Goal: Task Accomplishment & Management: Manage account settings

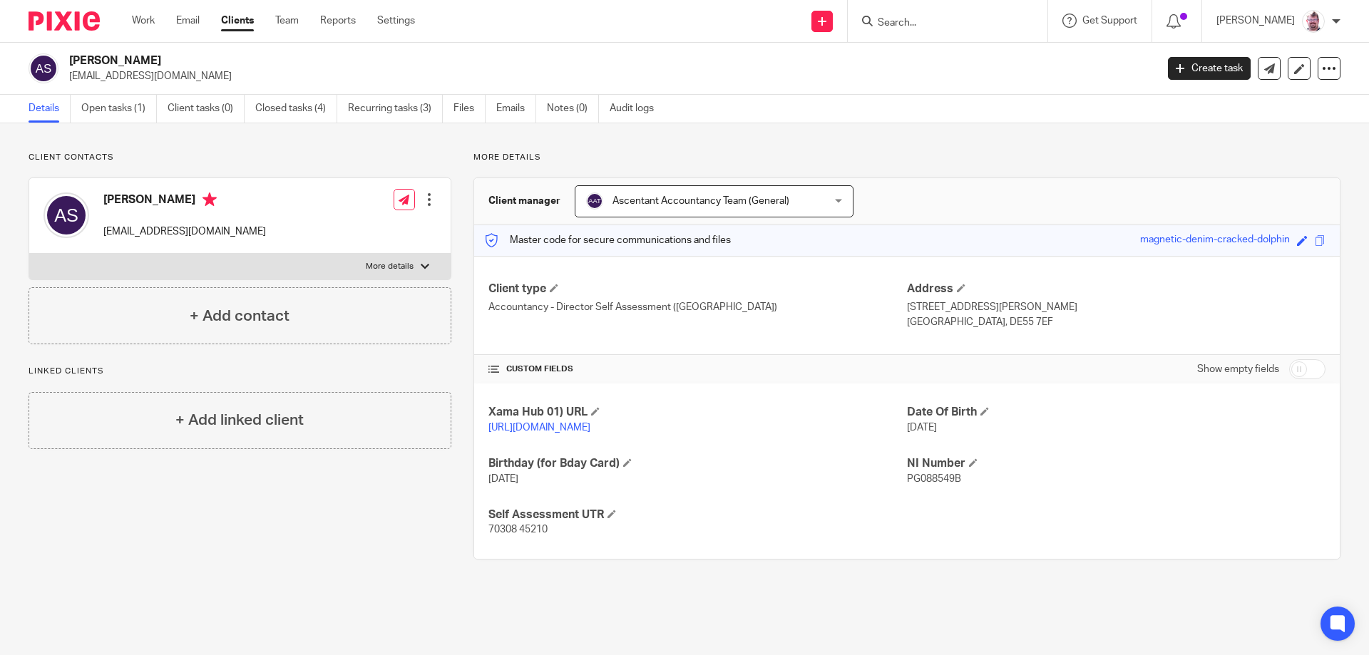
click at [940, 22] on input "Search" at bounding box center [940, 23] width 128 height 13
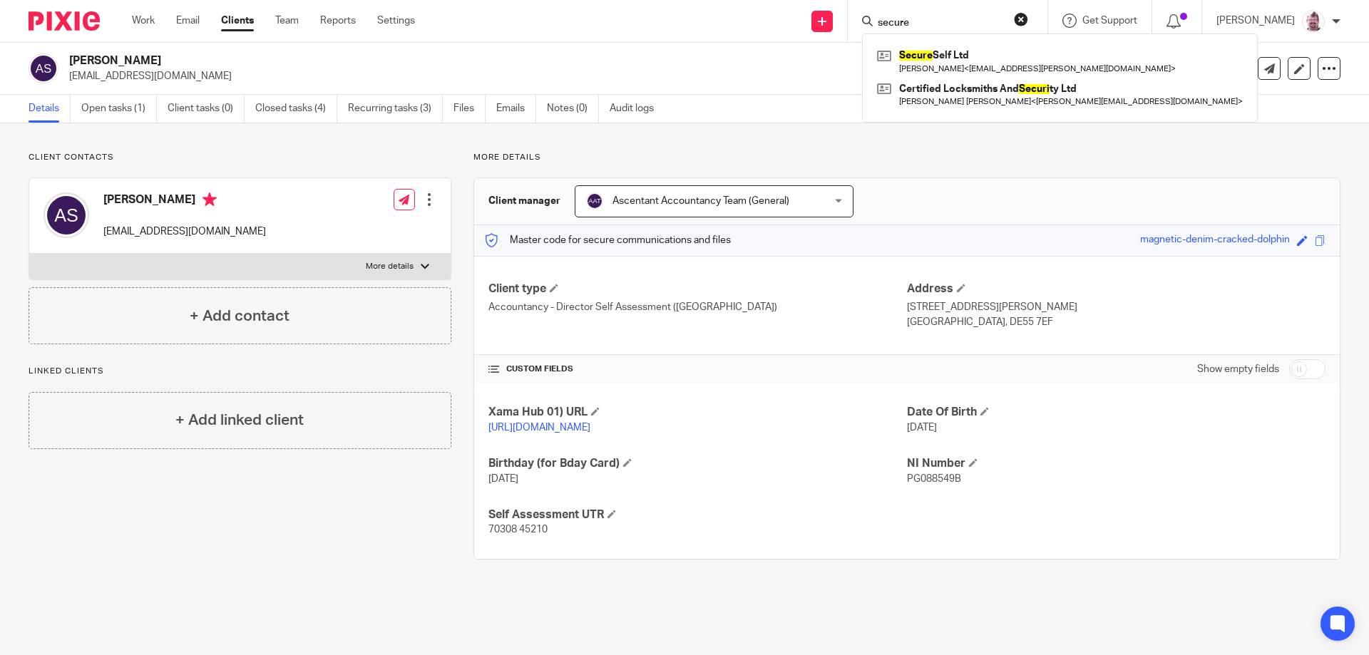
click at [957, 19] on input "secure" at bounding box center [940, 23] width 128 height 13
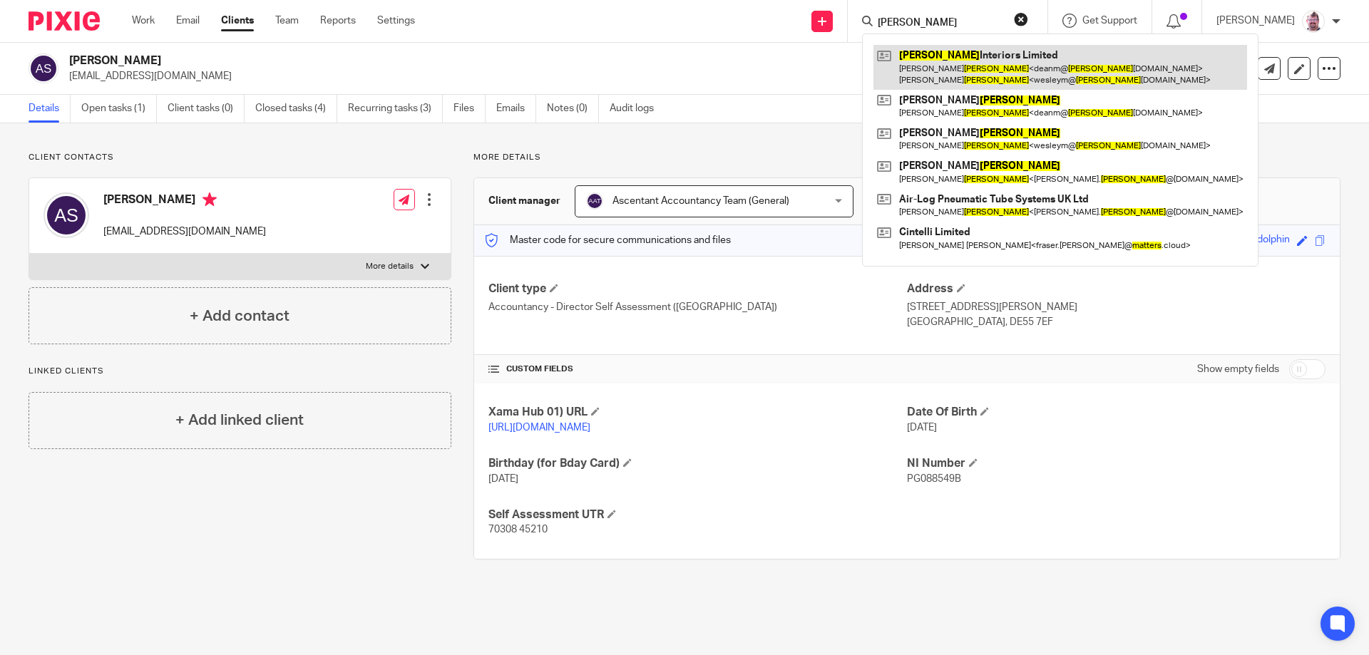
type input "matthews"
click at [996, 74] on link at bounding box center [1060, 67] width 374 height 44
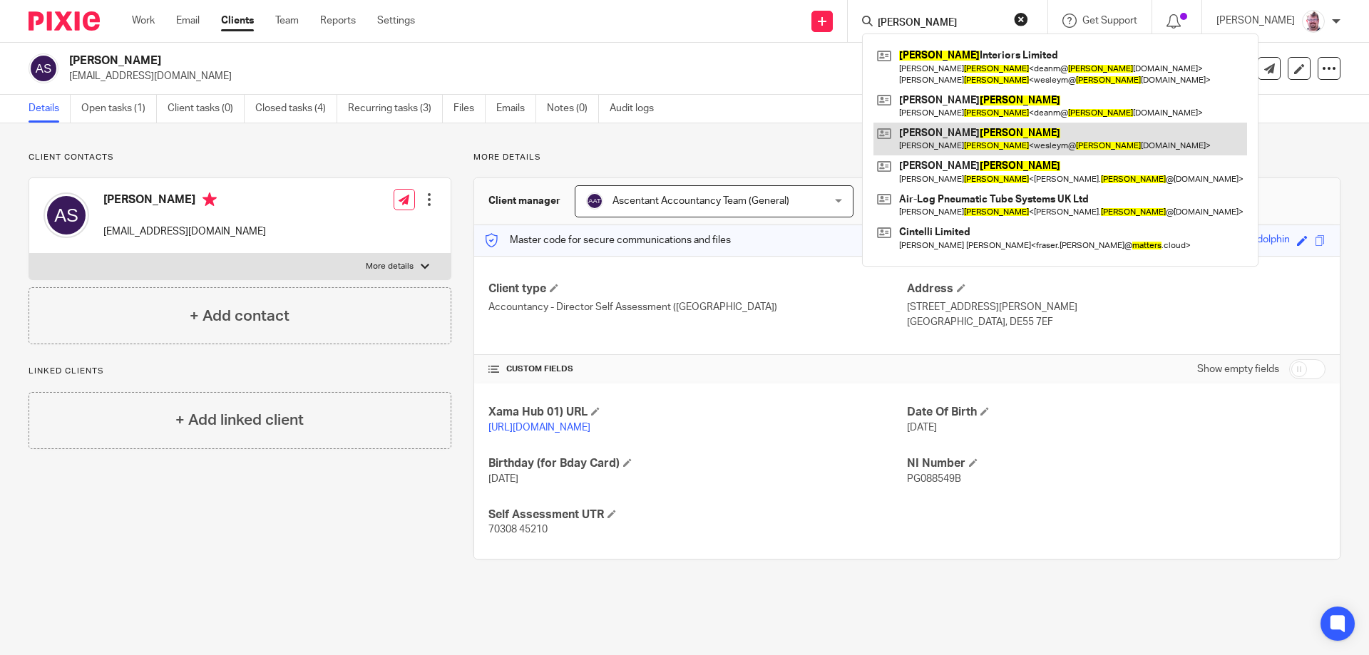
drag, startPoint x: 1003, startPoint y: 110, endPoint x: 1003, endPoint y: 128, distance: 17.8
click at [1003, 111] on link at bounding box center [1060, 106] width 374 height 33
click at [1006, 145] on link at bounding box center [1060, 139] width 374 height 33
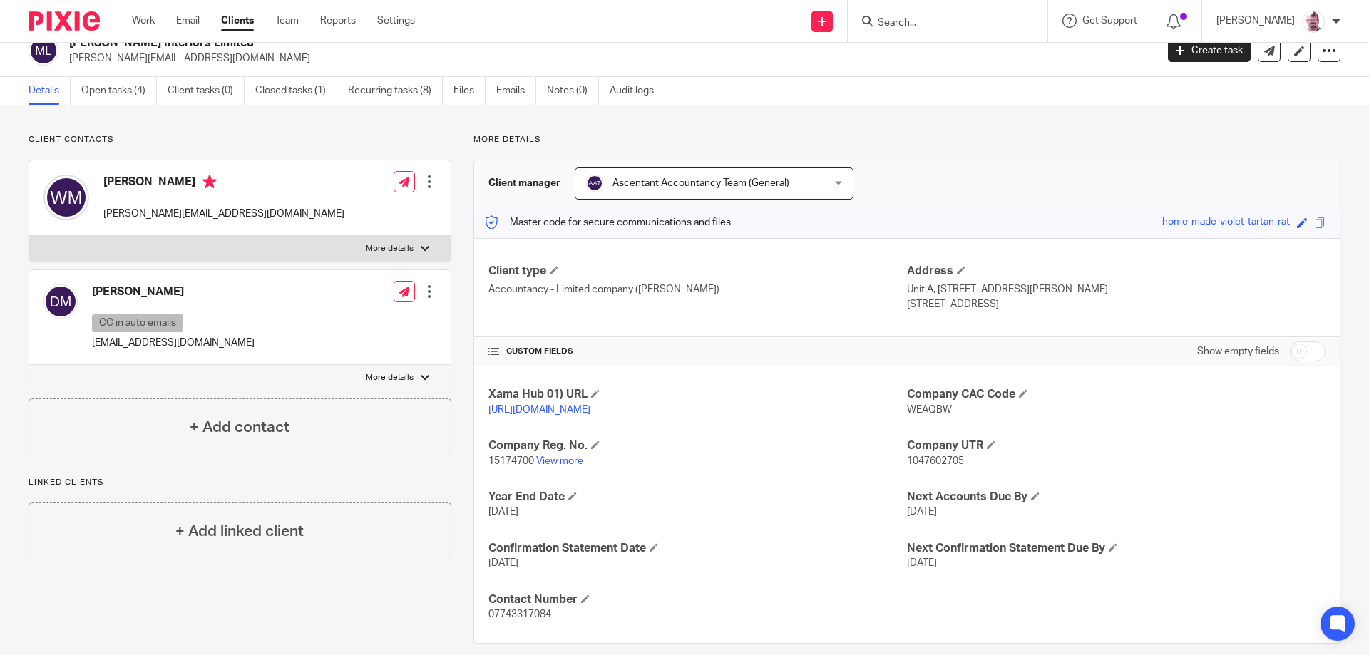
scroll to position [50, 0]
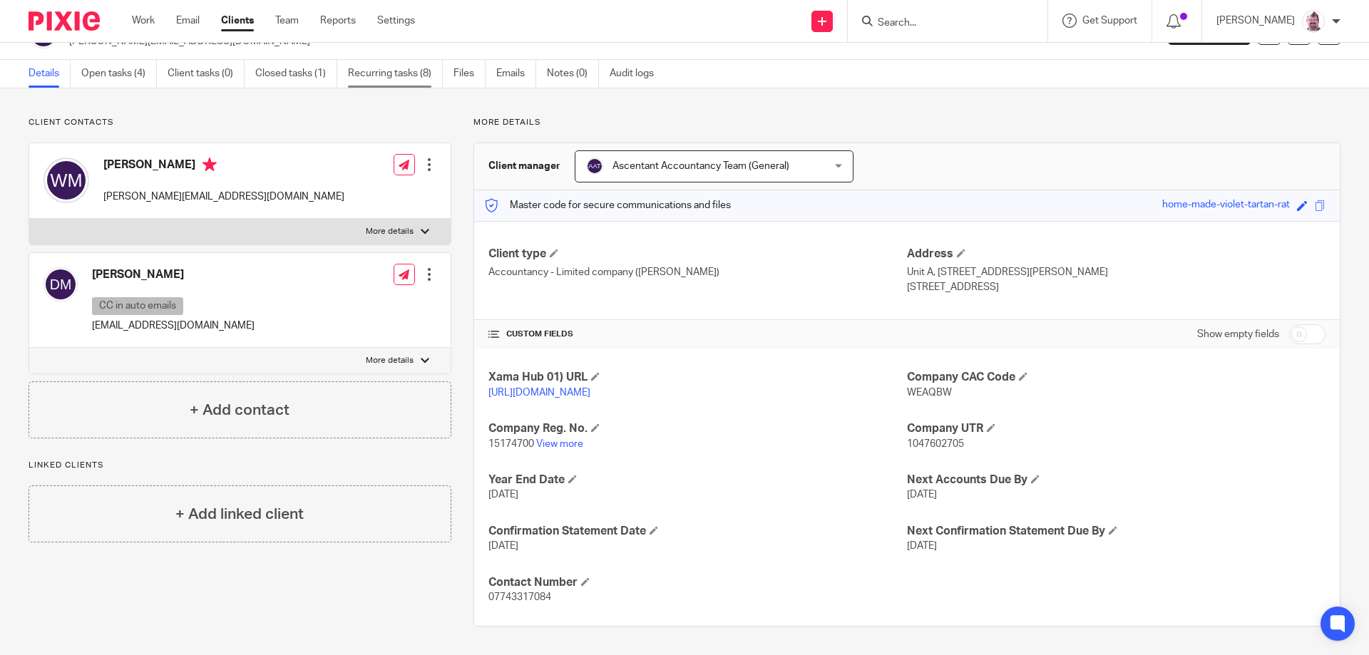
click at [415, 60] on link "Recurring tasks (8)" at bounding box center [395, 74] width 95 height 28
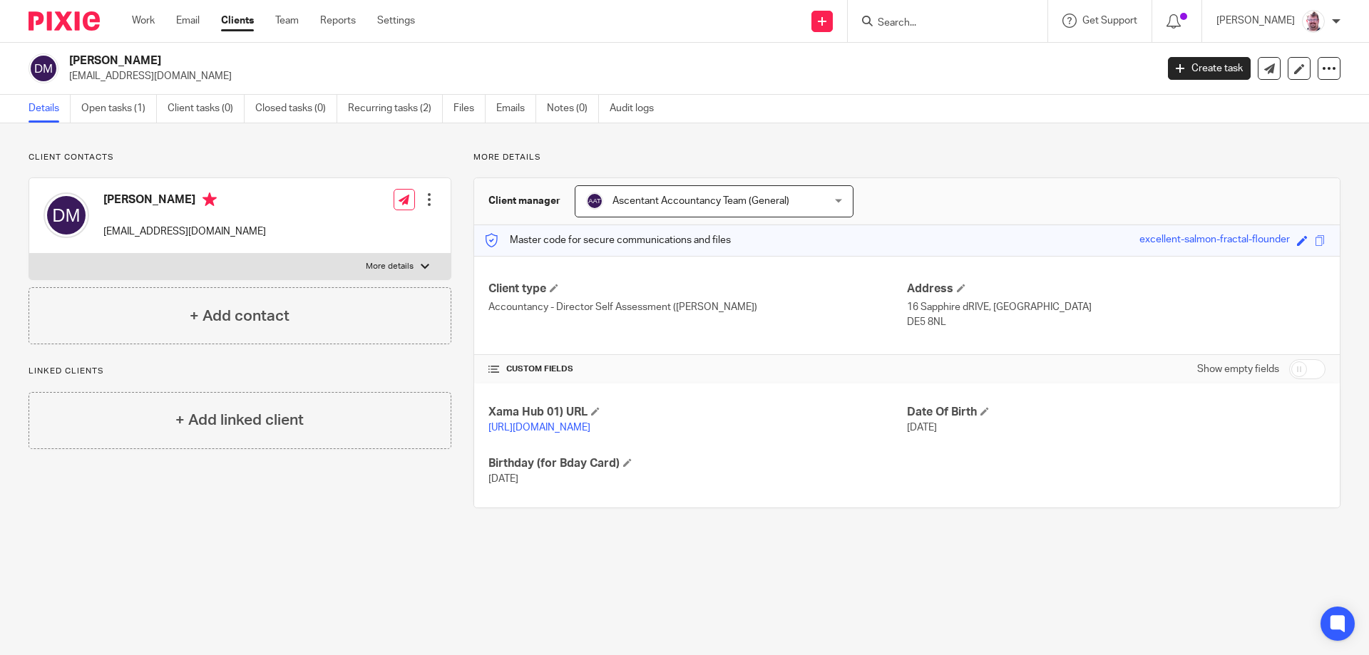
click at [1289, 370] on input "checkbox" at bounding box center [1307, 369] width 36 height 20
checkbox input "true"
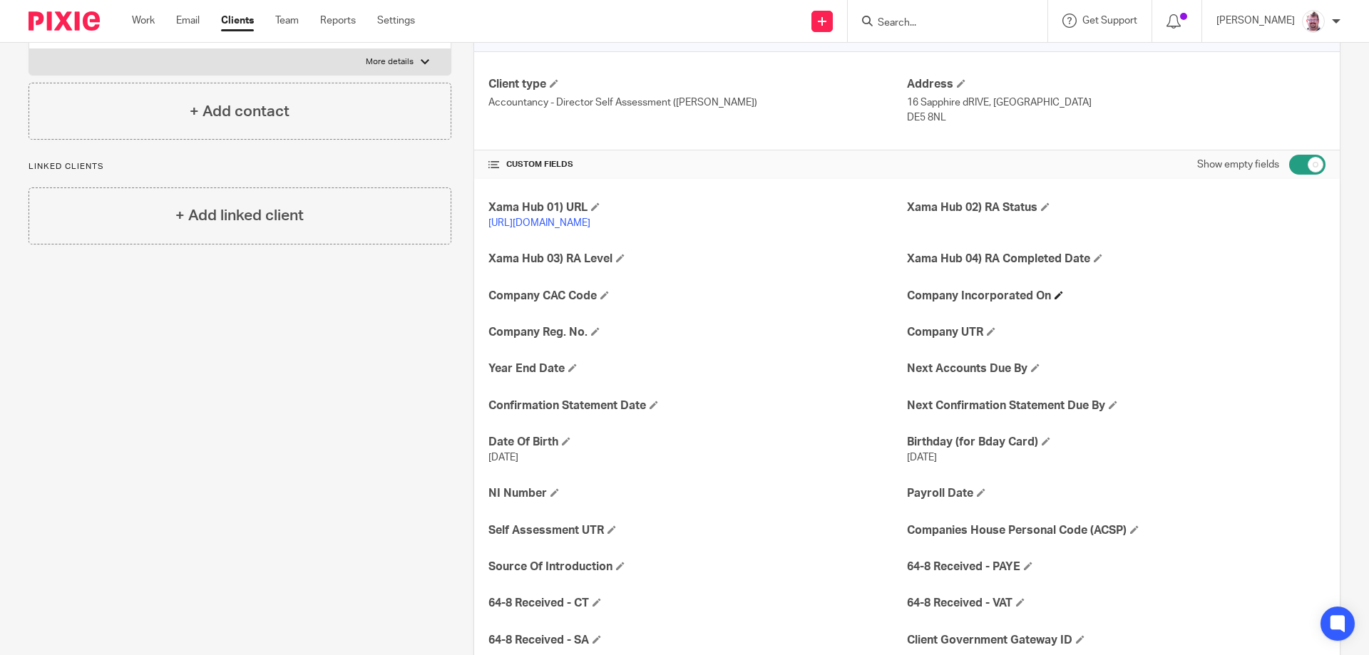
scroll to position [214, 0]
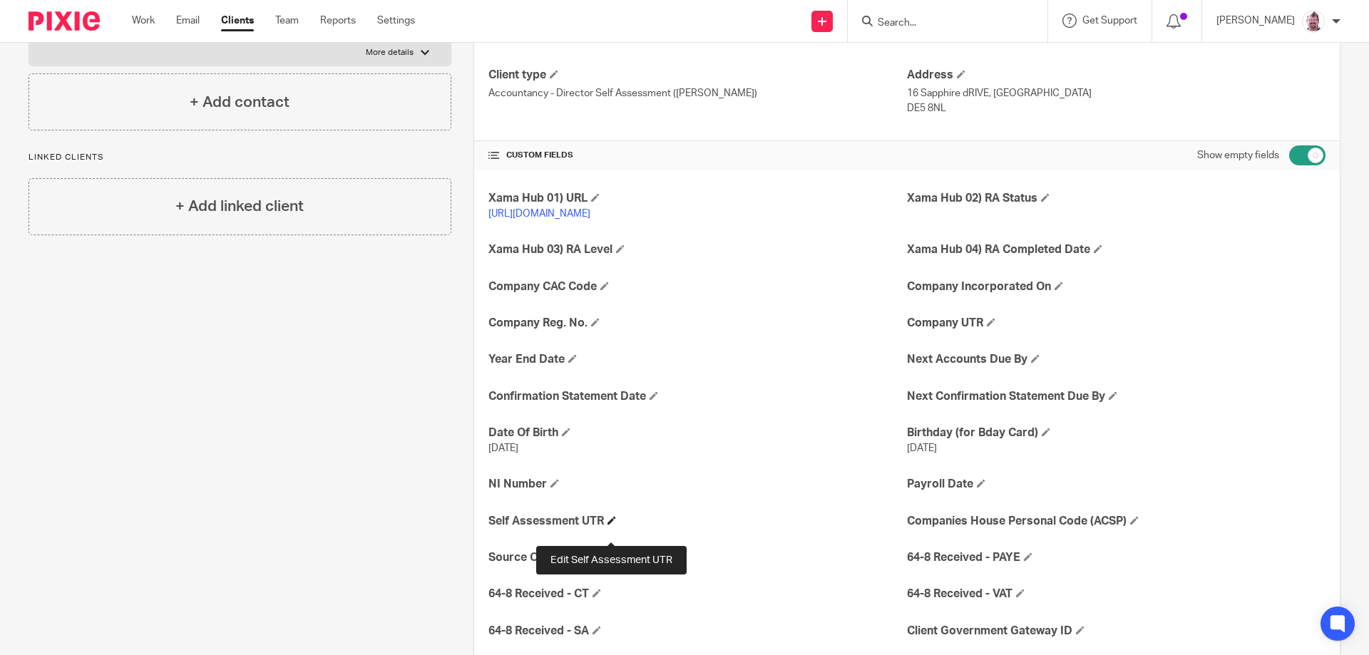
click at [609, 525] on span at bounding box center [611, 520] width 9 height 9
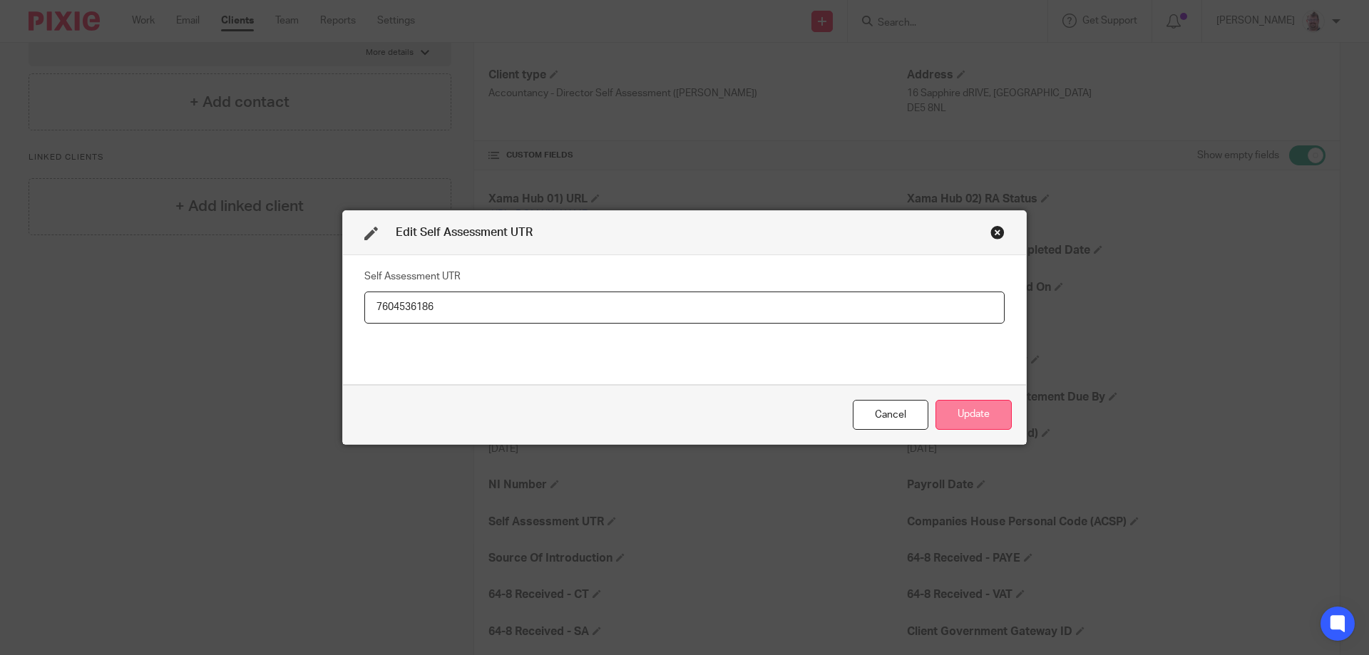
type input "7604536186"
click at [991, 418] on button "Update" at bounding box center [973, 415] width 76 height 31
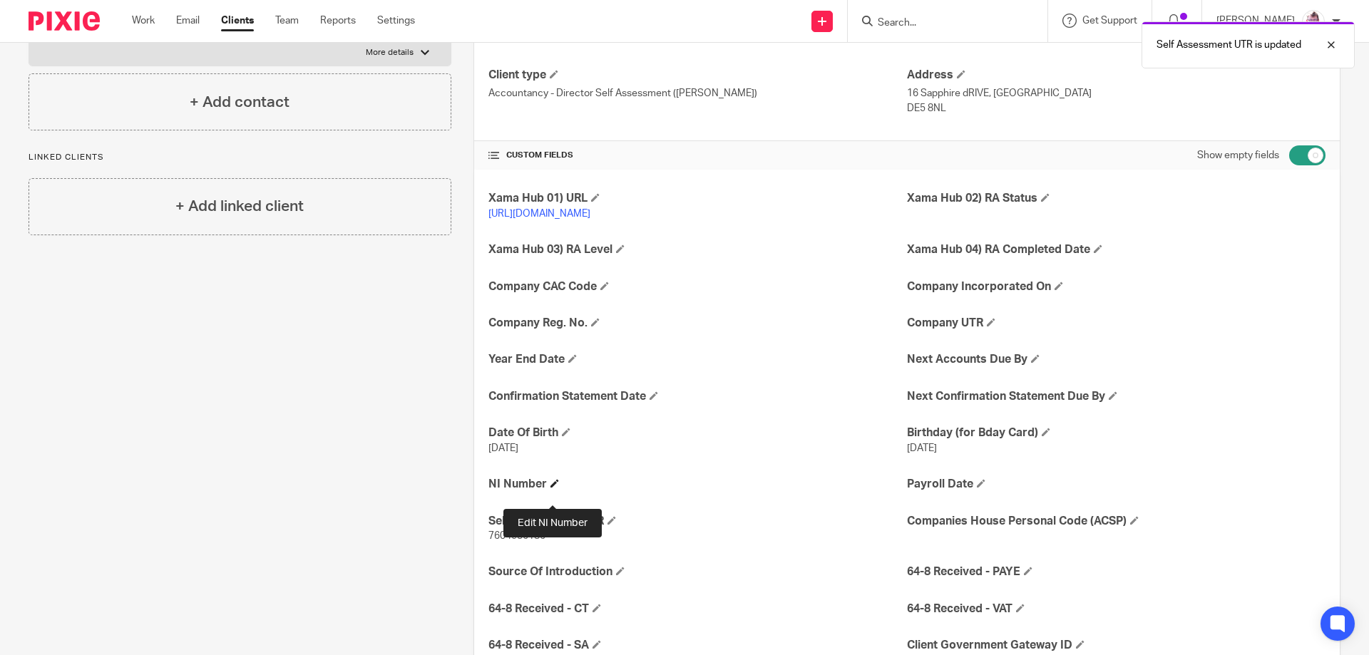
click at [556, 488] on span at bounding box center [554, 483] width 9 height 9
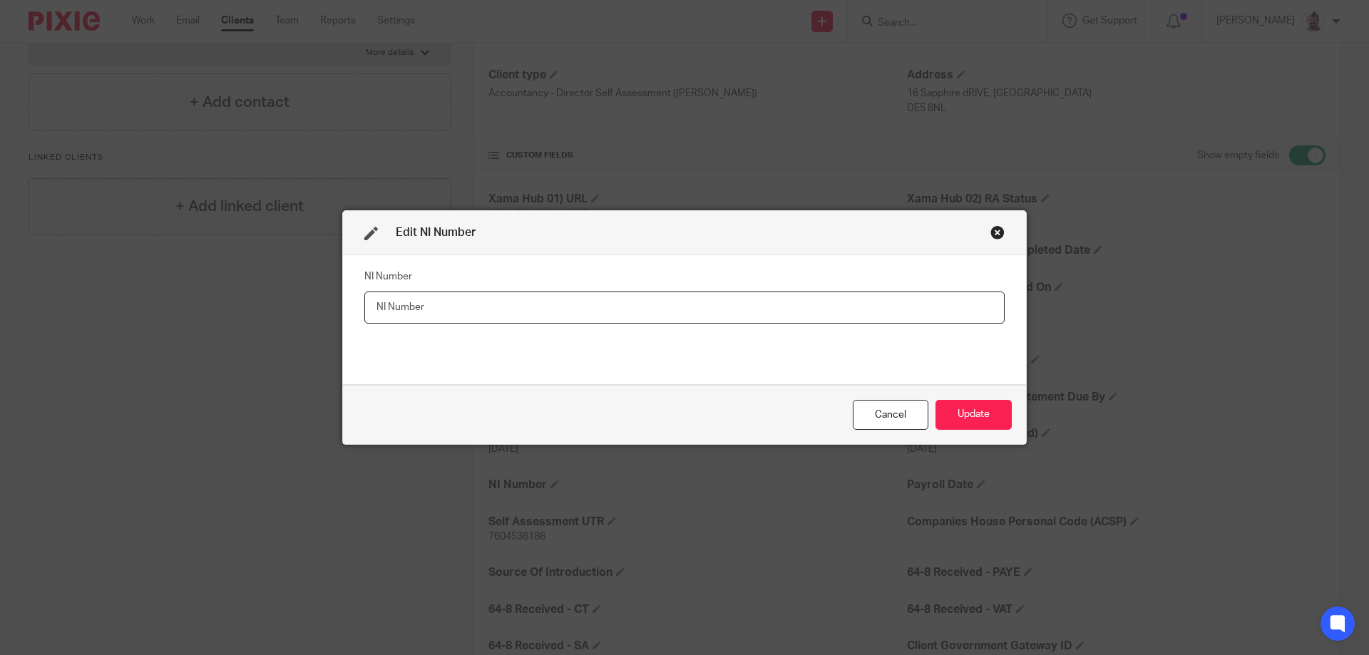
drag, startPoint x: 503, startPoint y: 315, endPoint x: 496, endPoint y: 321, distance: 9.6
click at [496, 321] on input "text" at bounding box center [684, 308] width 640 height 32
paste input "JL115497B"
type input "JL115497B"
click at [949, 401] on button "Update" at bounding box center [973, 415] width 76 height 31
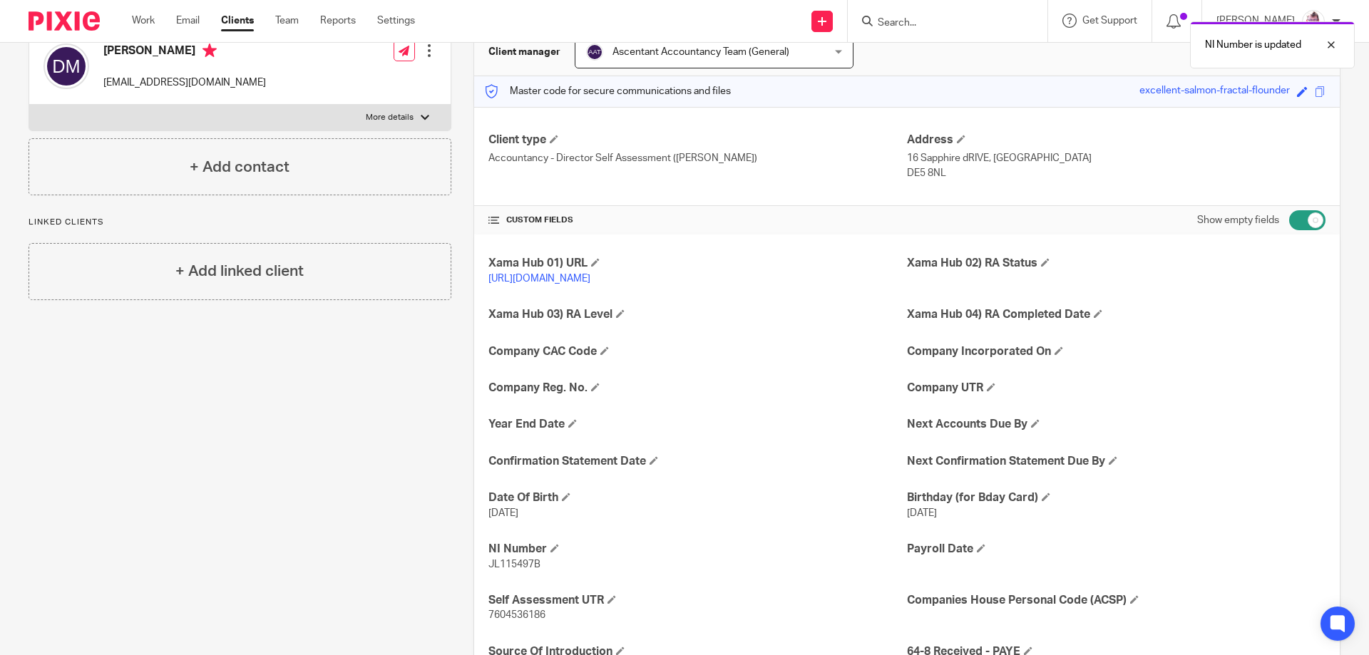
scroll to position [0, 0]
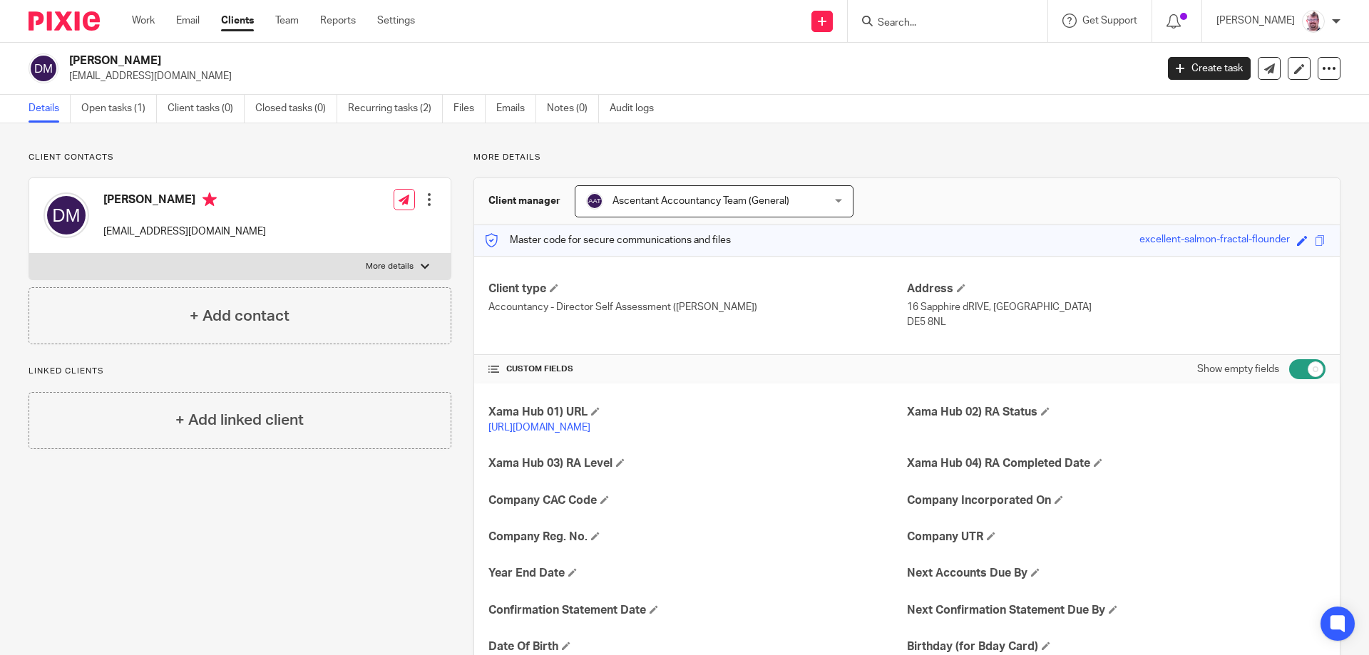
click at [955, 19] on input "Search" at bounding box center [940, 23] width 128 height 13
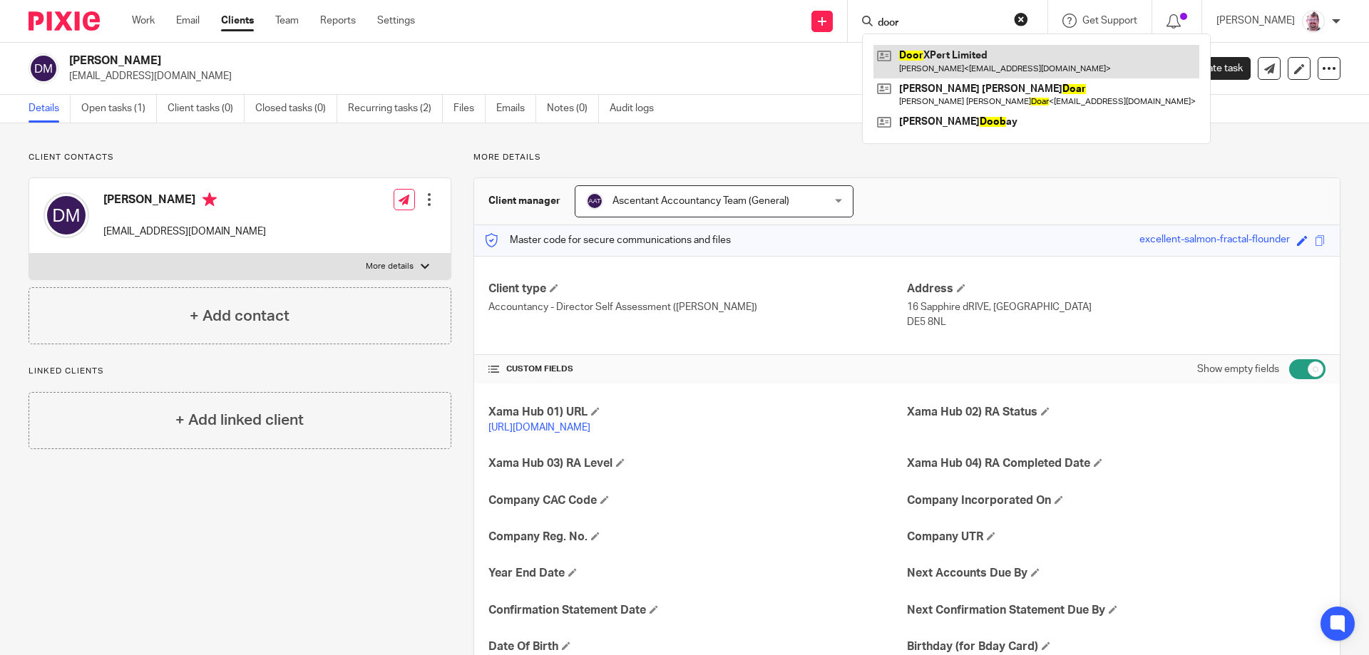
click at [993, 66] on link at bounding box center [1036, 61] width 326 height 33
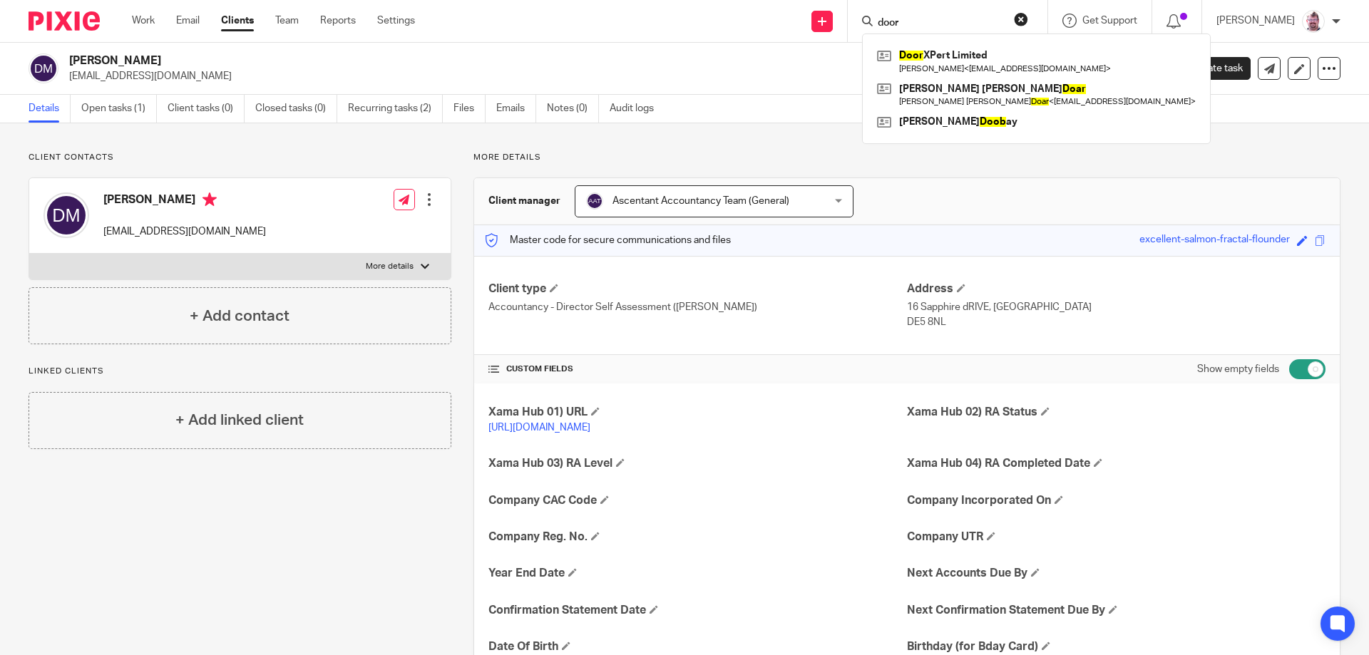
click at [927, 21] on input "door" at bounding box center [940, 23] width 128 height 13
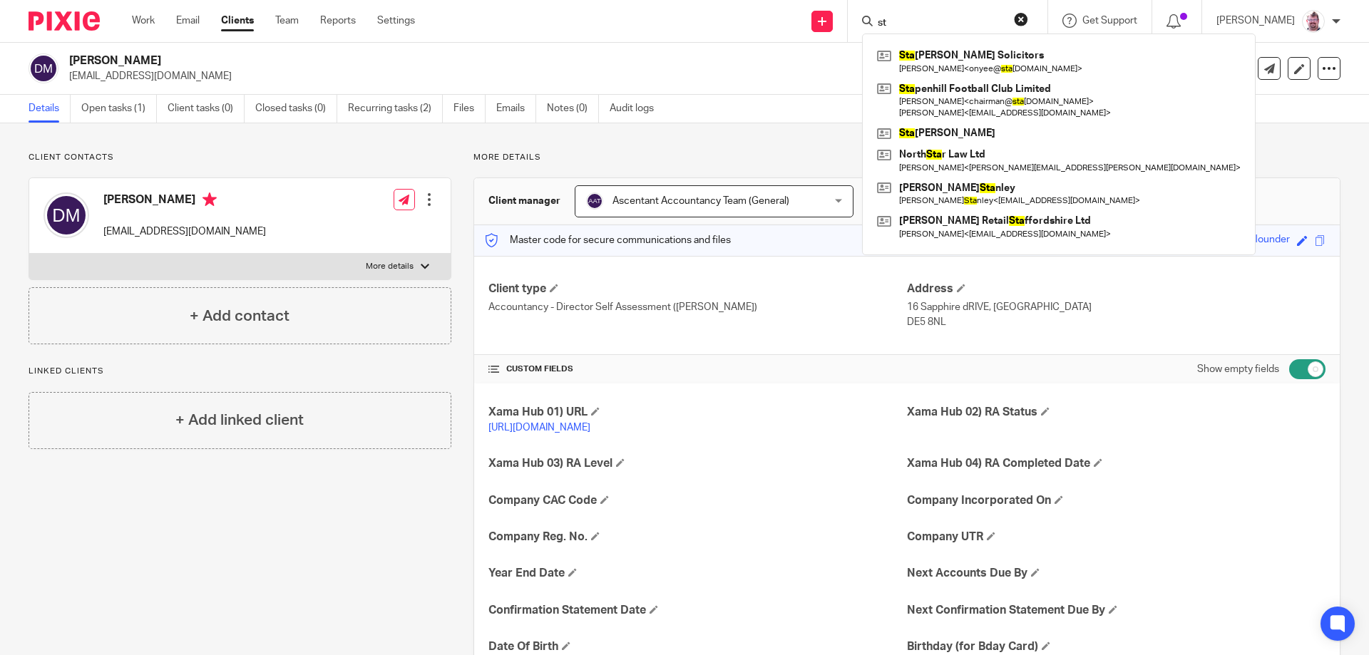
type input "s"
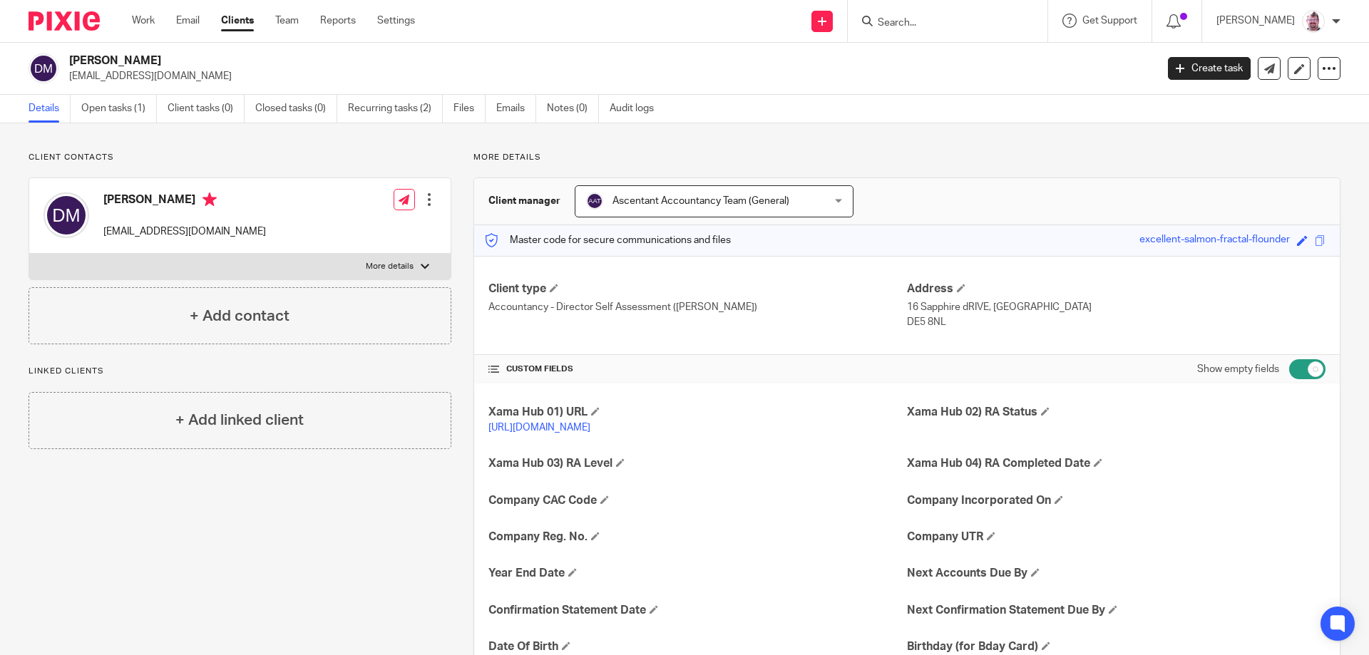
click at [981, 26] on input "Search" at bounding box center [940, 23] width 128 height 13
click at [959, 19] on input "stayv" at bounding box center [940, 23] width 128 height 13
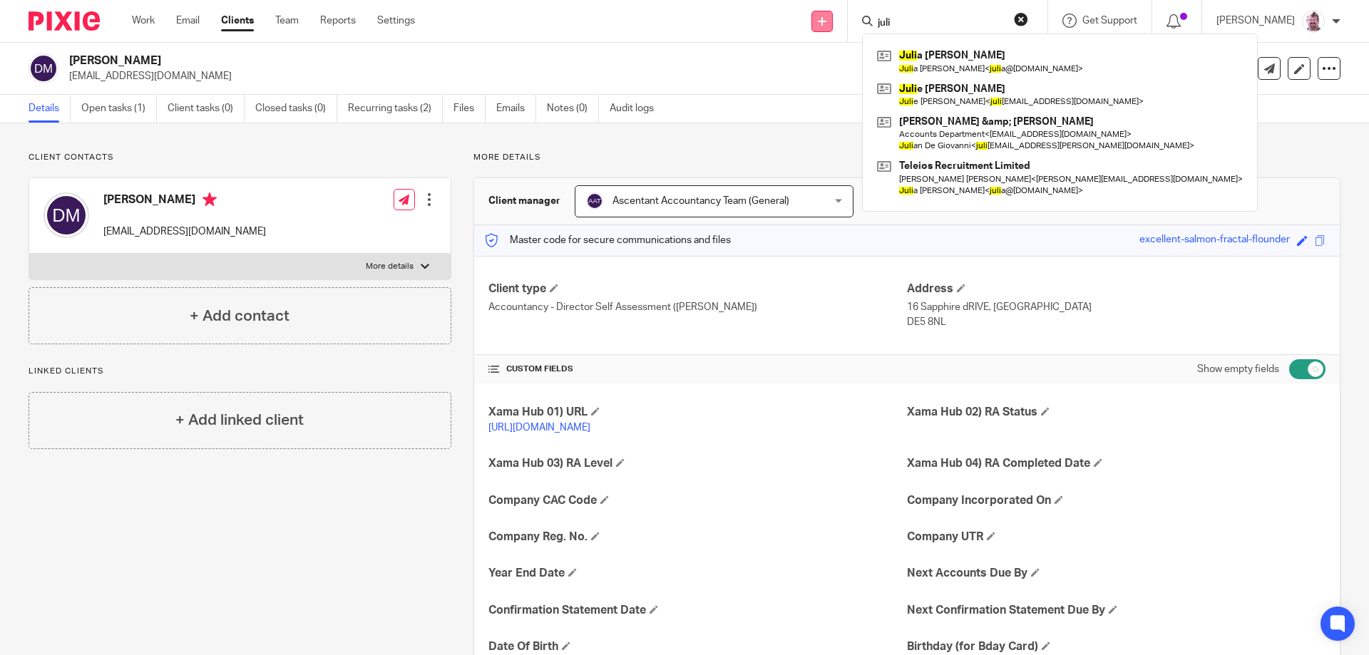
type input "juli"
click at [826, 19] on icon at bounding box center [822, 21] width 9 height 9
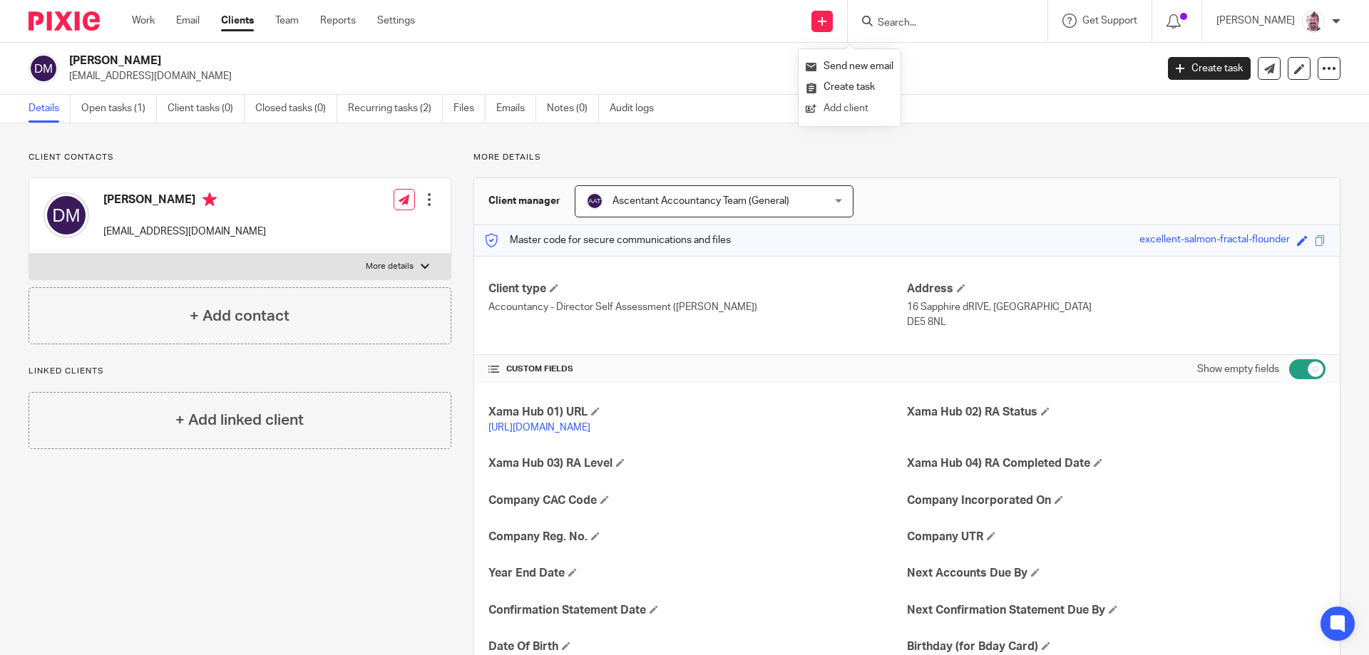
click at [862, 106] on link "Add client" at bounding box center [849, 108] width 88 height 21
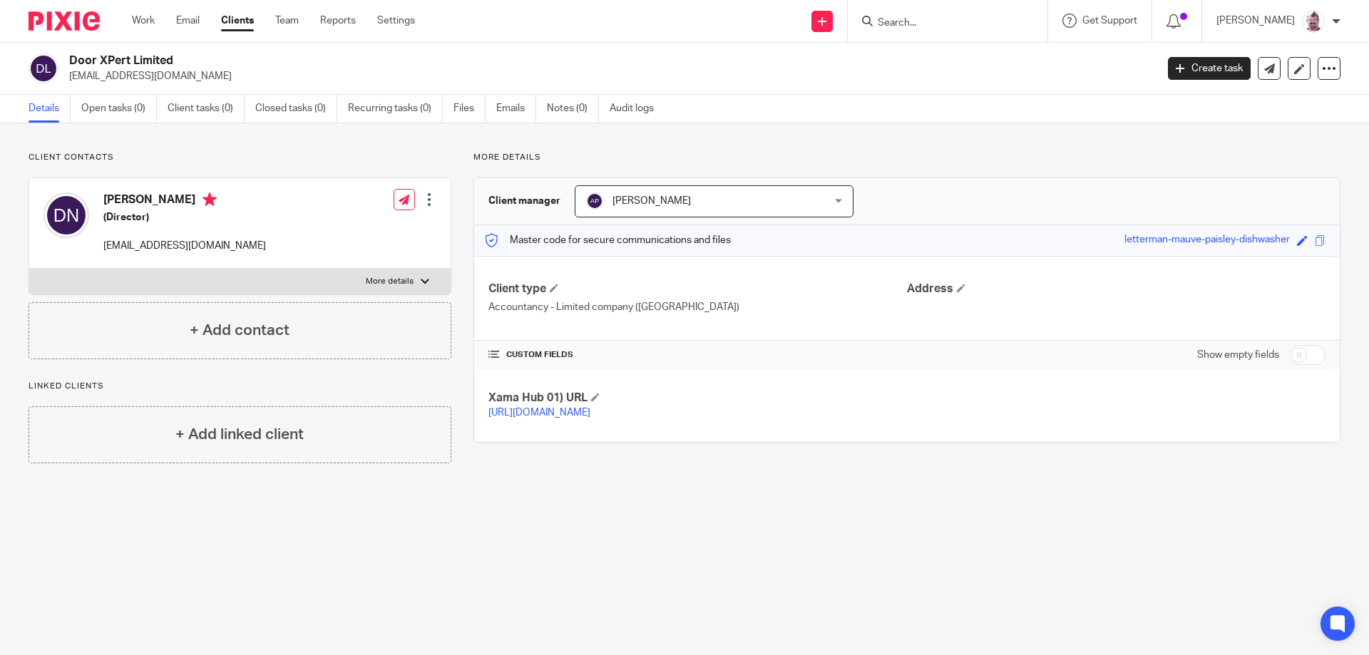
click at [799, 206] on div "[PERSON_NAME] [PERSON_NAME]" at bounding box center [714, 201] width 279 height 32
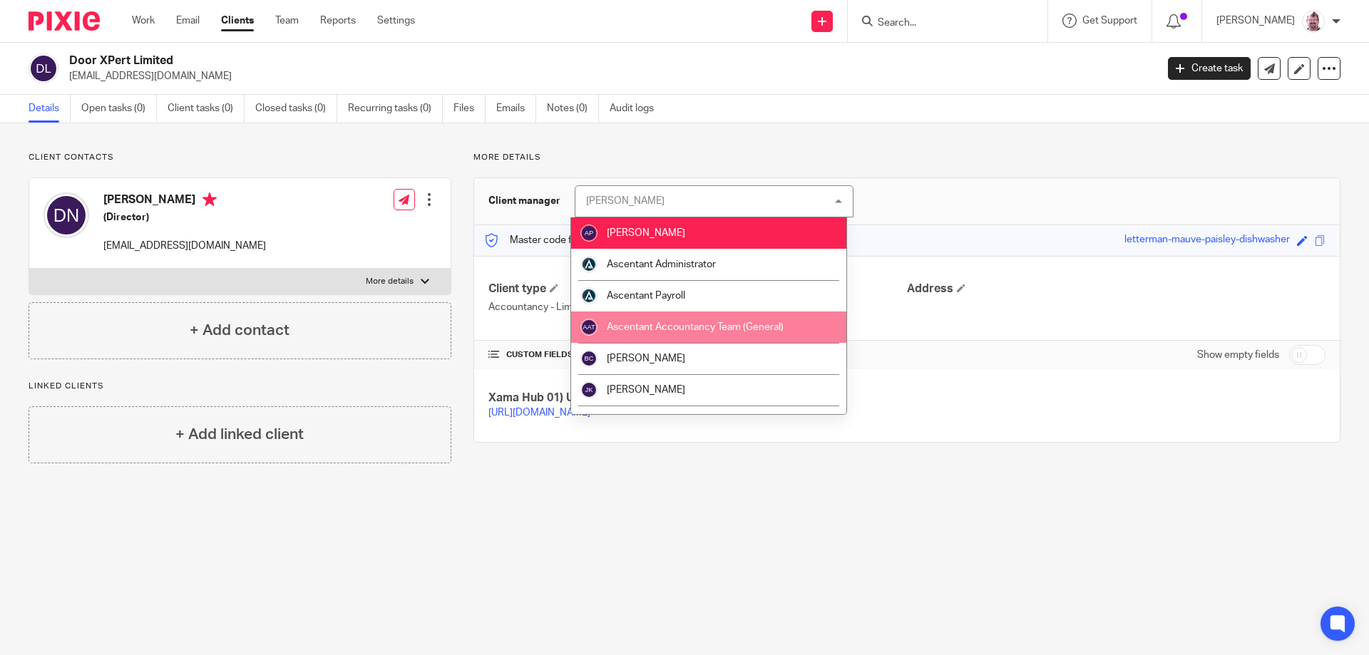
click at [760, 313] on li "Ascentant Accountancy Team (General)" at bounding box center [708, 326] width 275 height 31
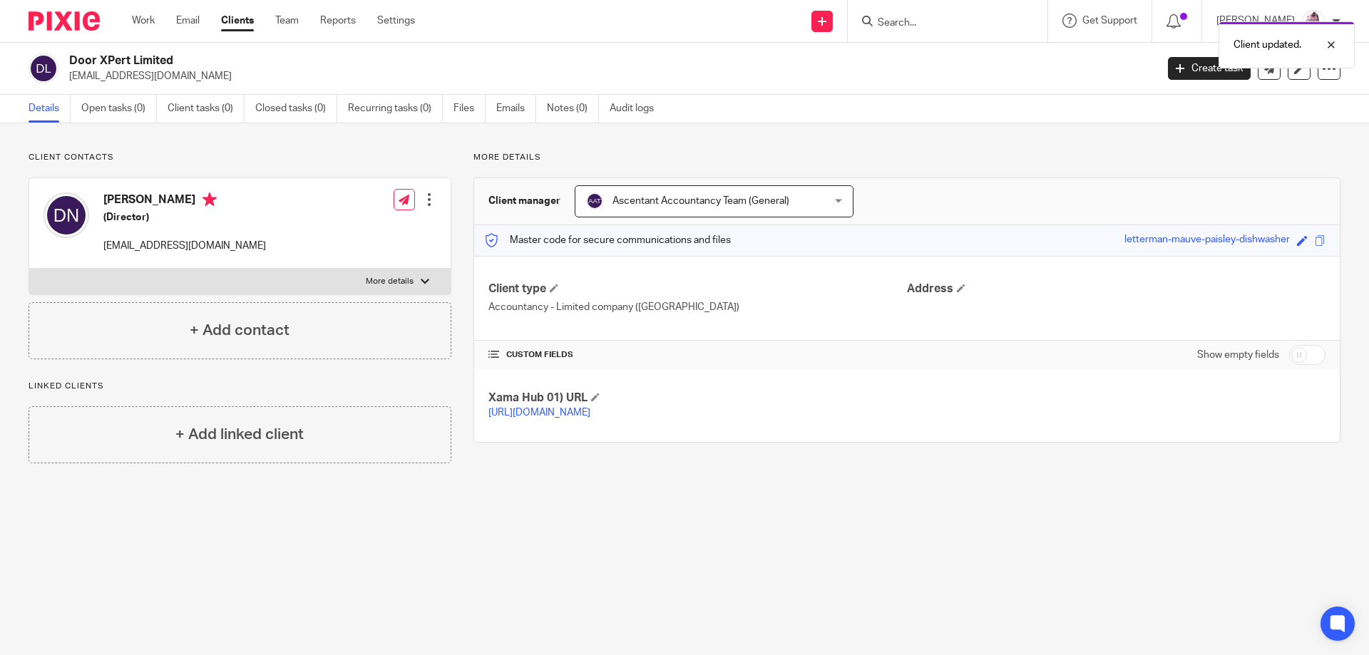
click at [1289, 356] on input "checkbox" at bounding box center [1307, 355] width 36 height 20
checkbox input "true"
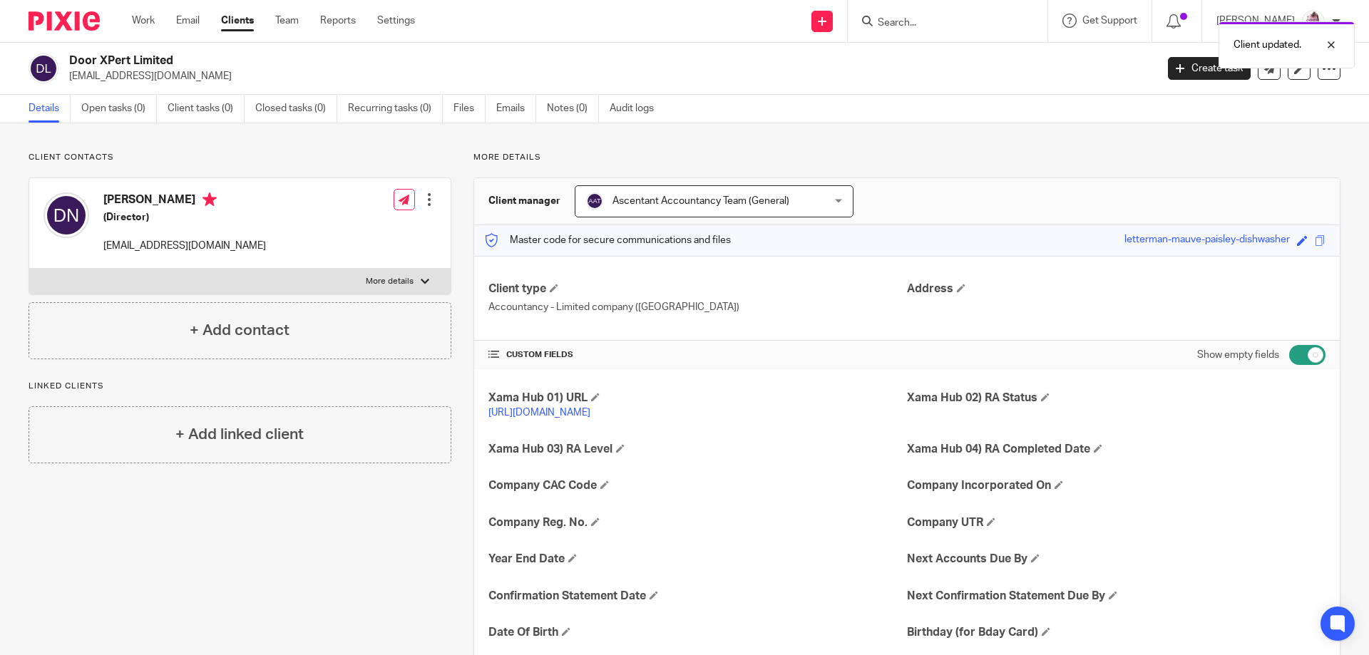
scroll to position [71, 0]
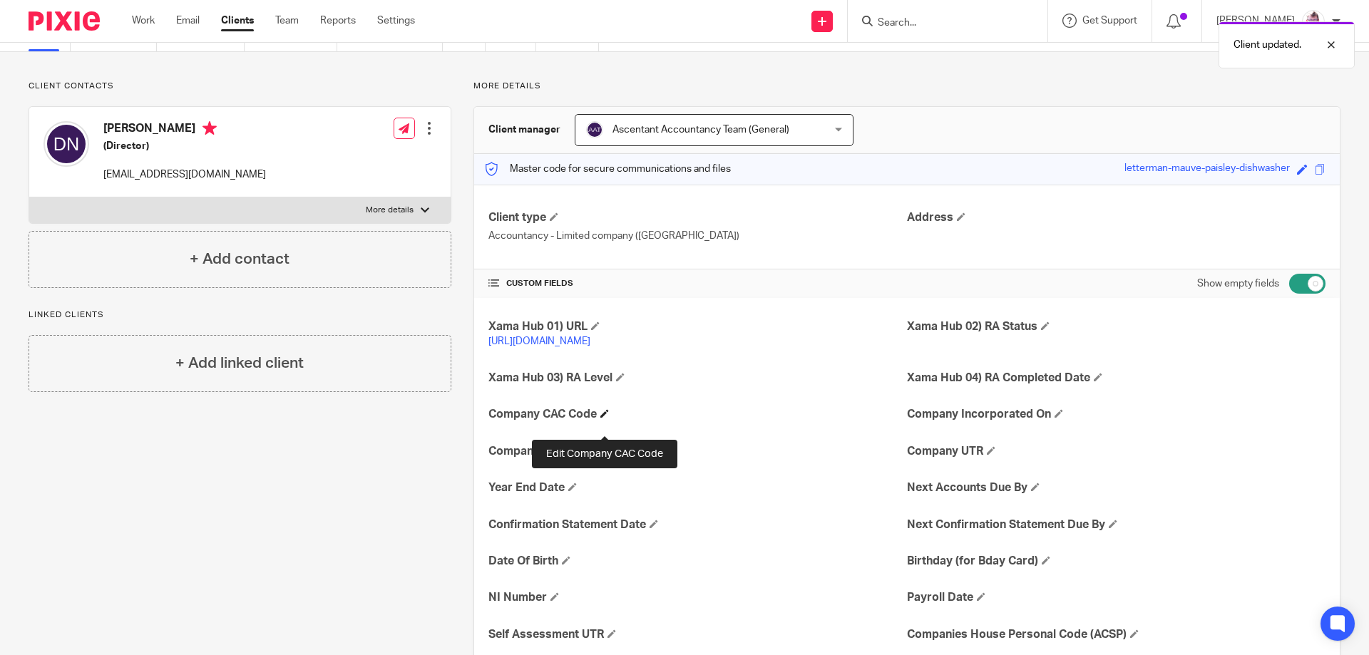
click at [607, 418] on span at bounding box center [604, 413] width 9 height 9
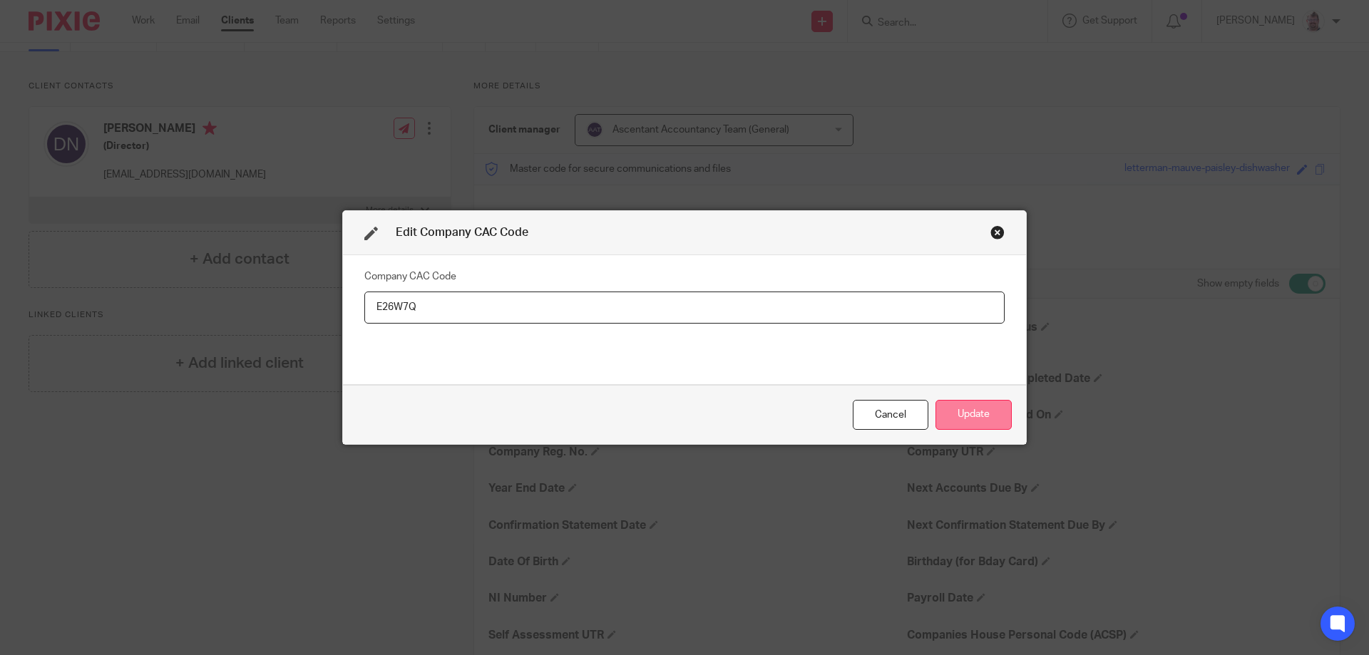
type input "E26W7Q"
click at [961, 413] on button "Update" at bounding box center [973, 415] width 76 height 31
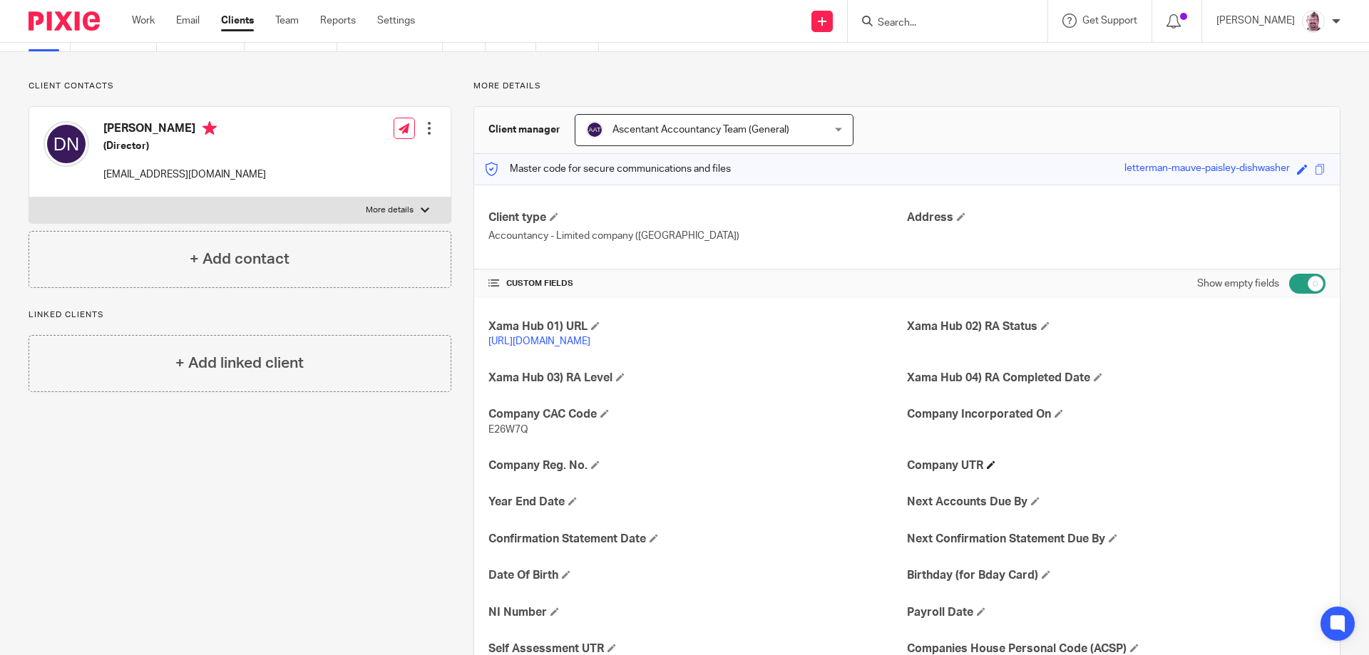
click at [980, 473] on h4 "Company UTR" at bounding box center [1116, 465] width 418 height 15
click at [987, 469] on span at bounding box center [991, 464] width 9 height 9
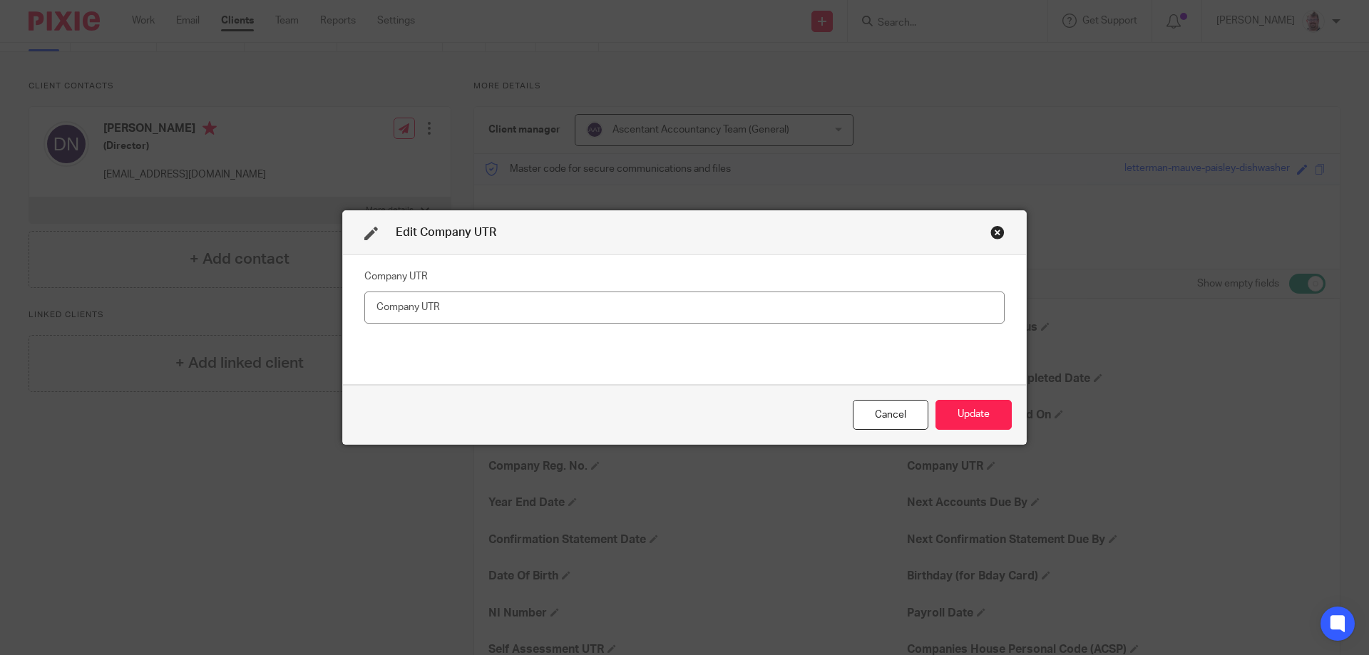
click at [616, 307] on input "text" at bounding box center [684, 308] width 640 height 32
click at [420, 311] on input "46229 25273" at bounding box center [684, 308] width 640 height 32
click at [423, 311] on input "46229 25273" at bounding box center [684, 308] width 640 height 32
click at [417, 309] on input "46229 25273" at bounding box center [684, 308] width 640 height 32
type input "46229 25273"
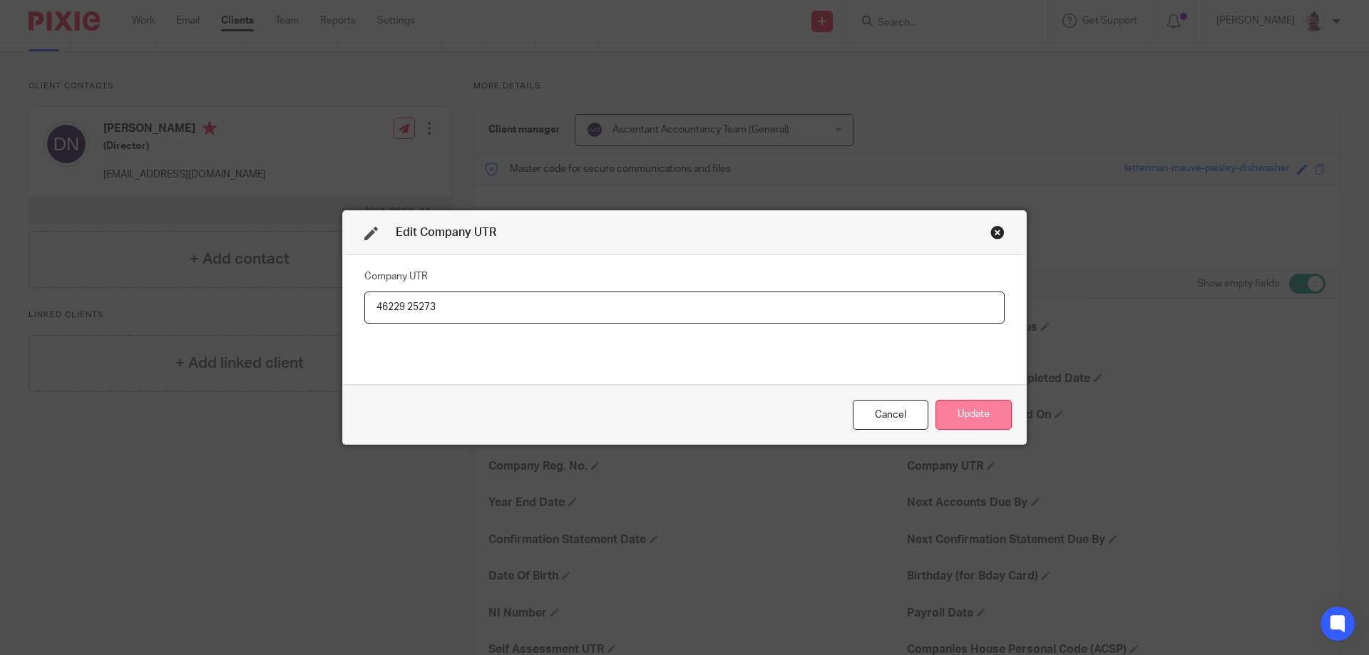
click at [958, 402] on button "Update" at bounding box center [973, 415] width 76 height 31
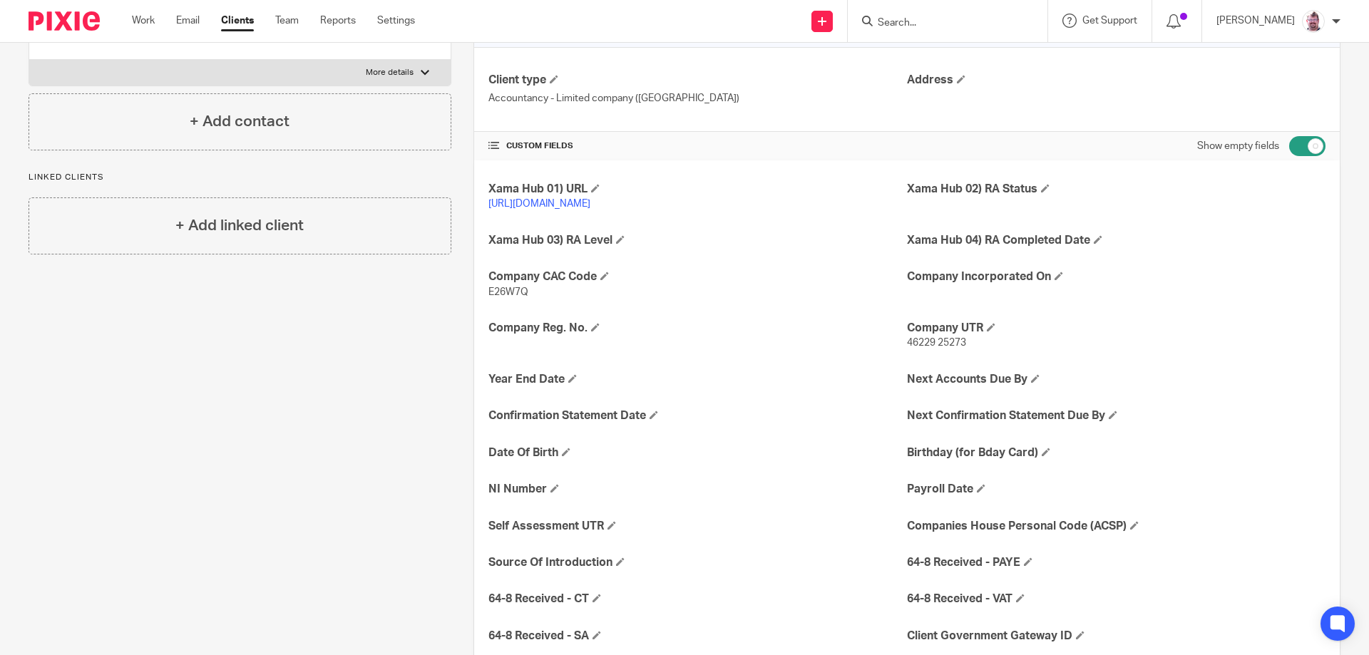
scroll to position [285, 0]
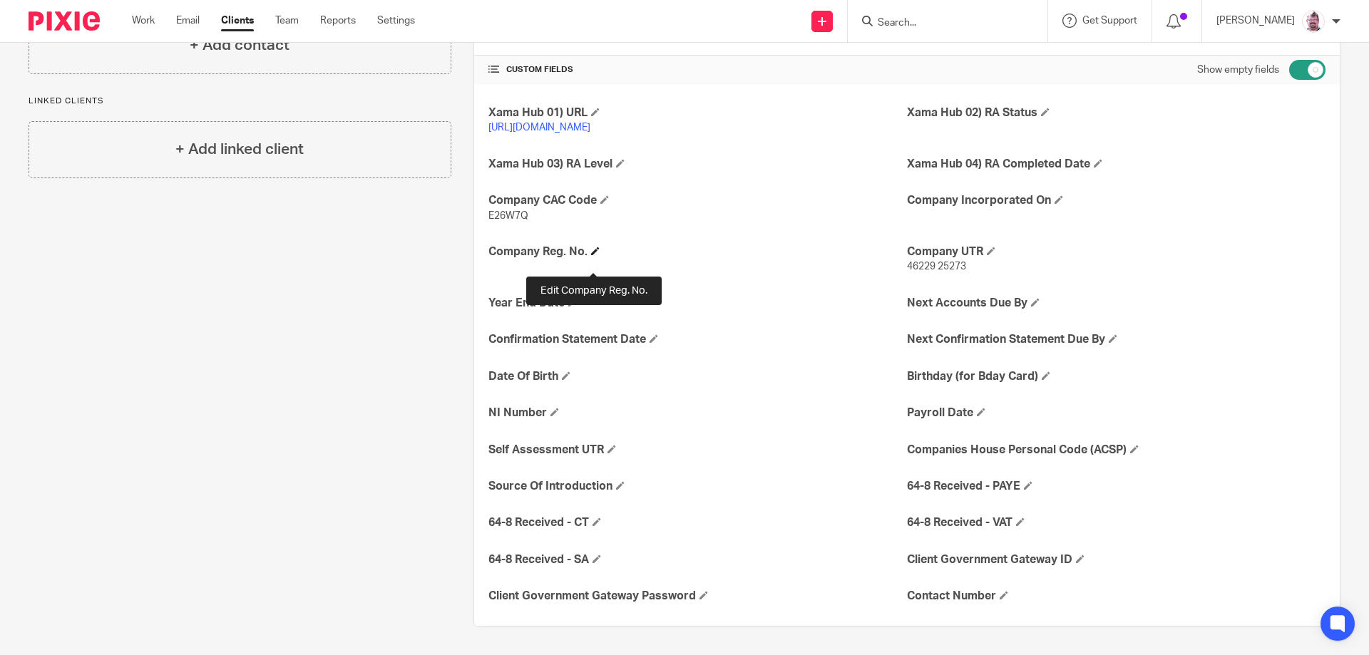
click at [592, 255] on span at bounding box center [595, 251] width 9 height 9
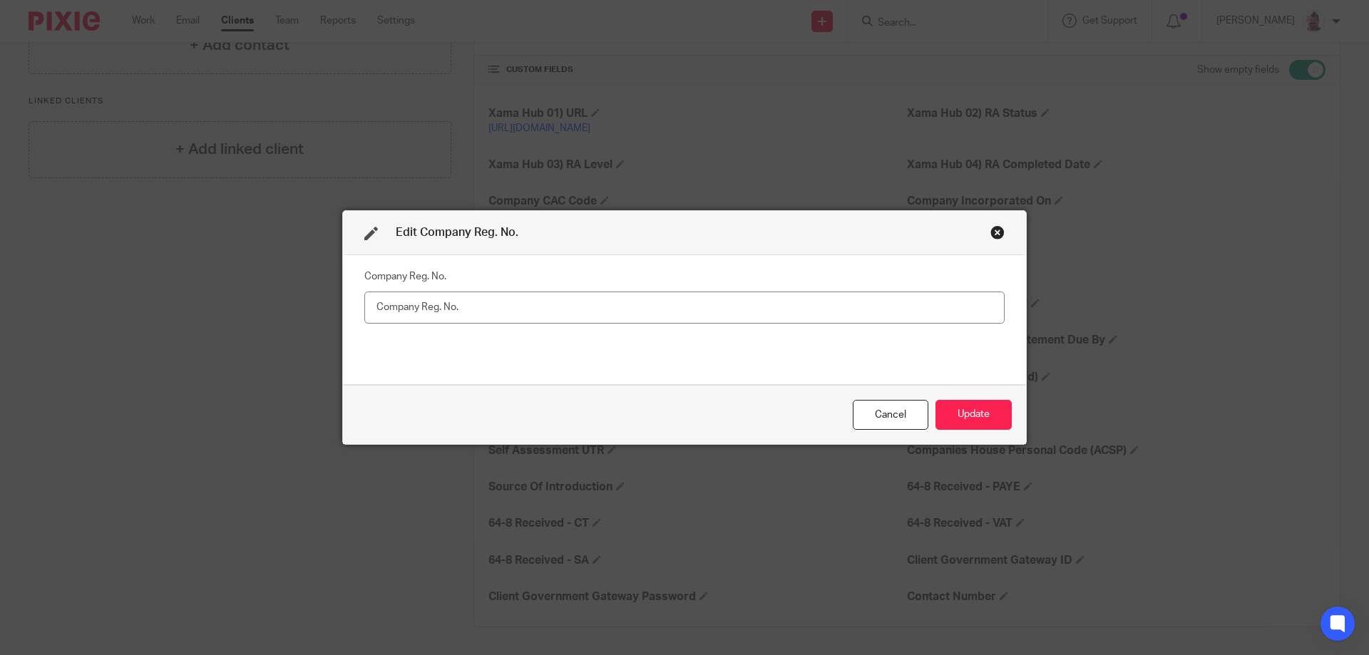
click at [676, 284] on fieldset "Company Reg. No." at bounding box center [684, 294] width 640 height 57
click at [677, 300] on input "text" at bounding box center [684, 308] width 640 height 32
paste input "16667105"
type input "16667105"
click at [954, 407] on button "Update" at bounding box center [973, 415] width 76 height 31
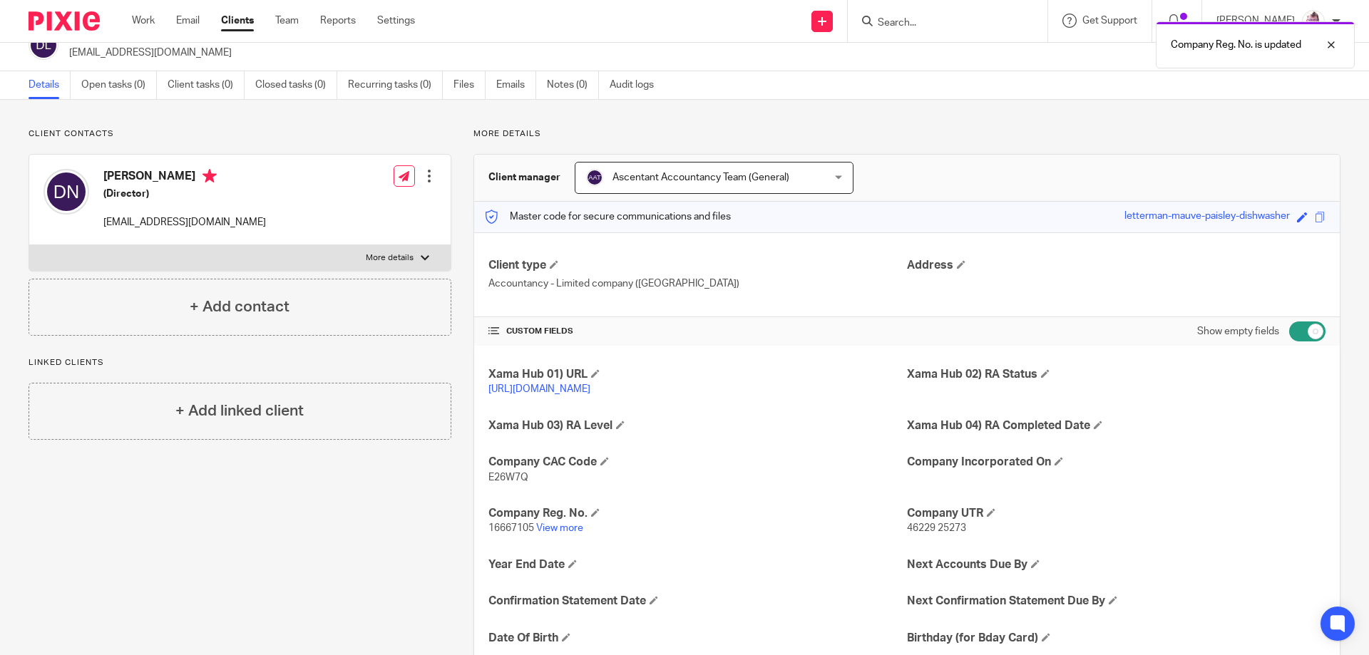
scroll to position [0, 0]
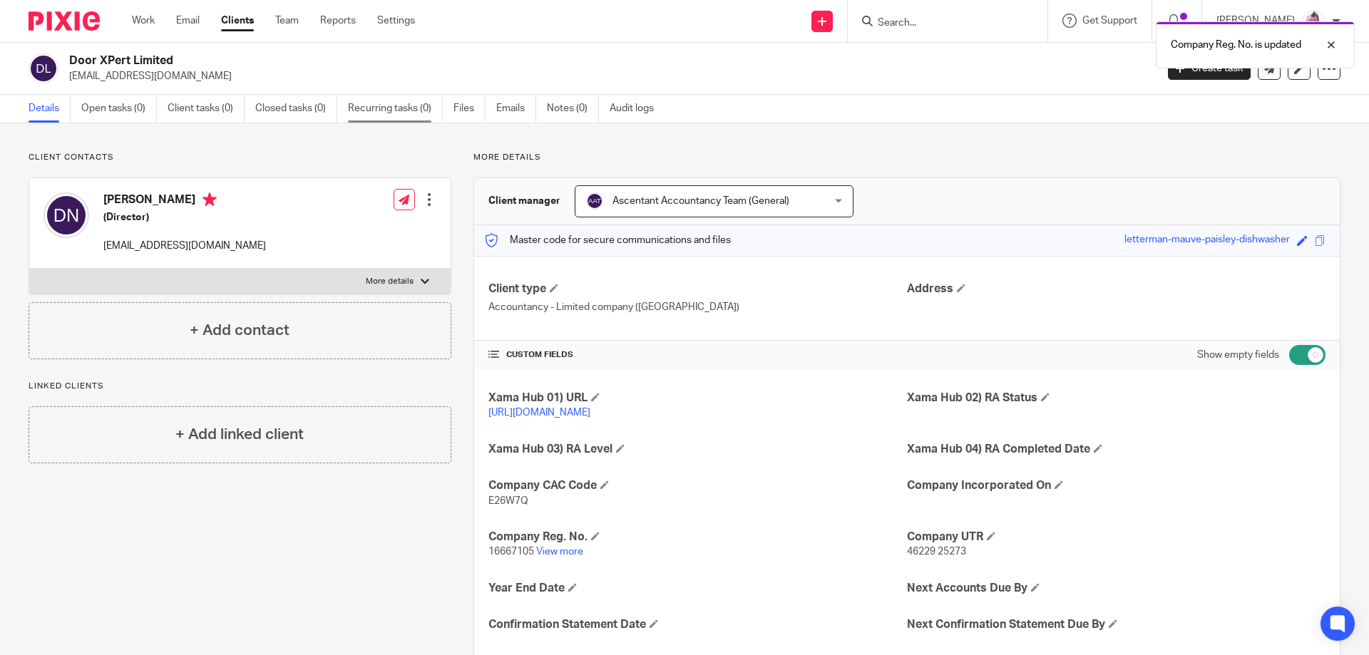
click at [410, 107] on link "Recurring tasks (0)" at bounding box center [395, 109] width 95 height 28
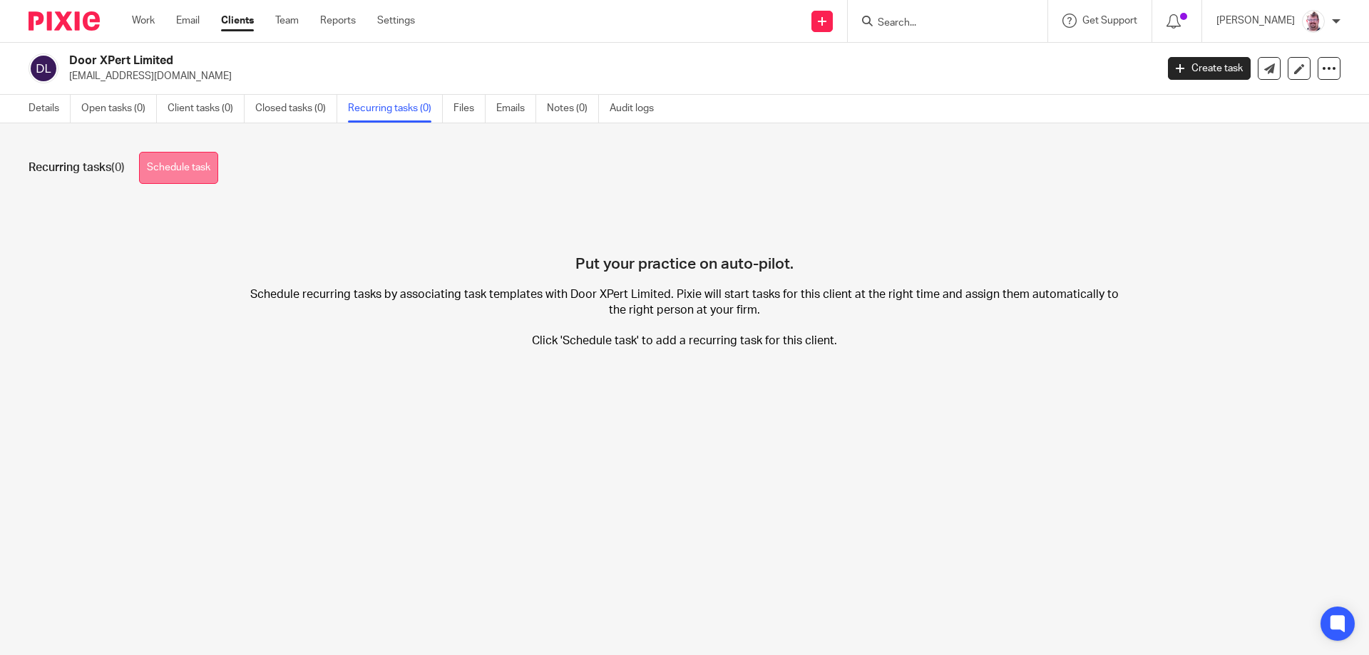
click at [215, 156] on link "Schedule task" at bounding box center [178, 168] width 79 height 32
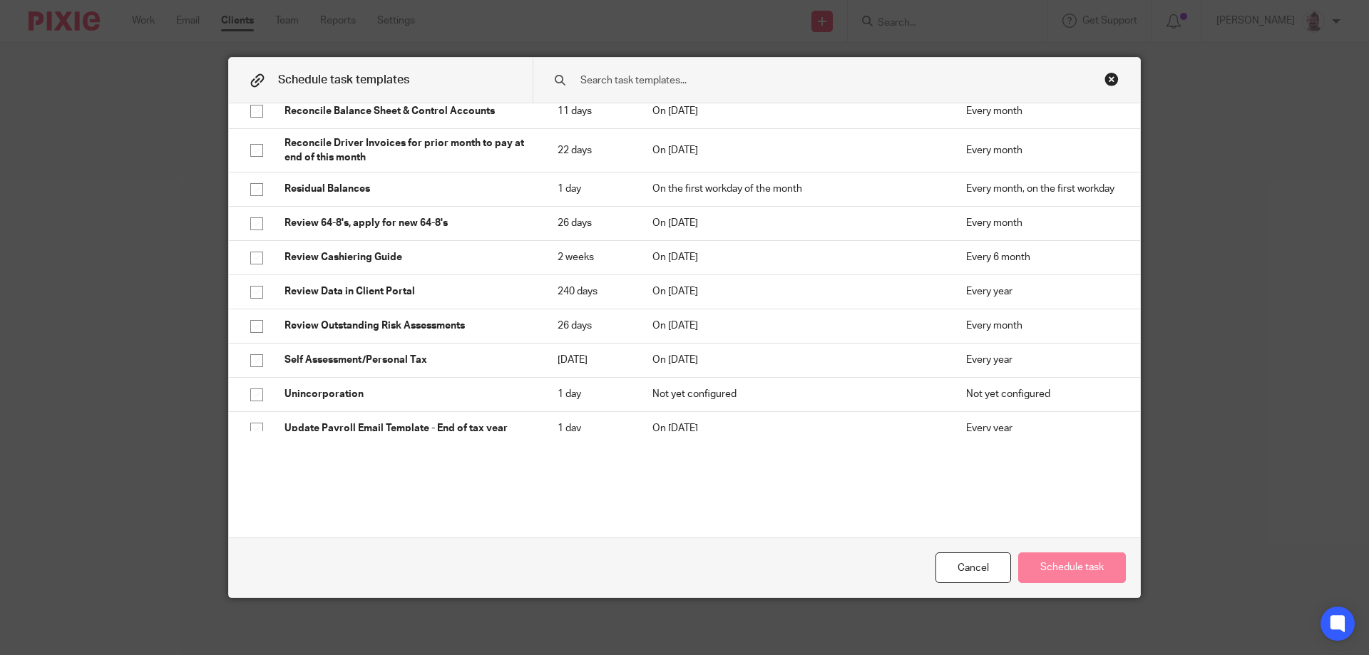
scroll to position [2749, 0]
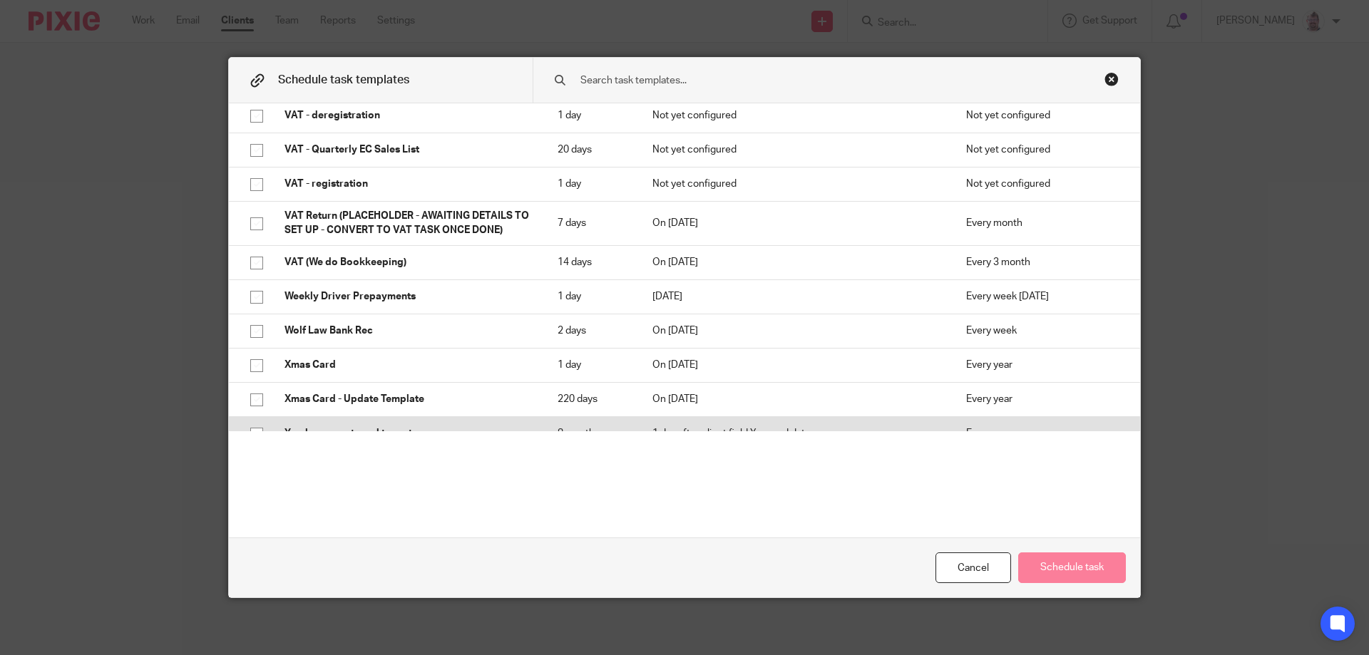
click at [423, 416] on td "Yearly accounts and tax return" at bounding box center [406, 433] width 273 height 34
checkbox input "true"
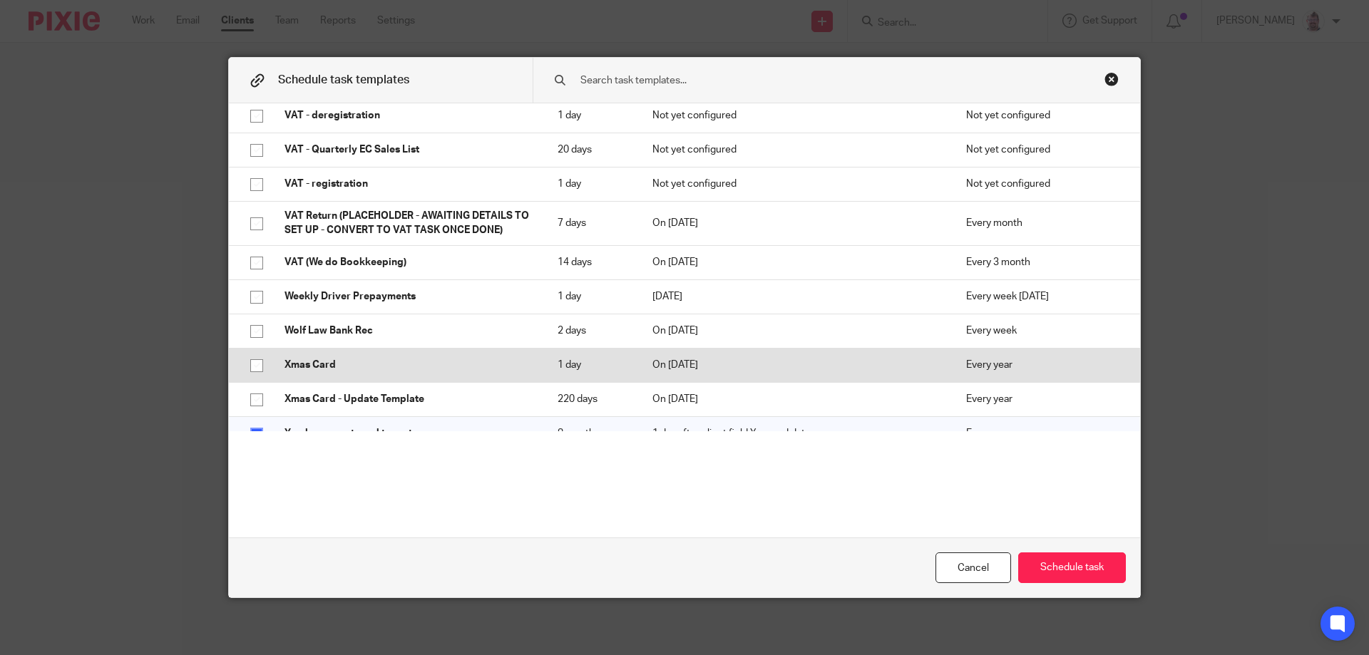
click at [413, 358] on p "Xmas Card" at bounding box center [406, 365] width 244 height 14
checkbox input "true"
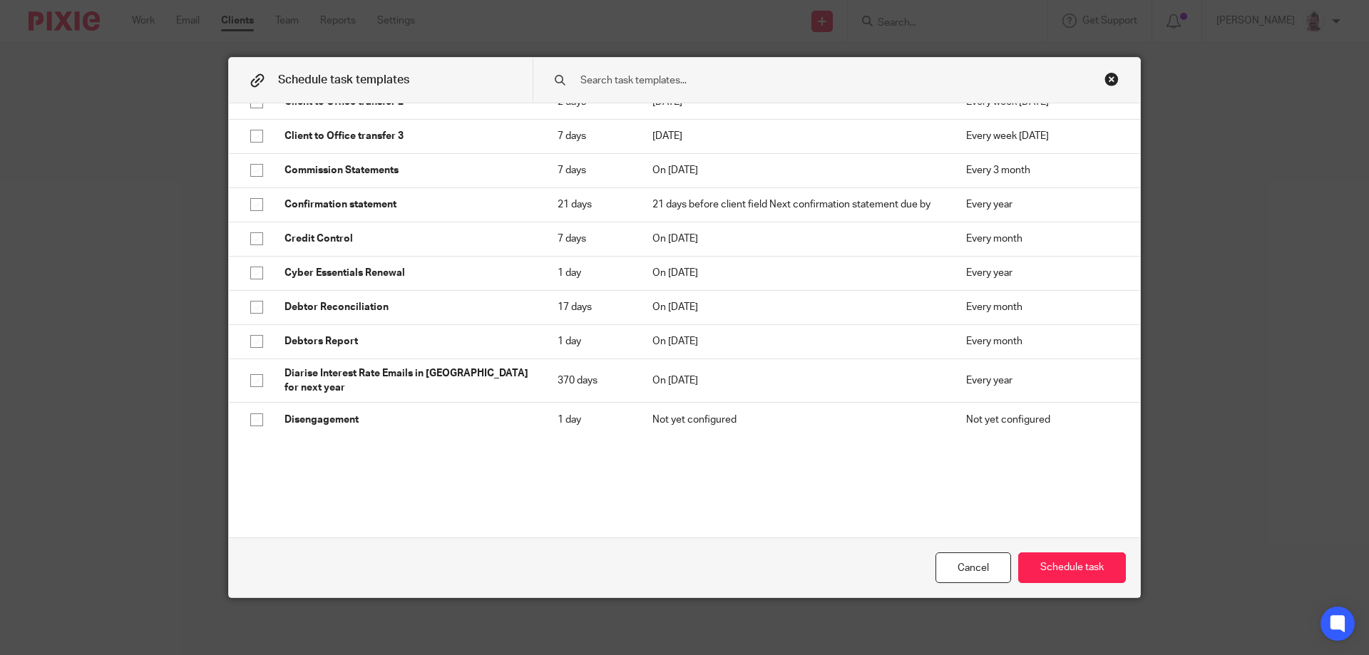
scroll to position [587, 0]
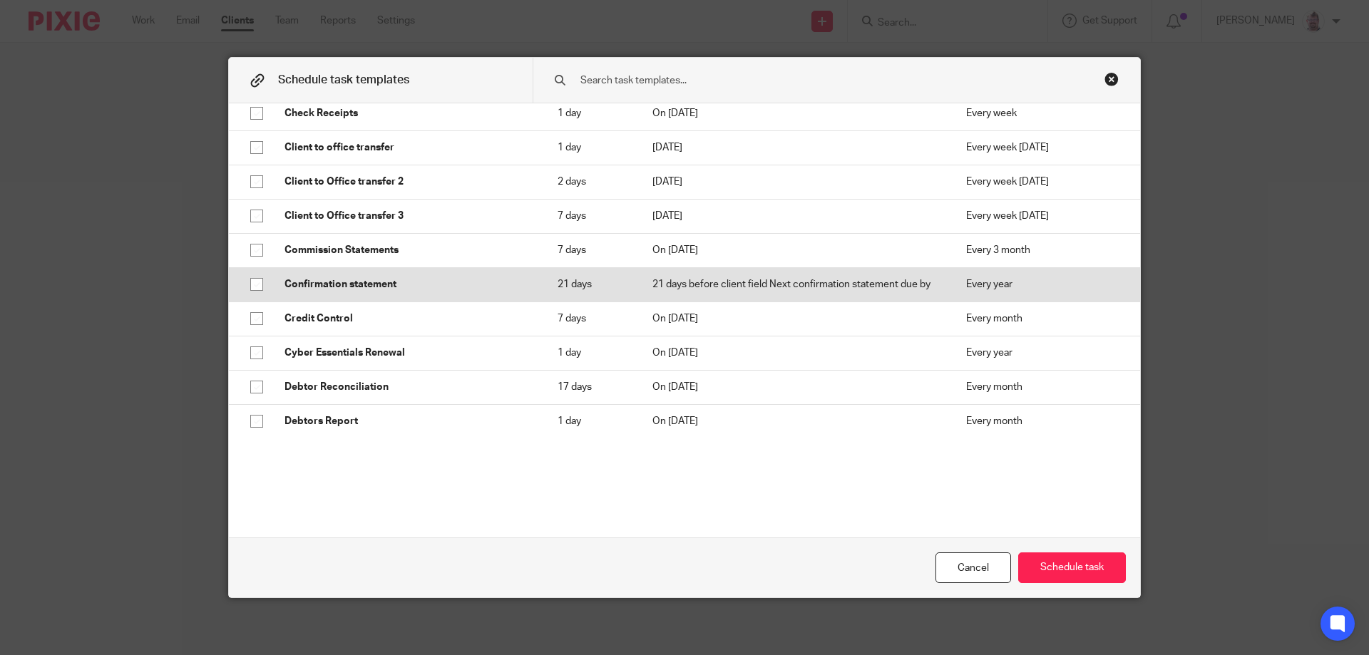
click at [443, 284] on p "Confirmation statement" at bounding box center [406, 284] width 244 height 14
checkbox input "true"
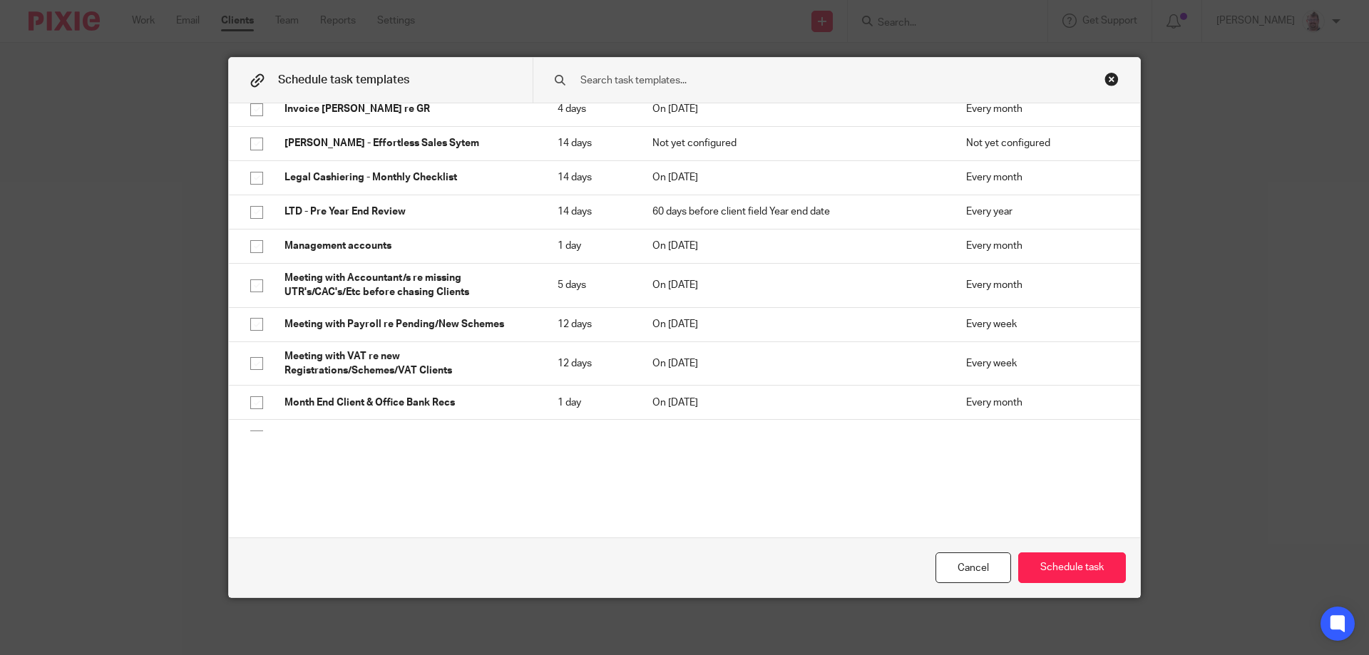
scroll to position [1451, 0]
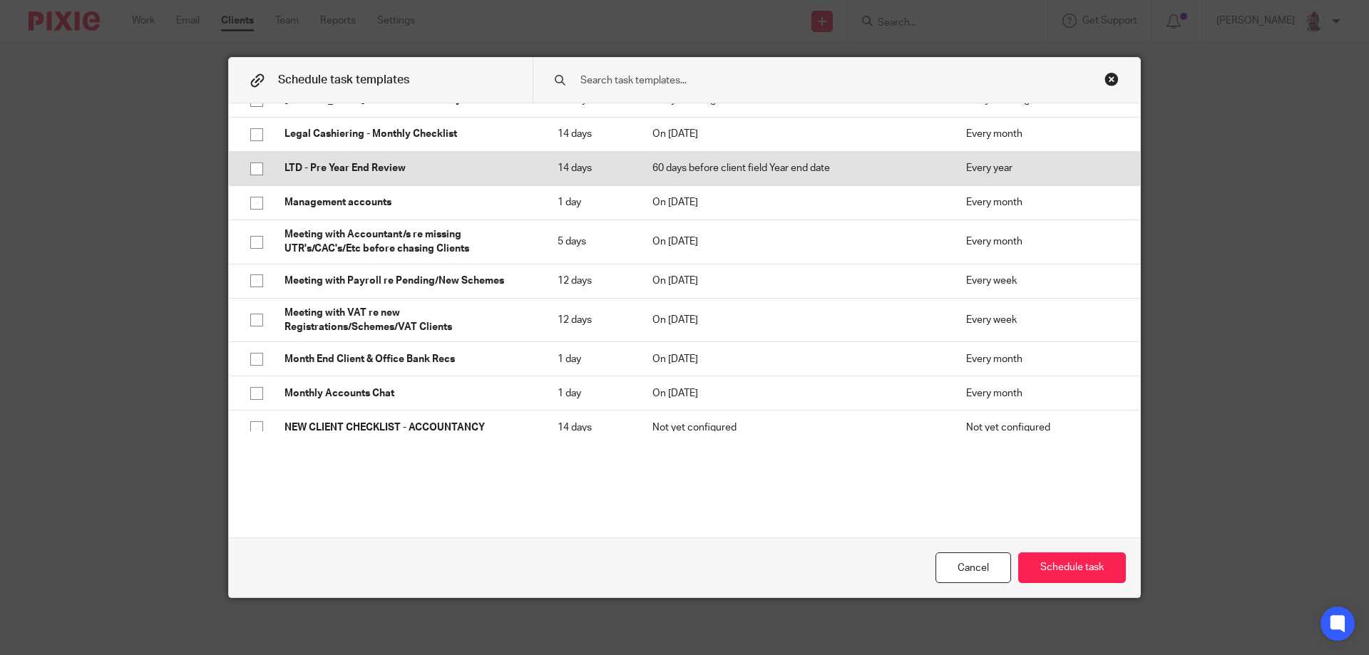
click at [577, 161] on p "14 days" at bounding box center [590, 168] width 66 height 14
checkbox input "true"
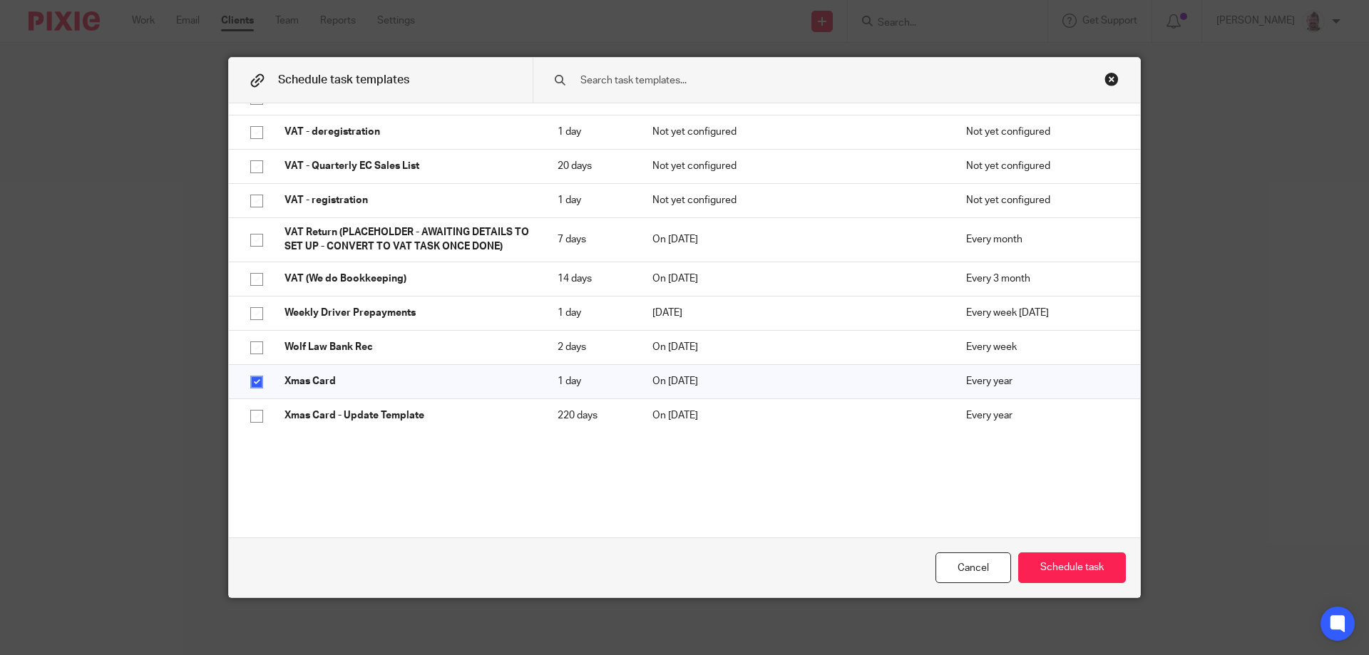
scroll to position [2734, 0]
click at [1066, 565] on button "Schedule task" at bounding box center [1072, 567] width 108 height 31
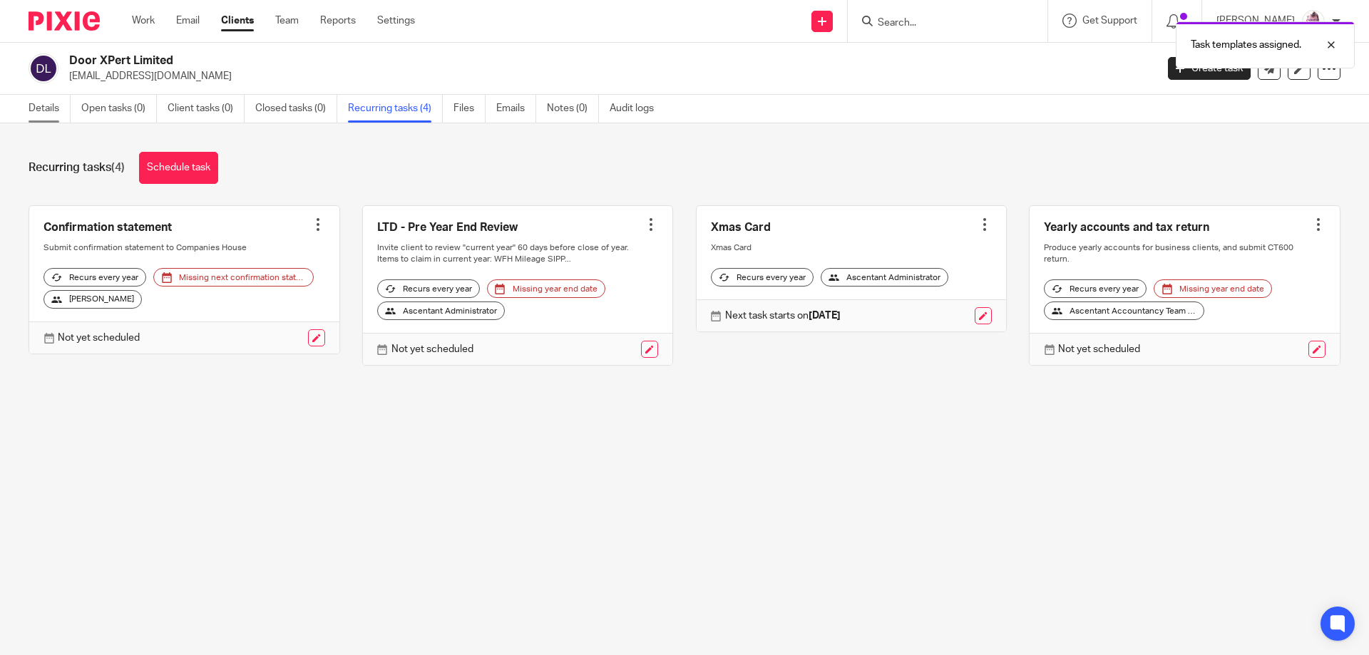
click at [44, 118] on link "Details" at bounding box center [50, 109] width 42 height 28
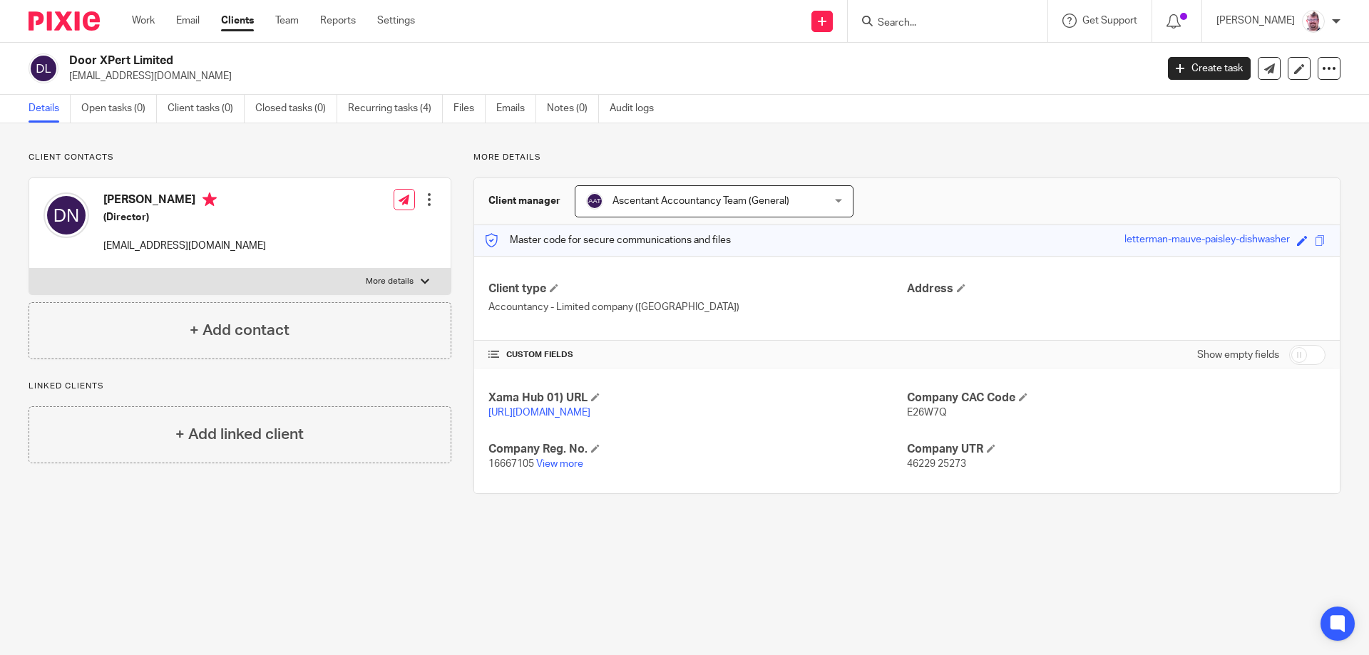
click at [1289, 355] on input "checkbox" at bounding box center [1307, 355] width 36 height 20
checkbox input "true"
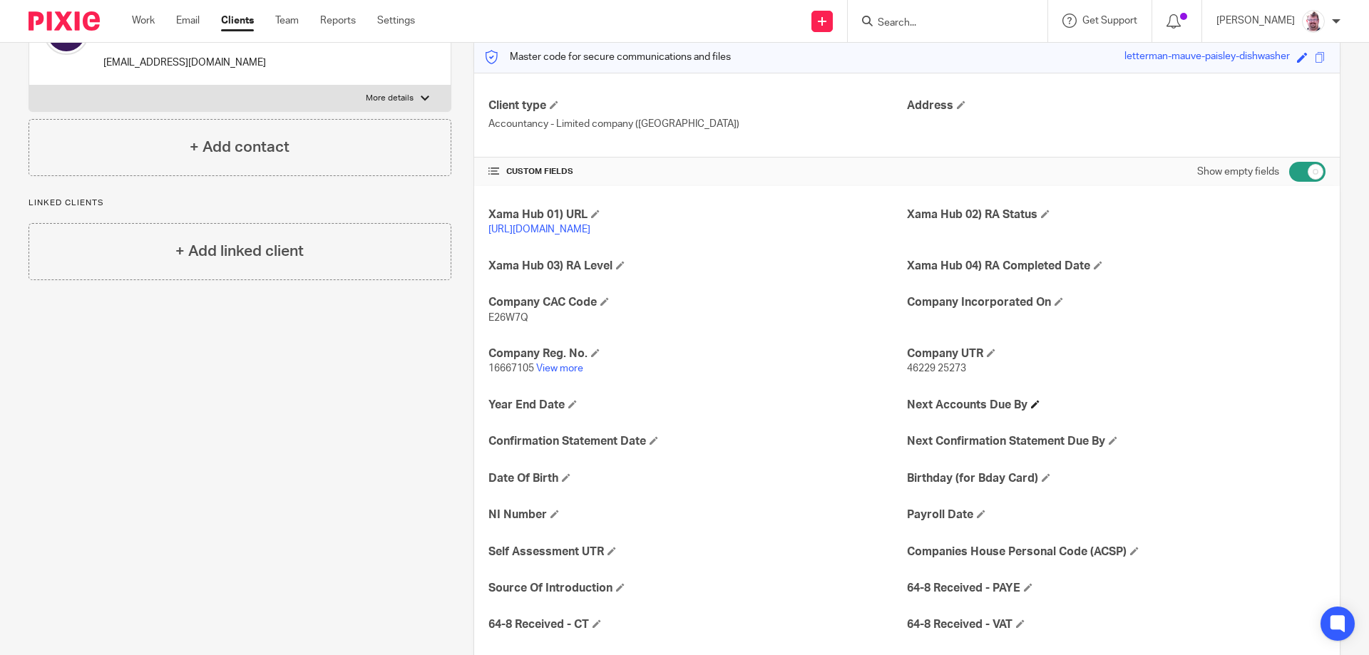
scroll to position [285, 0]
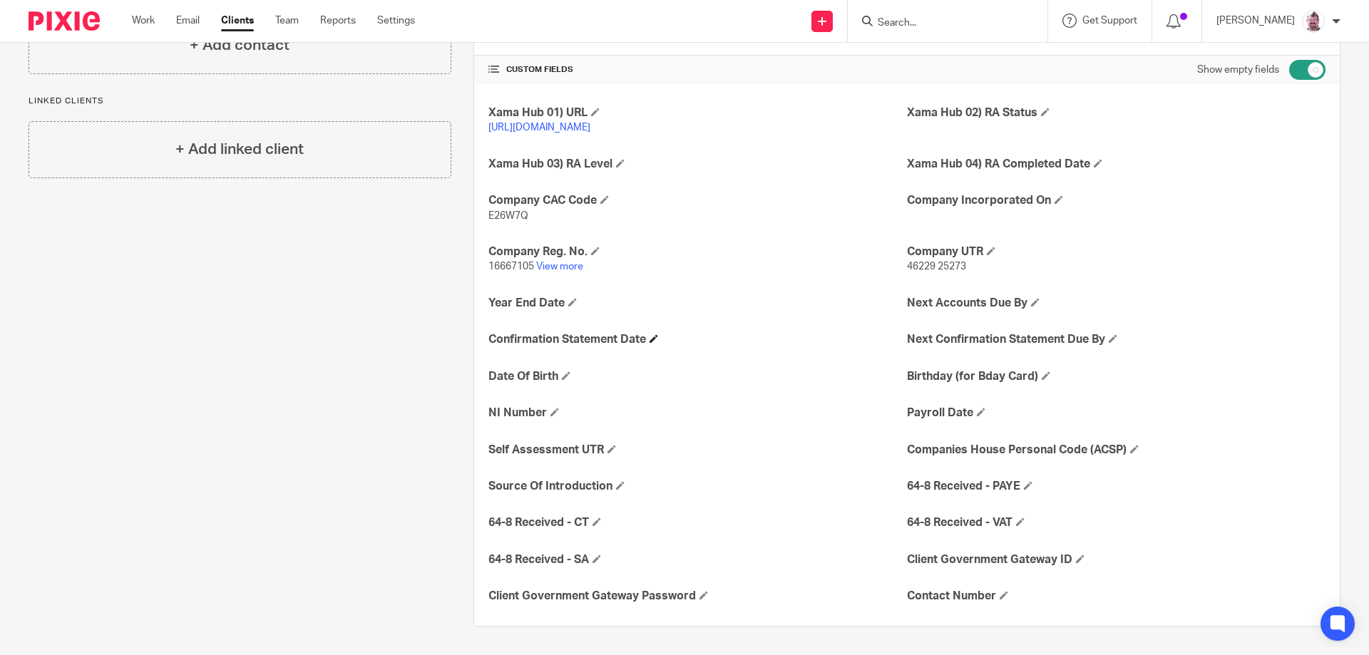
click at [654, 343] on span at bounding box center [653, 338] width 9 height 9
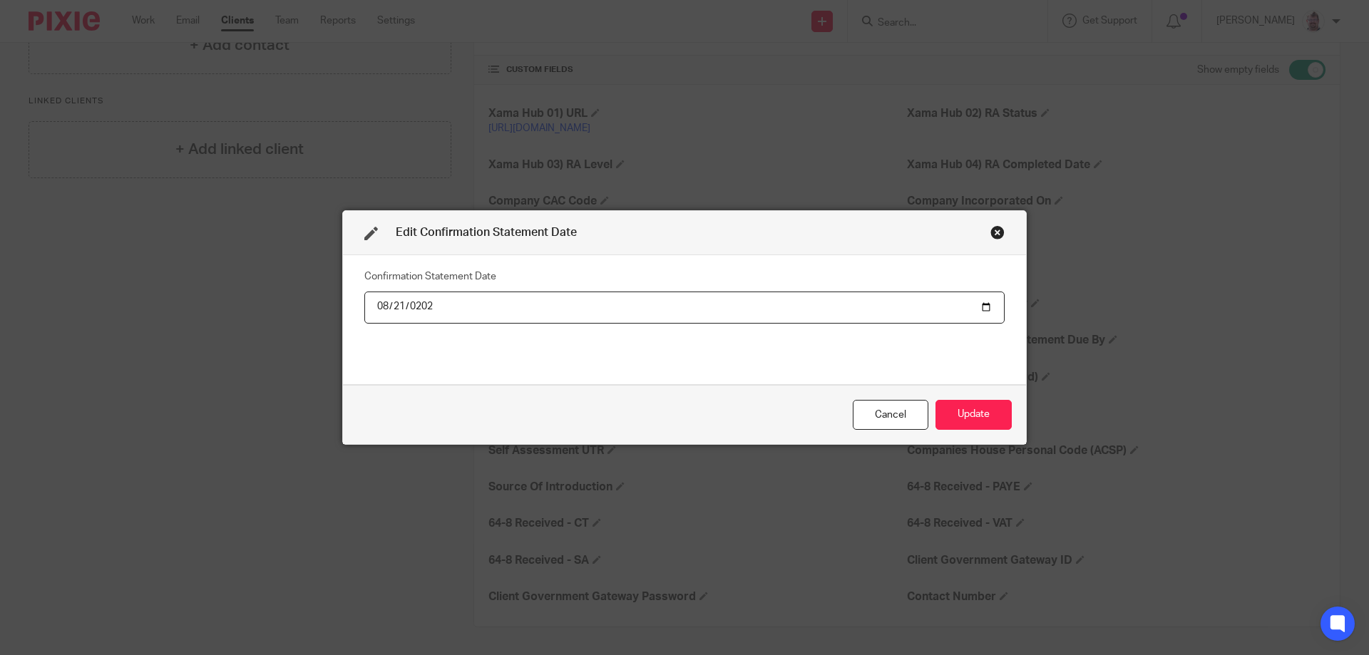
type input "2026-08-21"
click at [966, 422] on button "Update" at bounding box center [973, 415] width 76 height 31
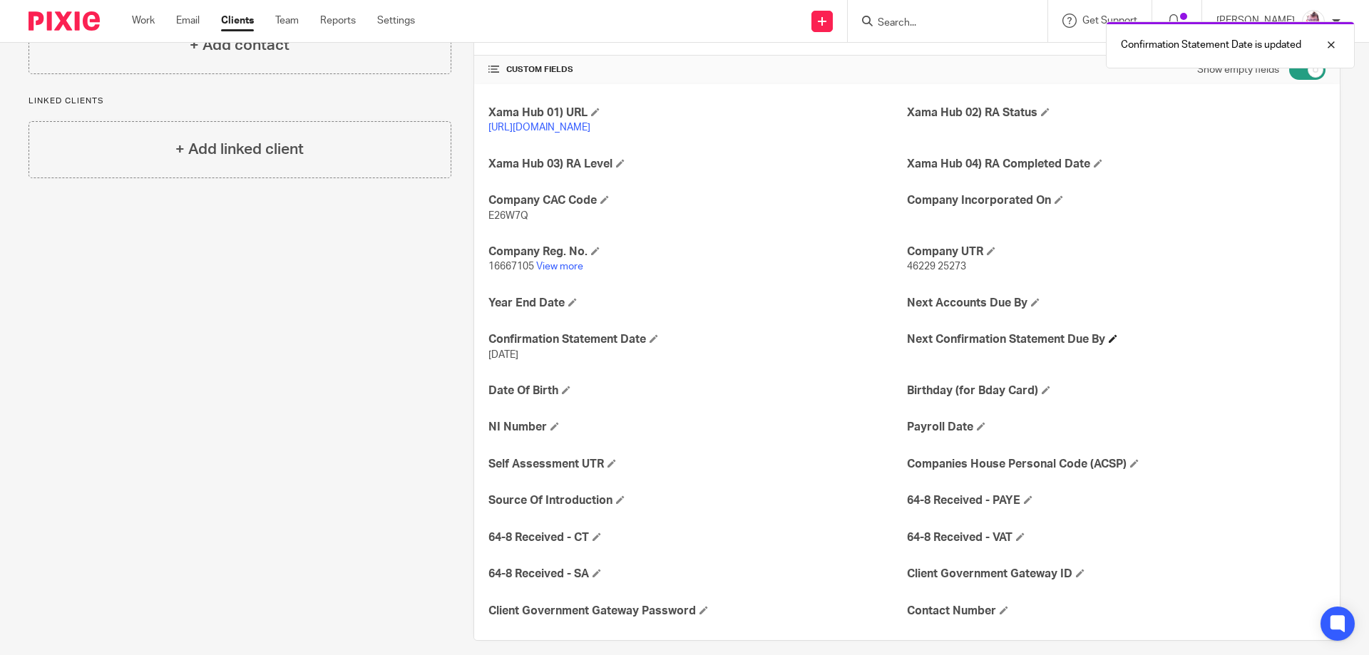
click at [1101, 347] on h4 "Next Confirmation Statement Due By" at bounding box center [1116, 339] width 418 height 15
click at [1108, 343] on span at bounding box center [1112, 338] width 9 height 9
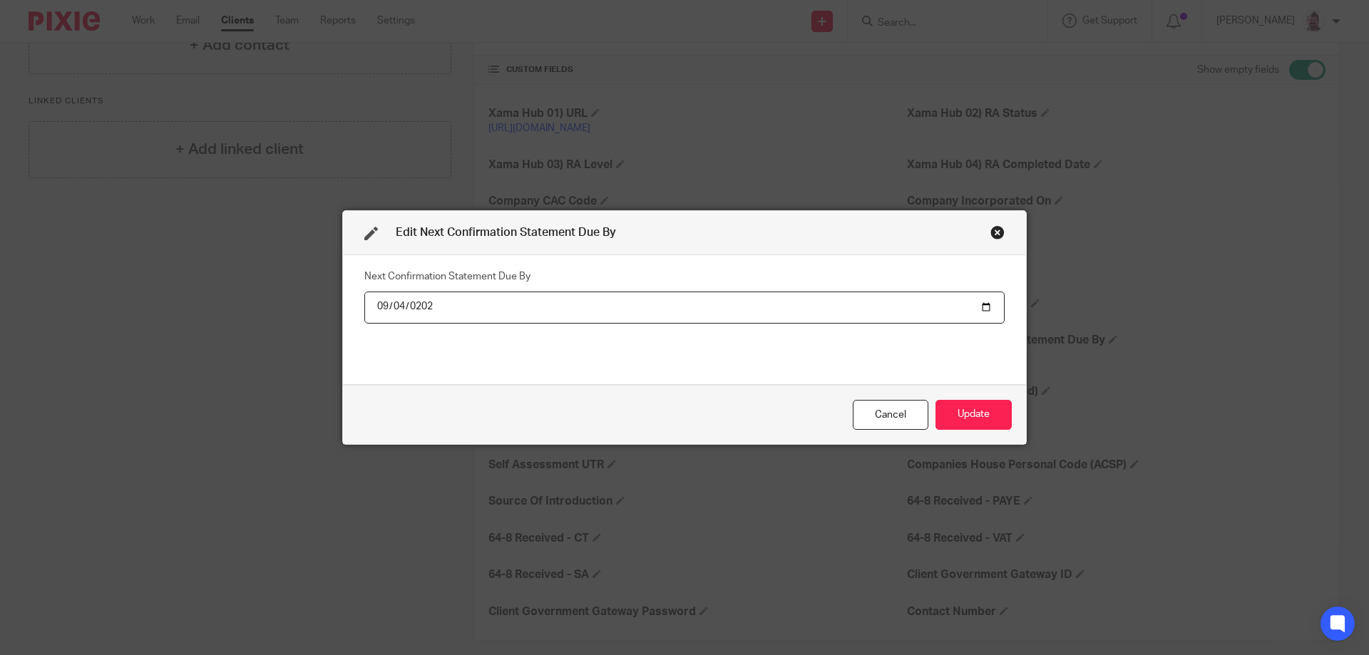
type input "2026-09-04"
click at [950, 413] on button "Update" at bounding box center [973, 415] width 76 height 31
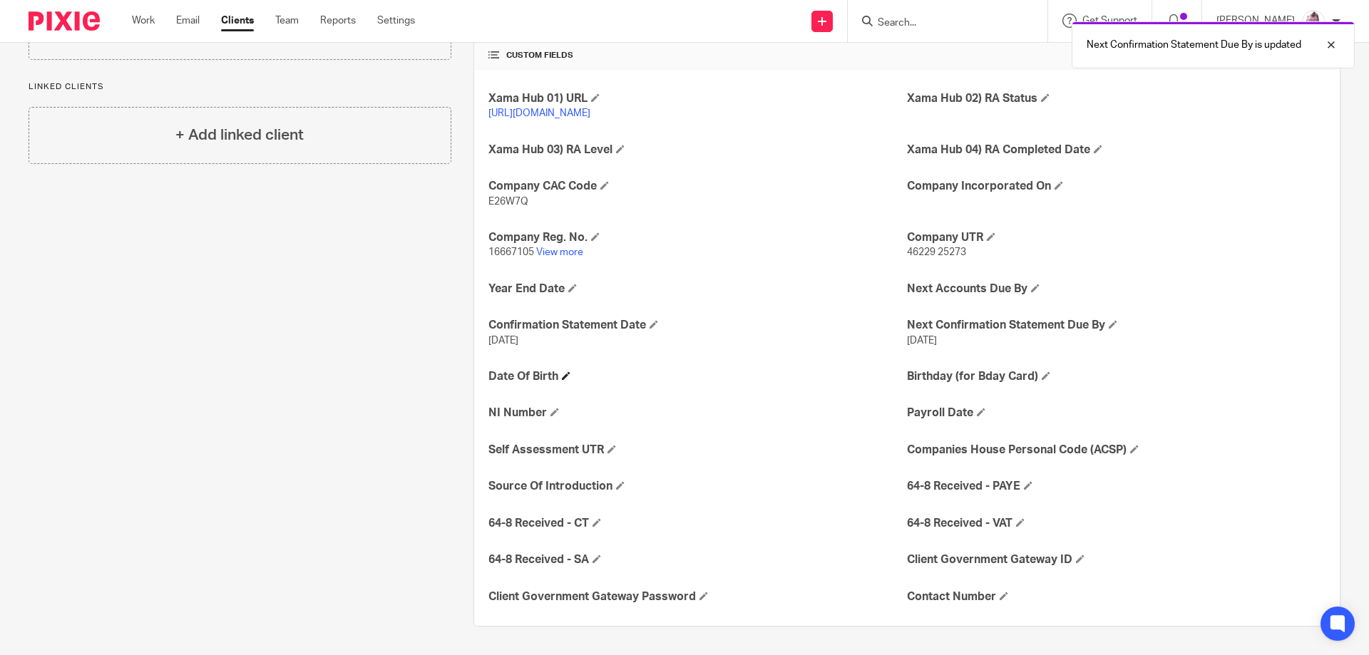
scroll to position [314, 0]
click at [575, 289] on h4 "Year End Date" at bounding box center [697, 289] width 418 height 15
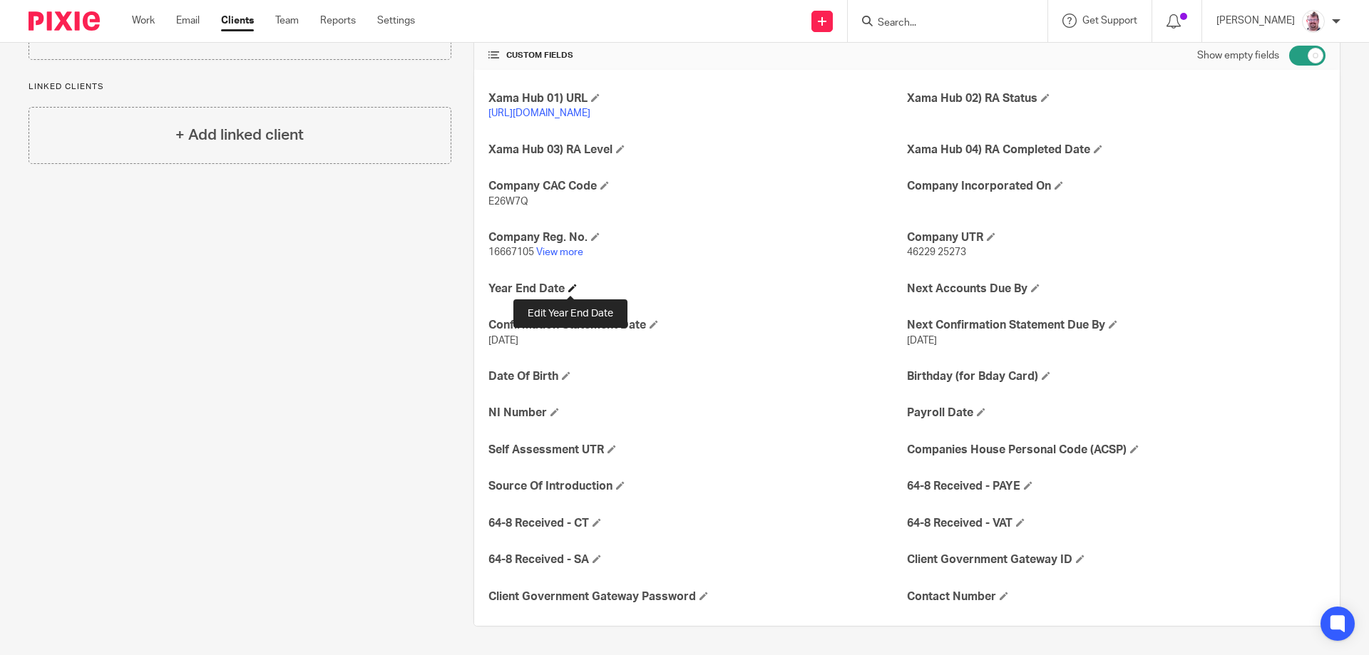
click at [571, 287] on span at bounding box center [572, 288] width 9 height 9
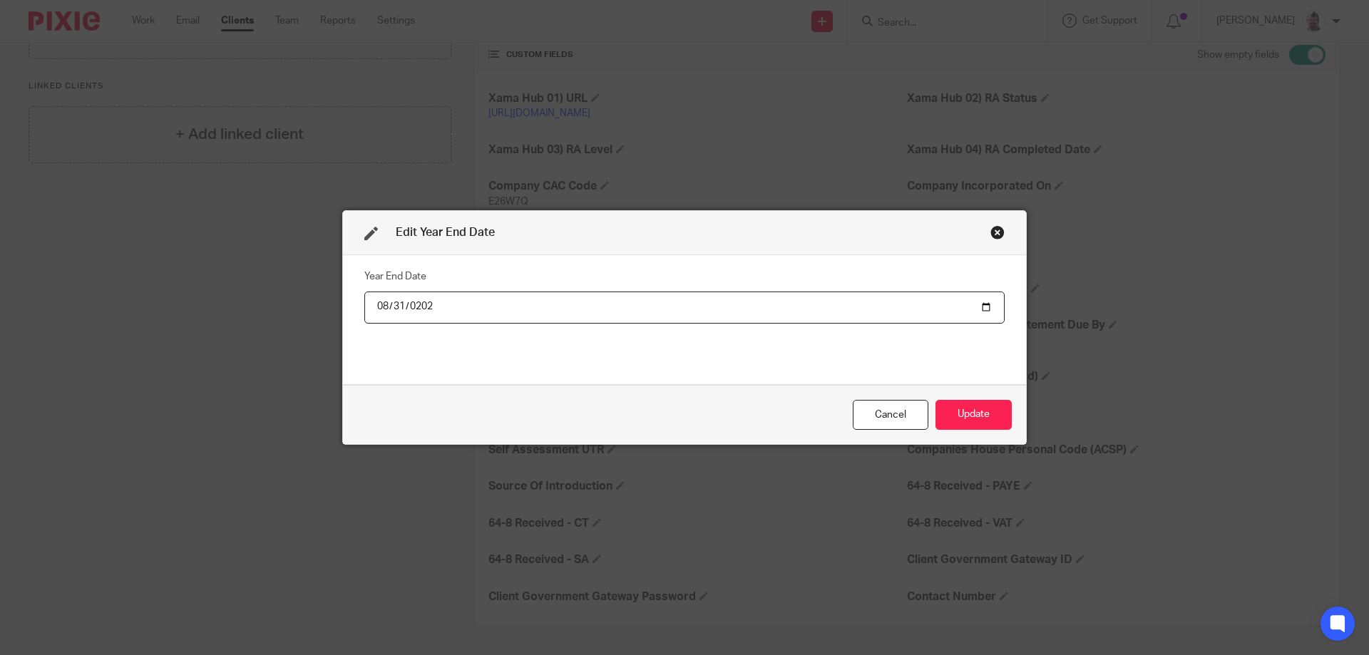
type input "2026-08-31"
click at [987, 418] on button "Update" at bounding box center [973, 415] width 76 height 31
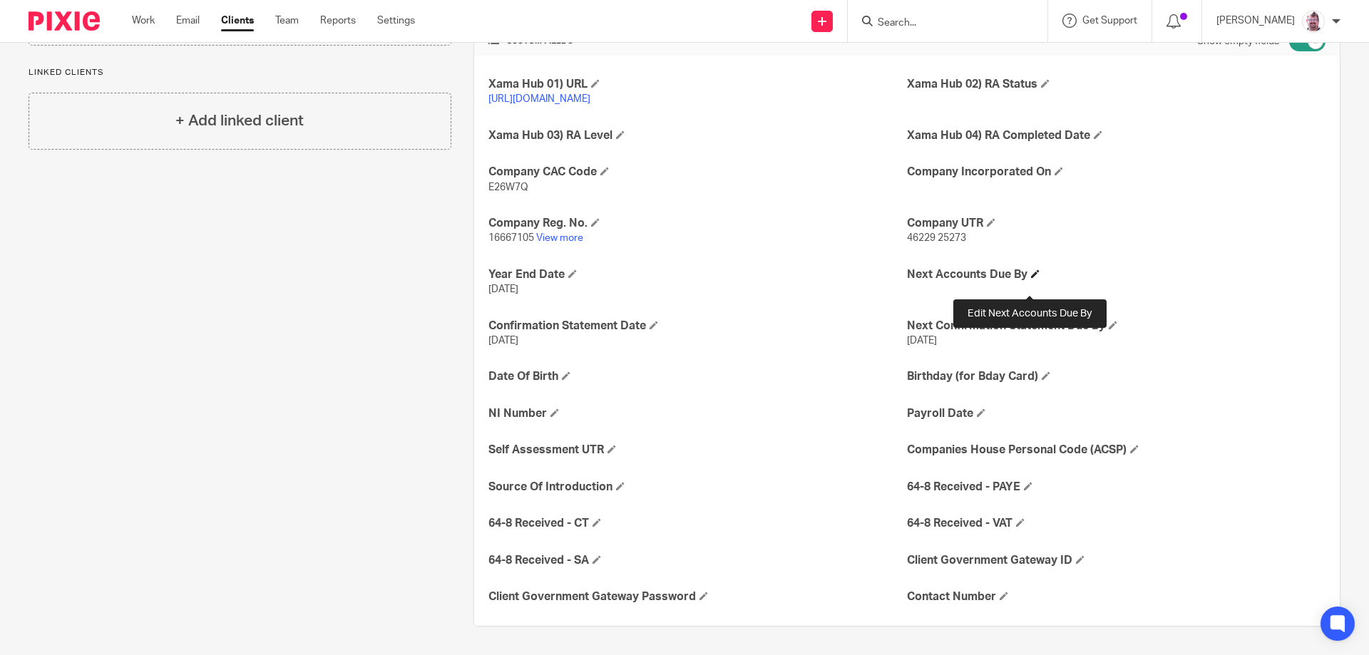
click at [1031, 278] on span at bounding box center [1035, 273] width 9 height 9
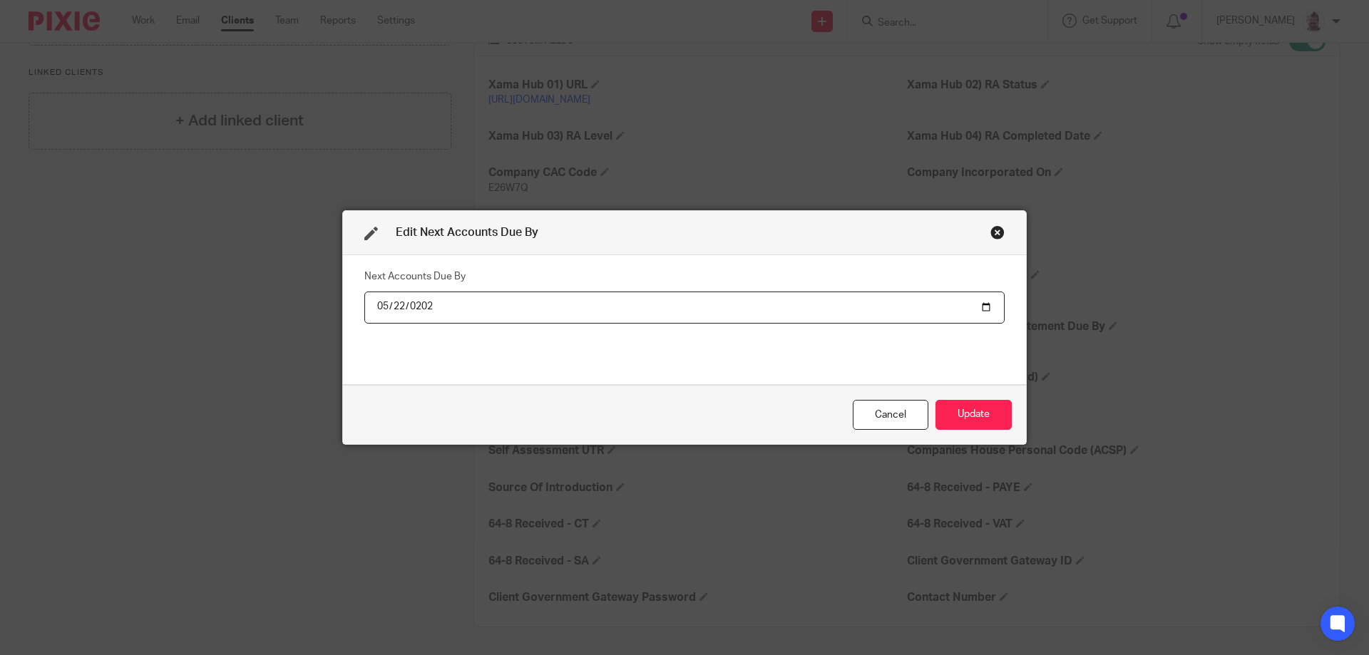
type input "2027-05-22"
click at [984, 413] on button "Update" at bounding box center [973, 415] width 76 height 31
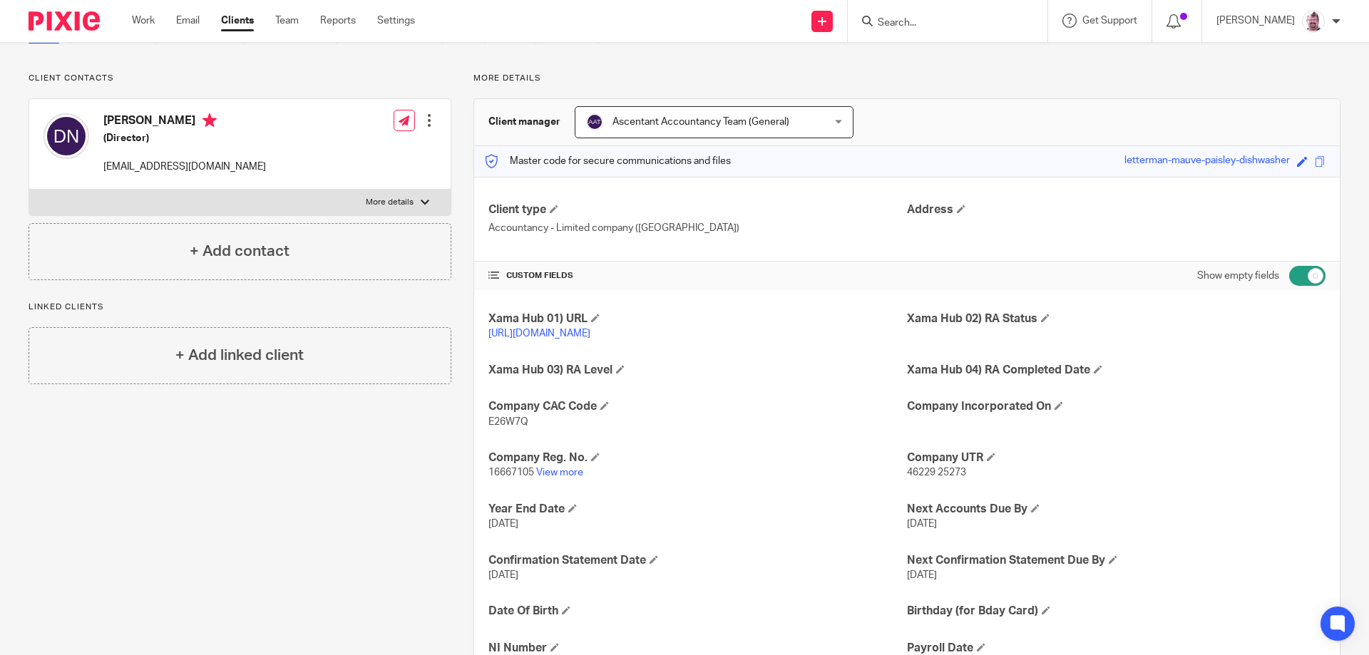
scroll to position [0, 0]
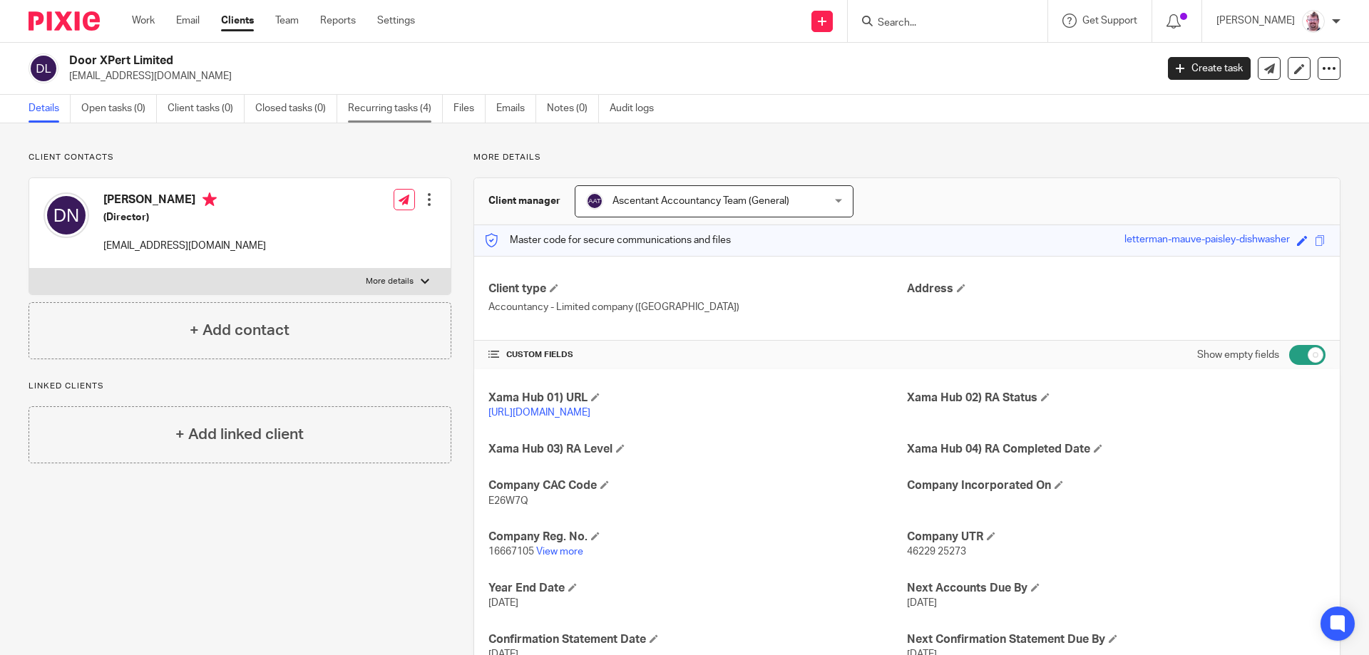
click at [416, 101] on link "Recurring tasks (4)" at bounding box center [395, 109] width 95 height 28
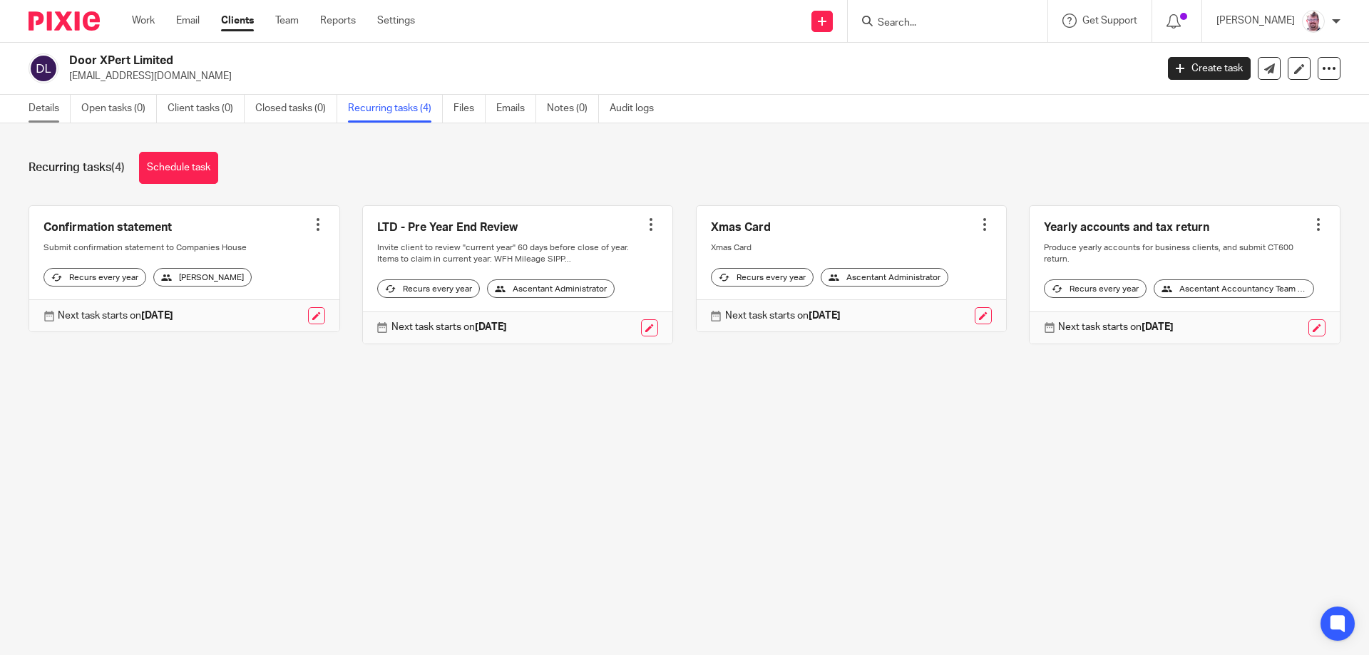
click at [46, 113] on link "Details" at bounding box center [50, 109] width 42 height 28
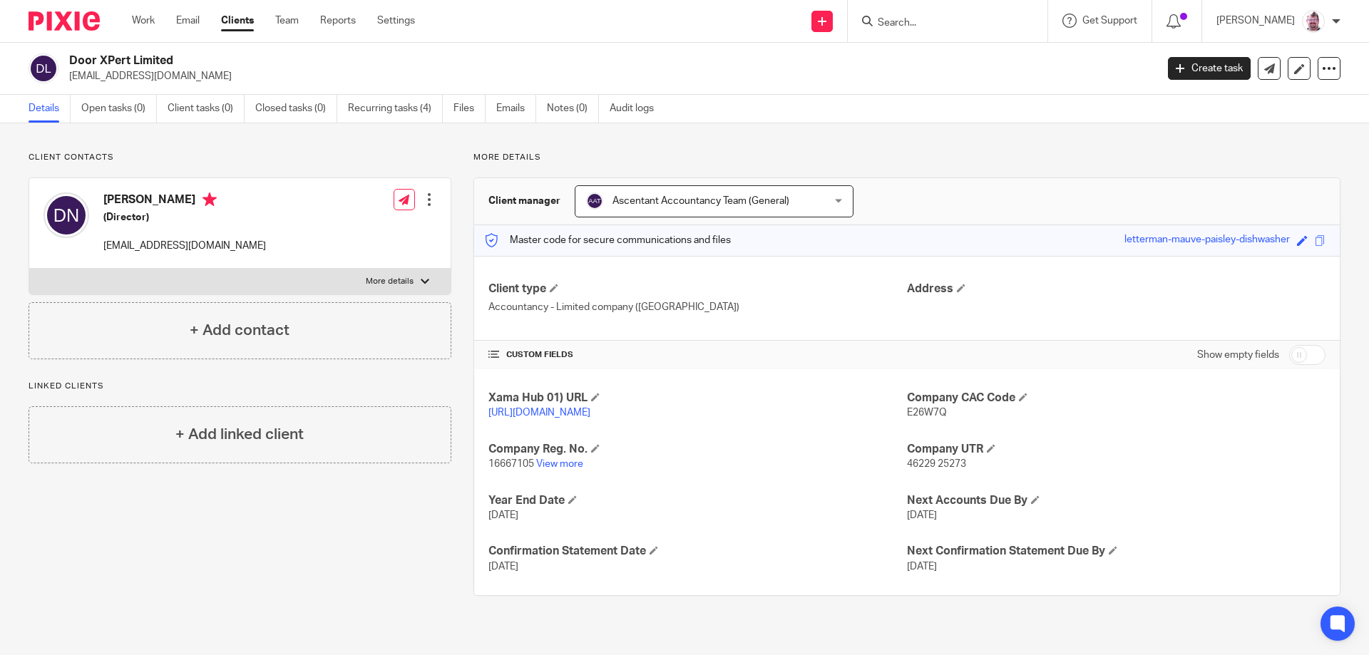
click at [946, 469] on span "46229 25273" at bounding box center [936, 464] width 59 height 10
click at [956, 469] on span "46229 25273" at bounding box center [936, 464] width 59 height 10
drag, startPoint x: 967, startPoint y: 478, endPoint x: 906, endPoint y: 481, distance: 61.4
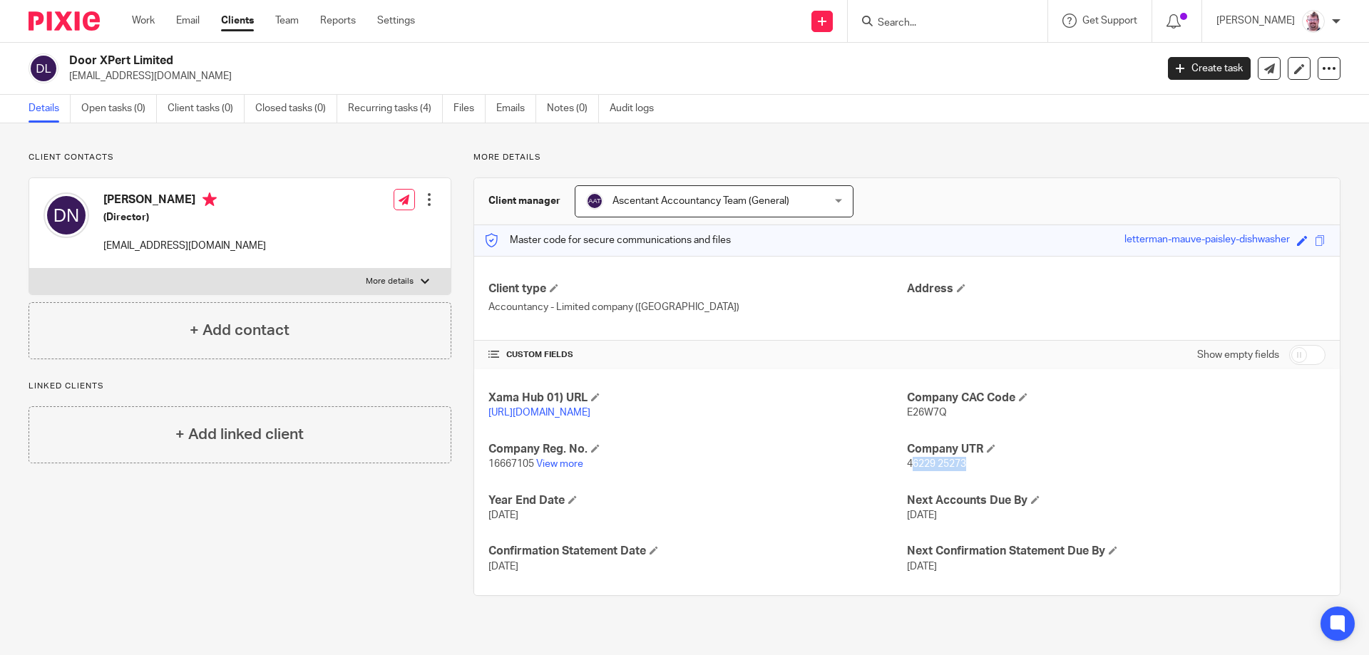
click at [907, 471] on p "46229 25273" at bounding box center [1116, 464] width 418 height 14
click at [907, 469] on span "46229 25273" at bounding box center [936, 464] width 59 height 10
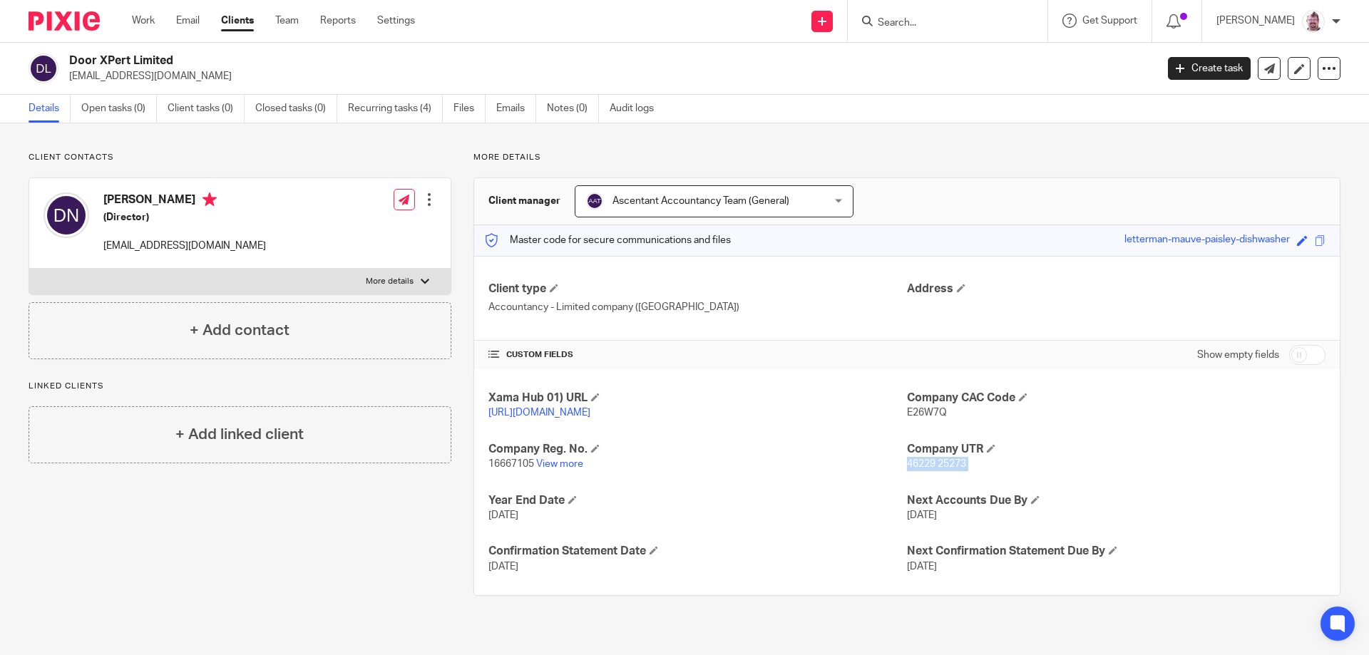
copy p "46229 25273"
click at [953, 22] on input "Search" at bounding box center [940, 23] width 128 height 13
click at [433, 111] on link "Recurring tasks (4)" at bounding box center [395, 109] width 95 height 28
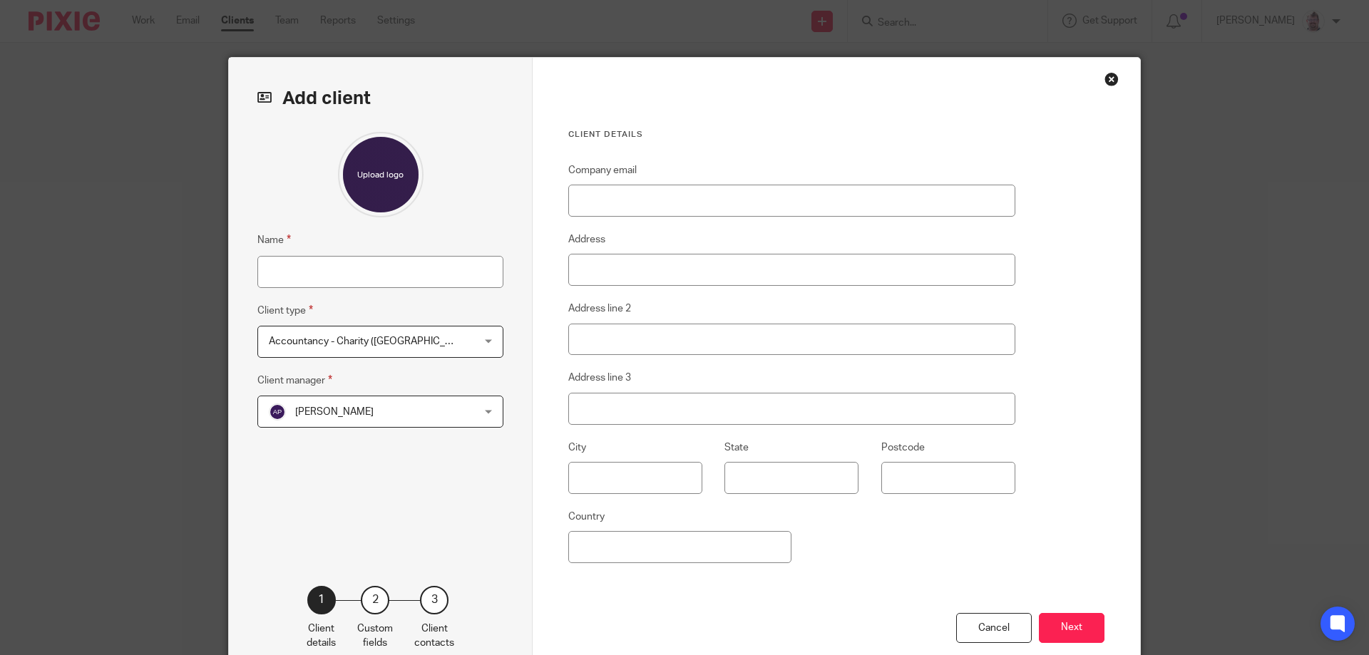
click at [1103, 86] on div "Client details Company email Address Address line 2 Address line 3 City State P…" at bounding box center [835, 368] width 607 height 621
click at [1110, 83] on div "Close this dialog window" at bounding box center [1111, 79] width 14 height 14
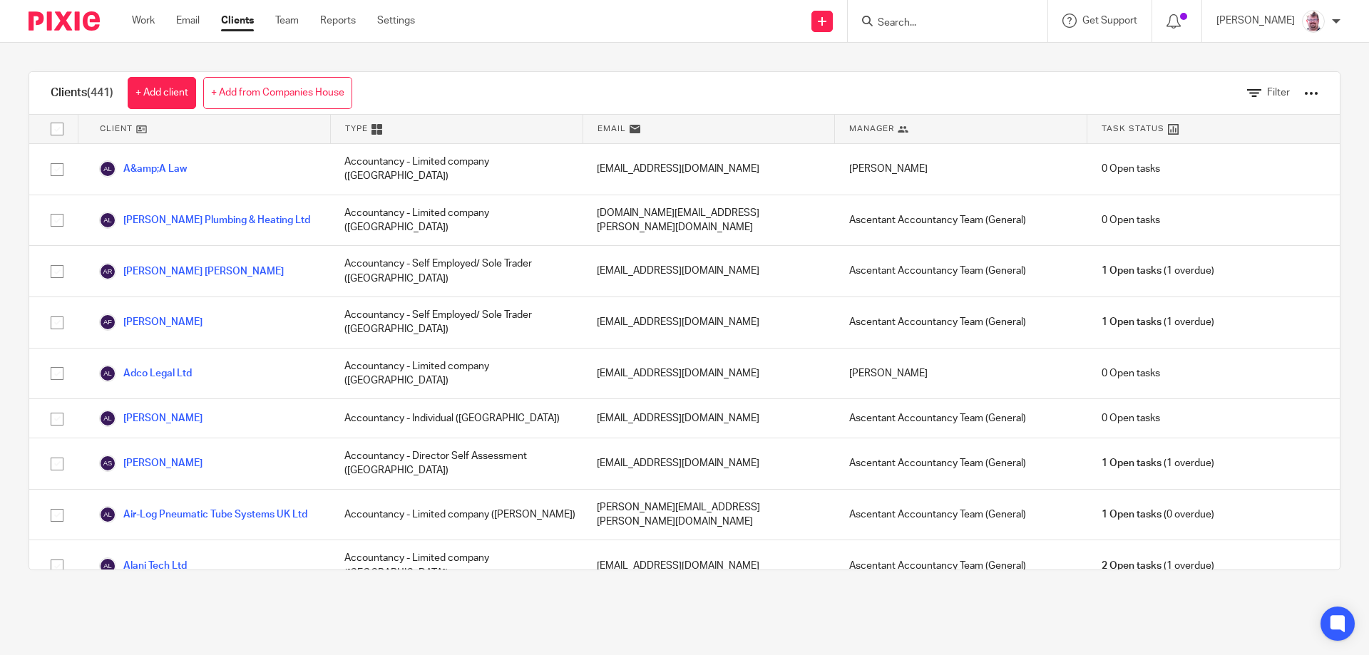
click at [321, 94] on link "+ Add from Companies House" at bounding box center [277, 93] width 149 height 32
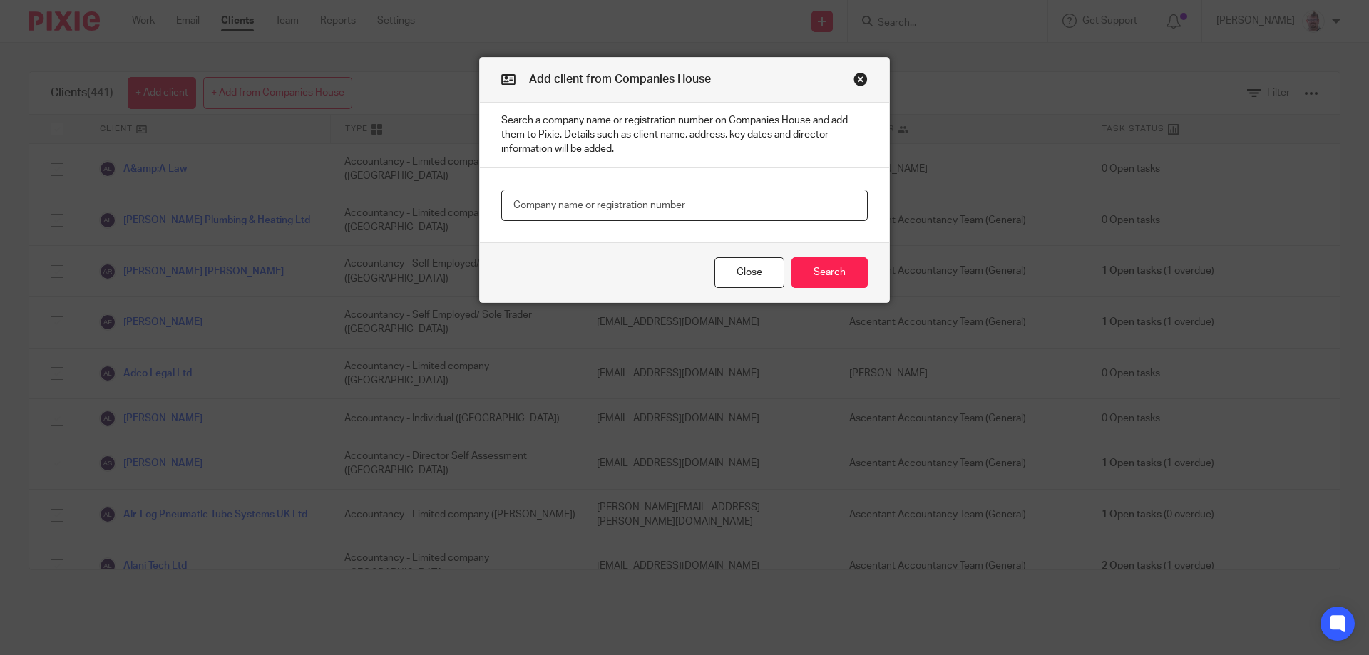
click at [617, 193] on input "text" at bounding box center [684, 206] width 366 height 32
type input "STAYVIATION"
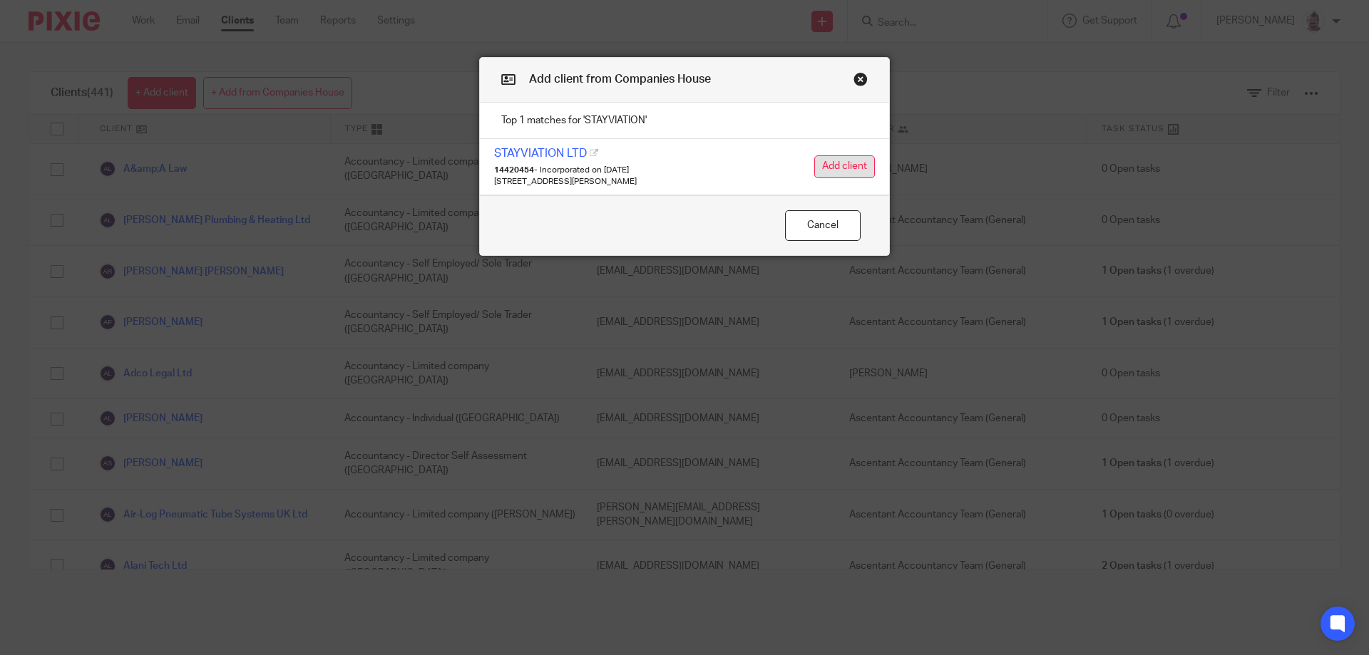
click at [842, 159] on button "Add client" at bounding box center [844, 166] width 61 height 23
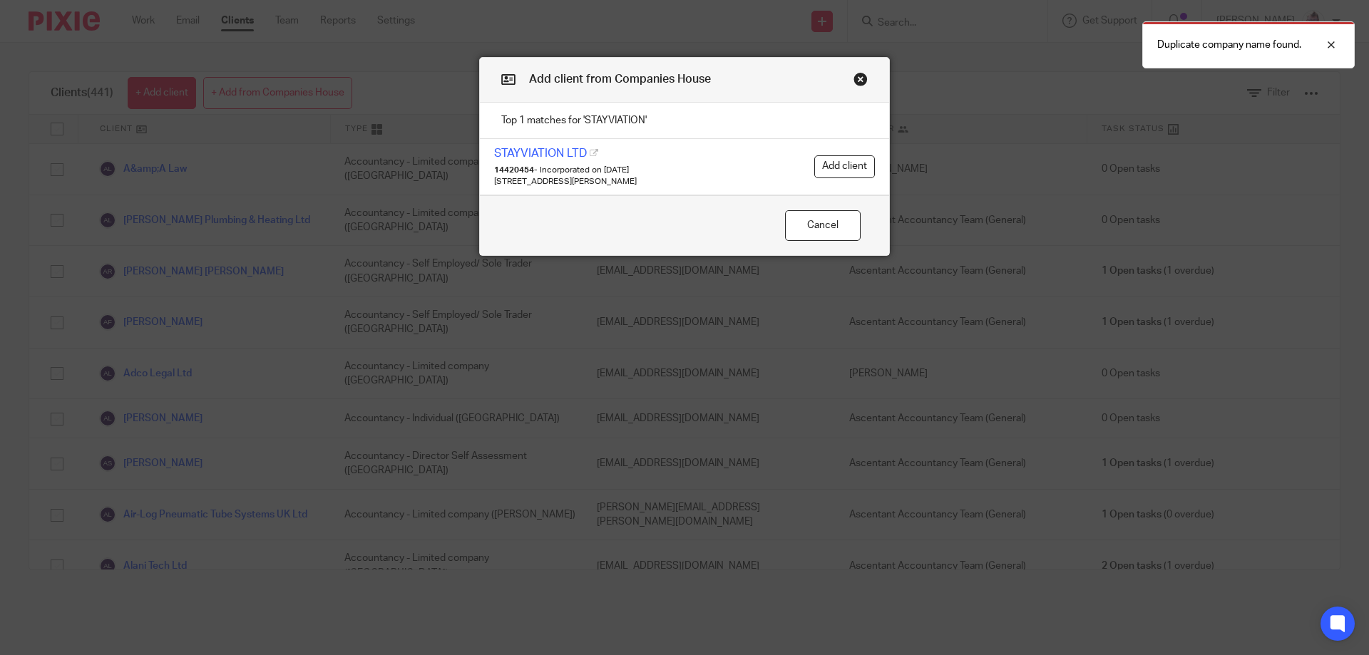
click at [859, 75] on button "Close modal" at bounding box center [860, 79] width 14 height 14
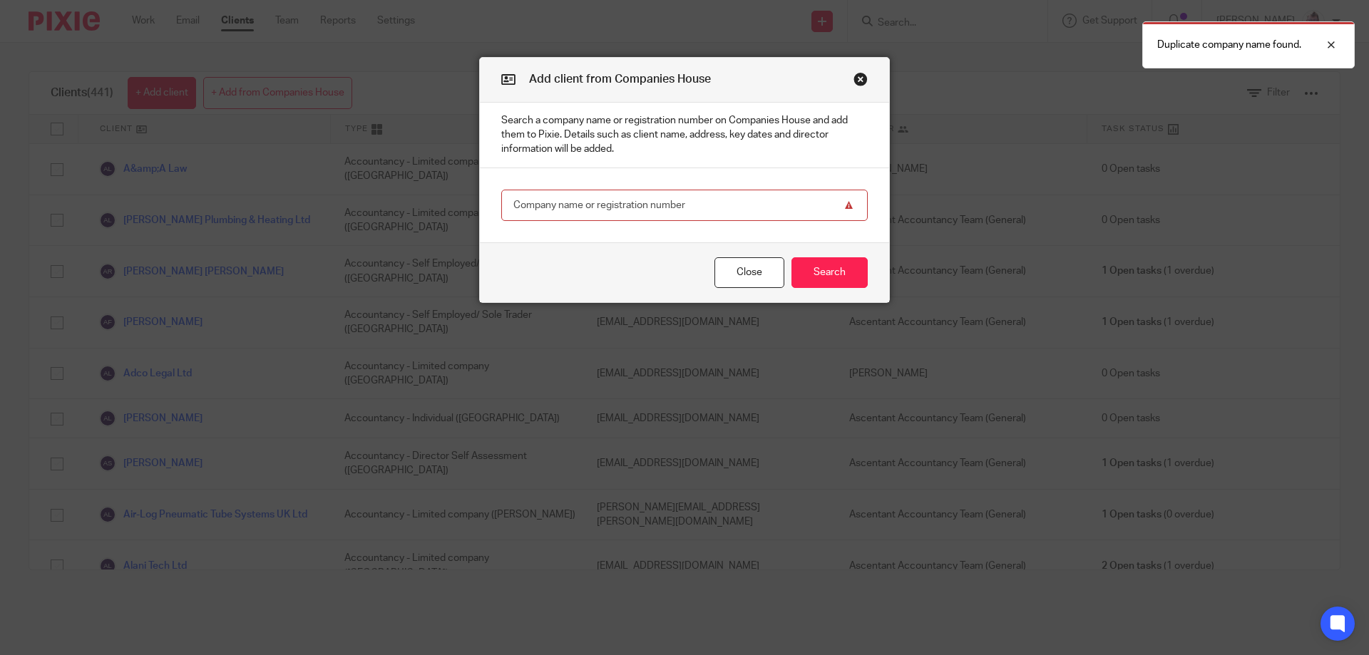
click at [853, 76] on button "Close modal" at bounding box center [860, 79] width 14 height 14
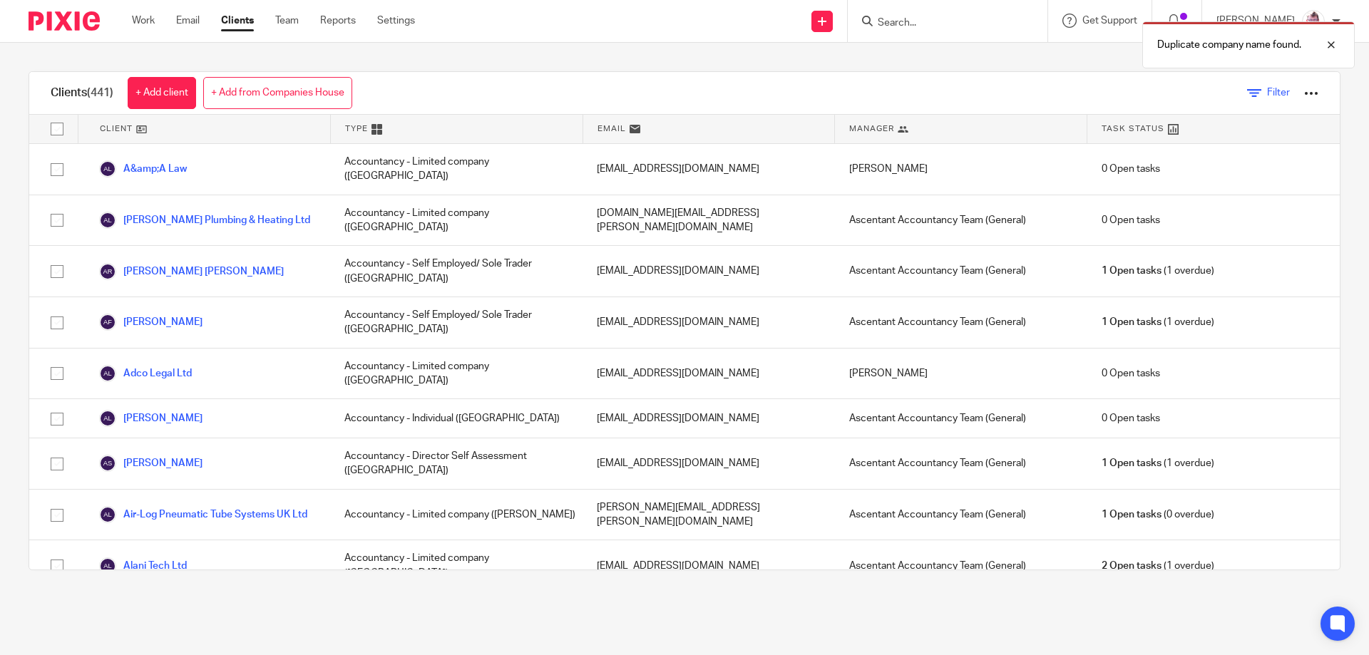
click at [1247, 92] on link "Filter" at bounding box center [1268, 93] width 43 height 15
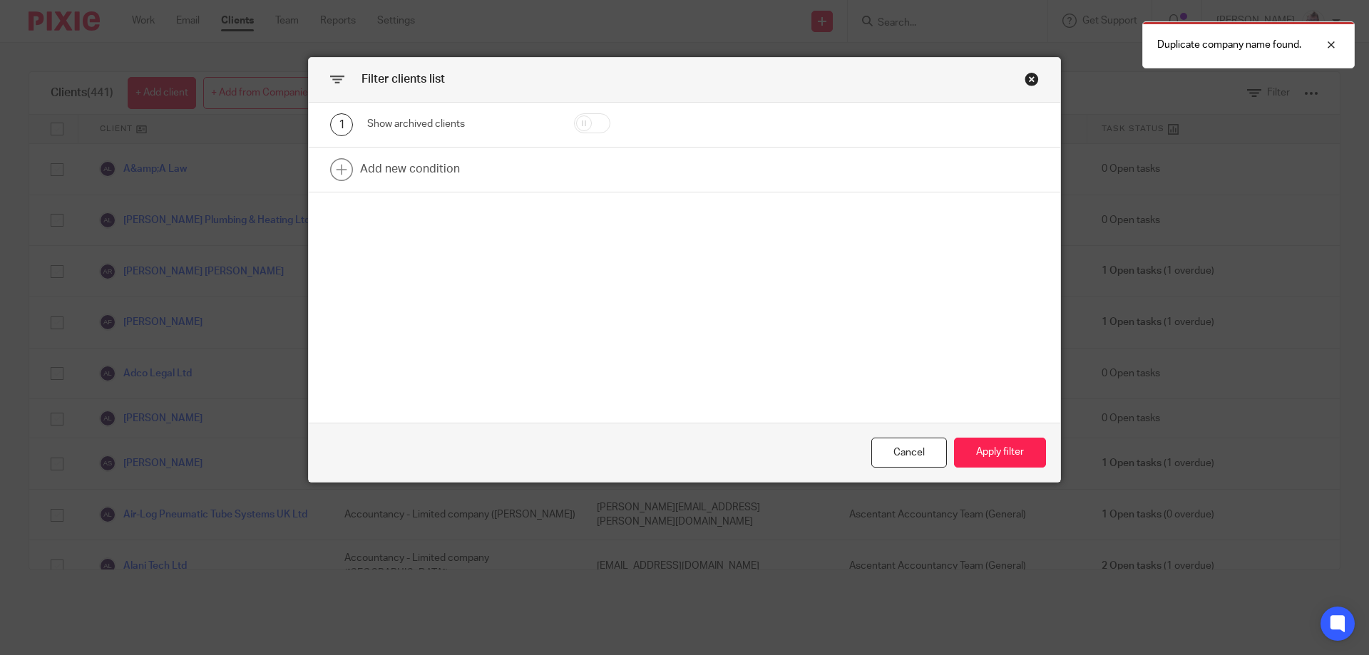
click at [602, 130] on div at bounding box center [613, 124] width 122 height 23
click at [583, 129] on input "checkbox" at bounding box center [592, 123] width 36 height 20
checkbox input "true"
click at [975, 443] on button "Apply filter" at bounding box center [1000, 453] width 92 height 31
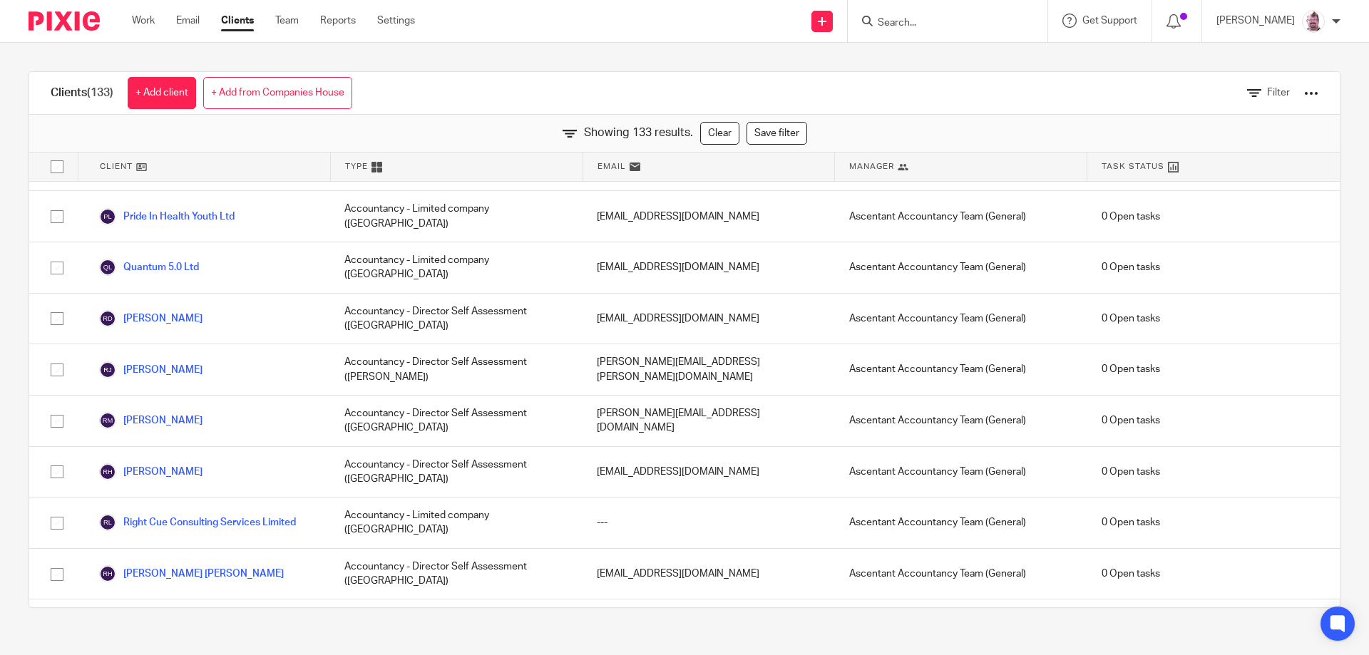
scroll to position [4546, 0]
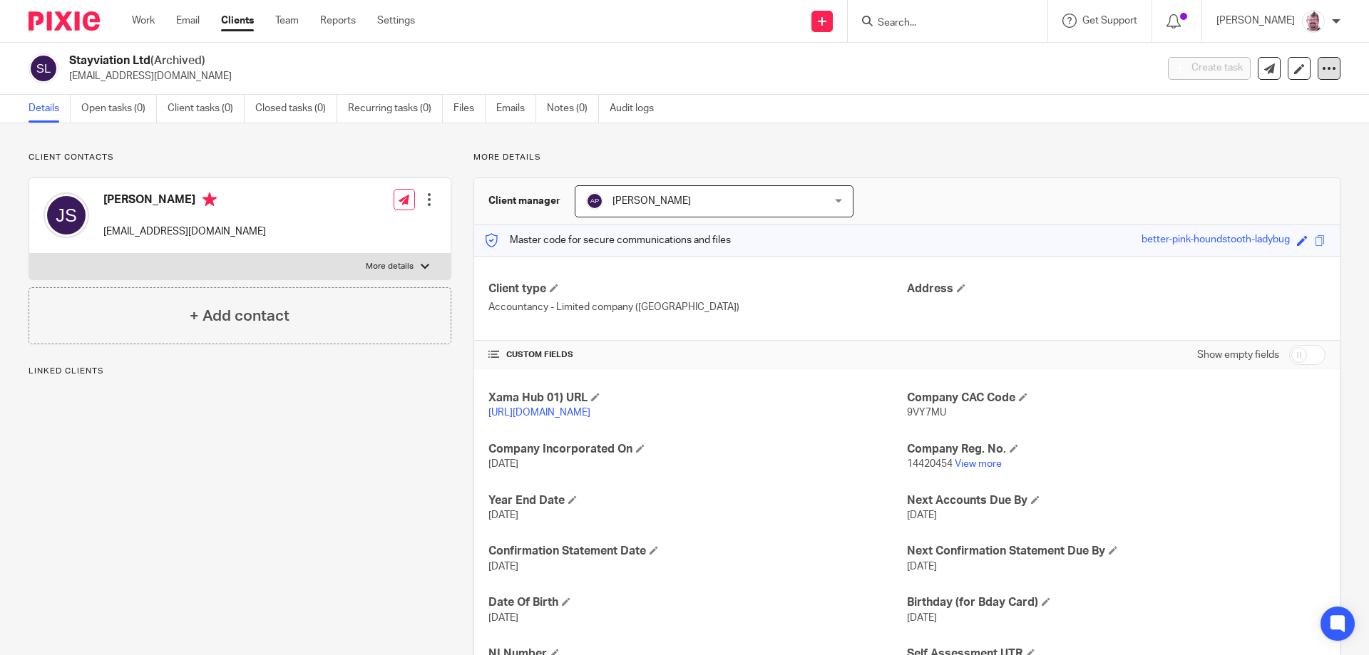
click at [1322, 73] on icon at bounding box center [1329, 68] width 14 height 14
click at [1236, 158] on button "Unarchive client" at bounding box center [1240, 166] width 158 height 19
click at [592, 193] on img at bounding box center [594, 200] width 17 height 17
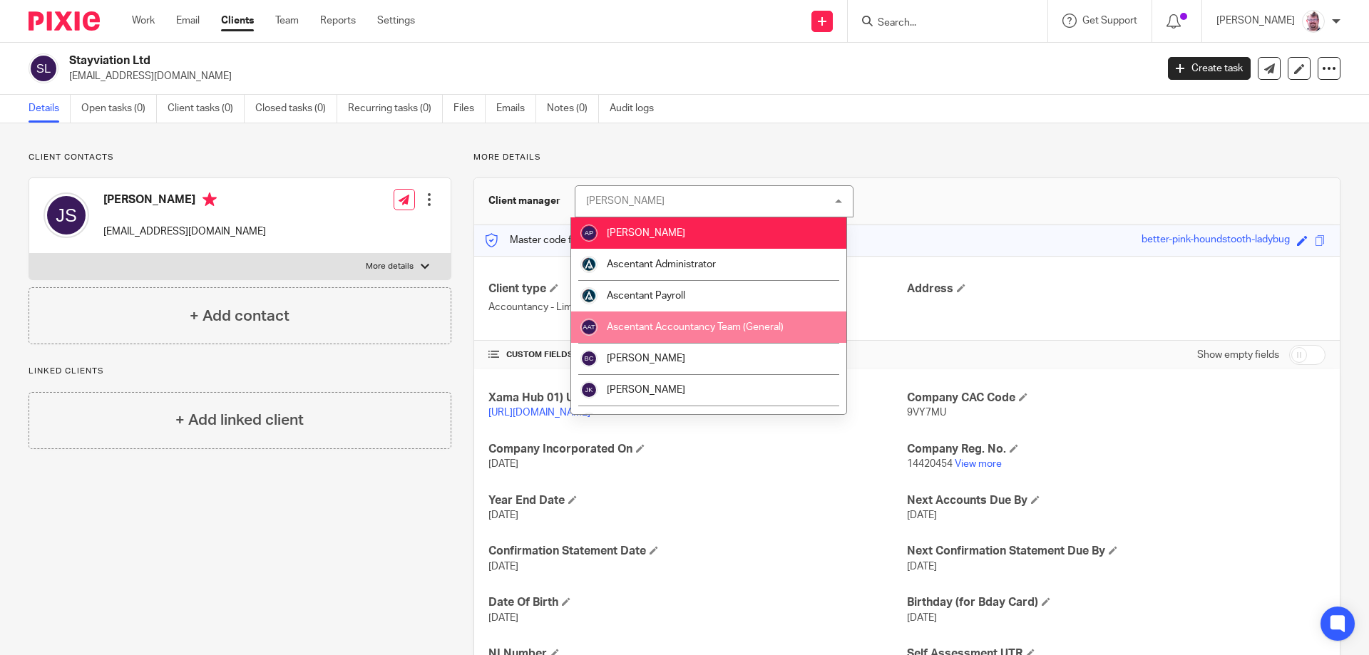
click at [672, 325] on span "Ascentant Accountancy Team (General)" at bounding box center [695, 327] width 177 height 10
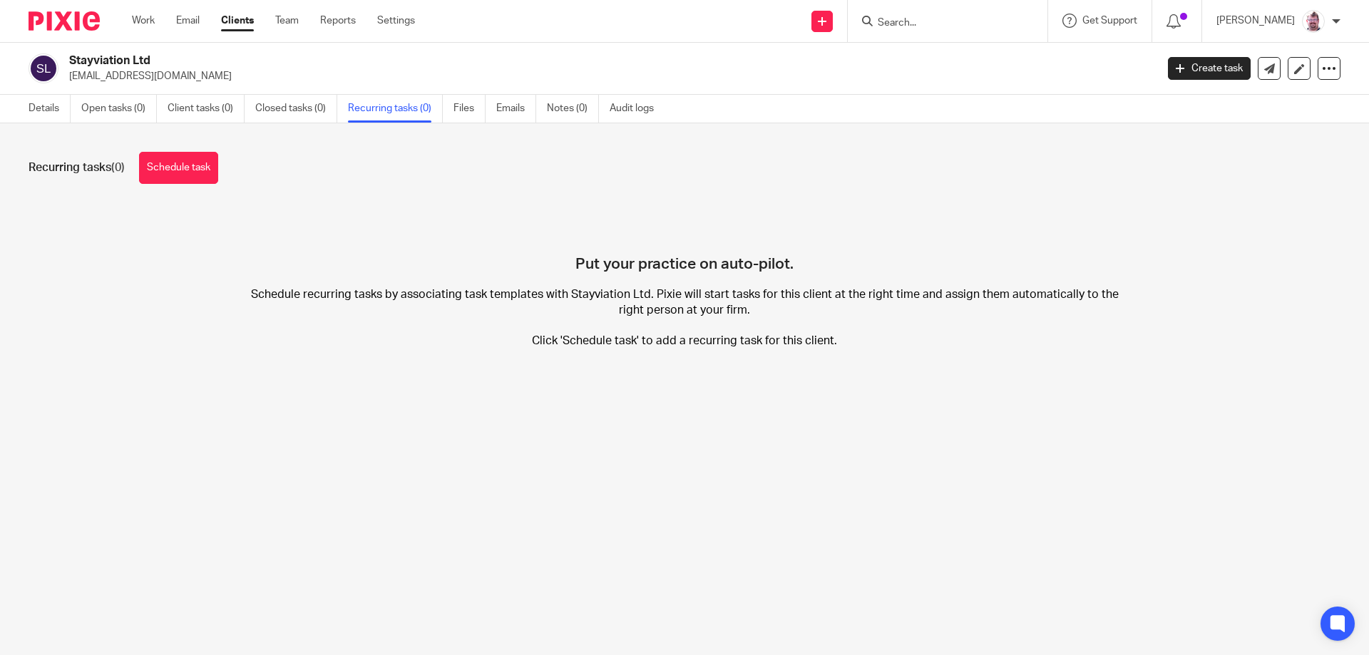
click at [229, 172] on div "Recurring tasks (0) Schedule task" at bounding box center [685, 168] width 1312 height 32
click at [217, 171] on link "Schedule task" at bounding box center [178, 168] width 79 height 32
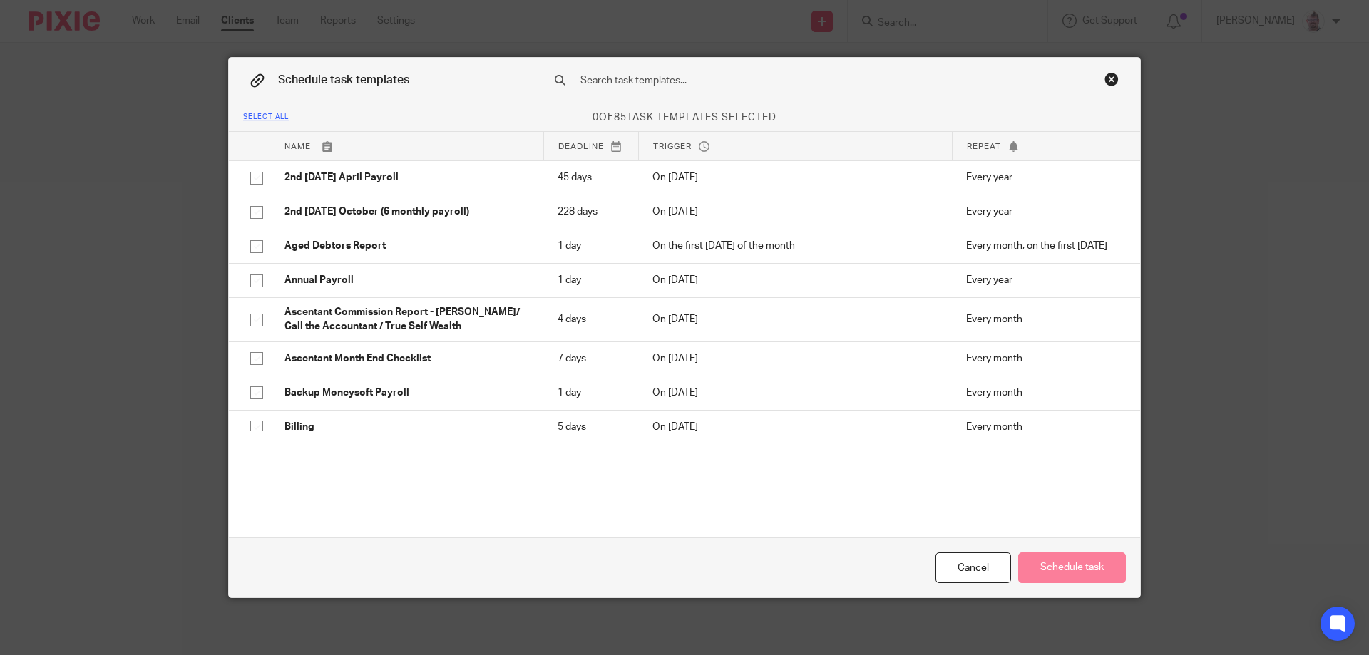
scroll to position [2749, 0]
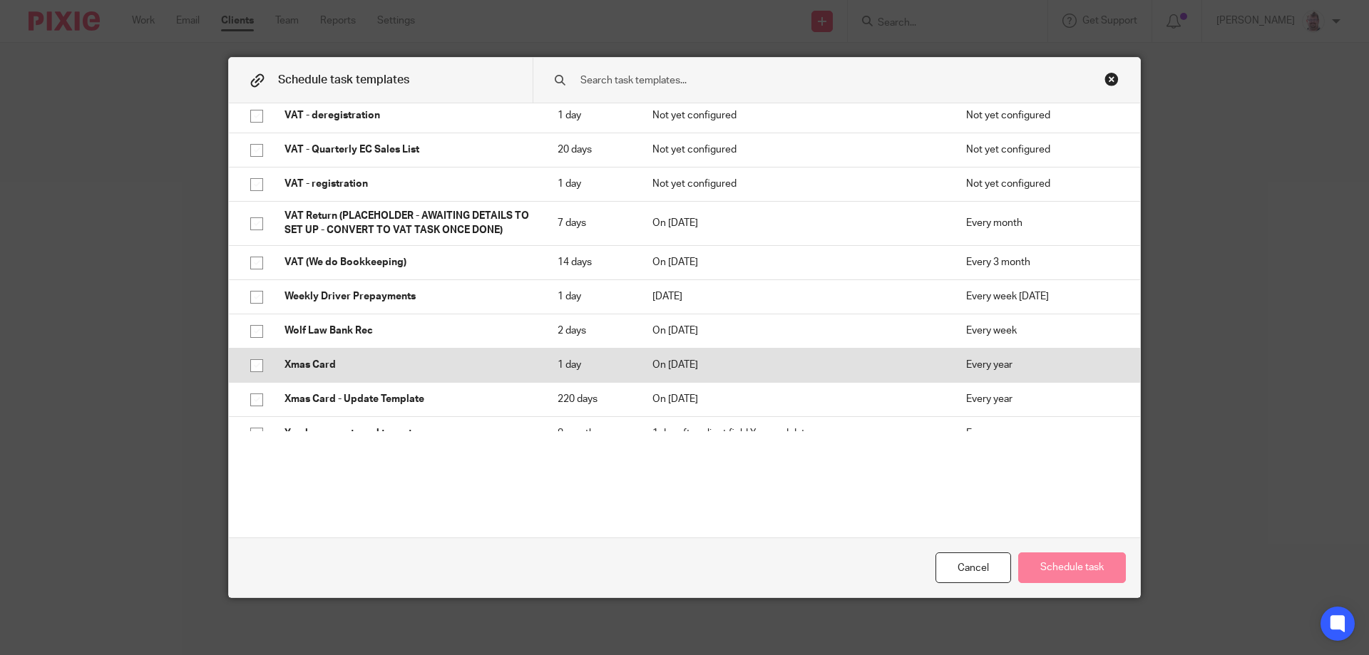
click at [427, 358] on p "Xmas Card" at bounding box center [406, 365] width 244 height 14
checkbox input "true"
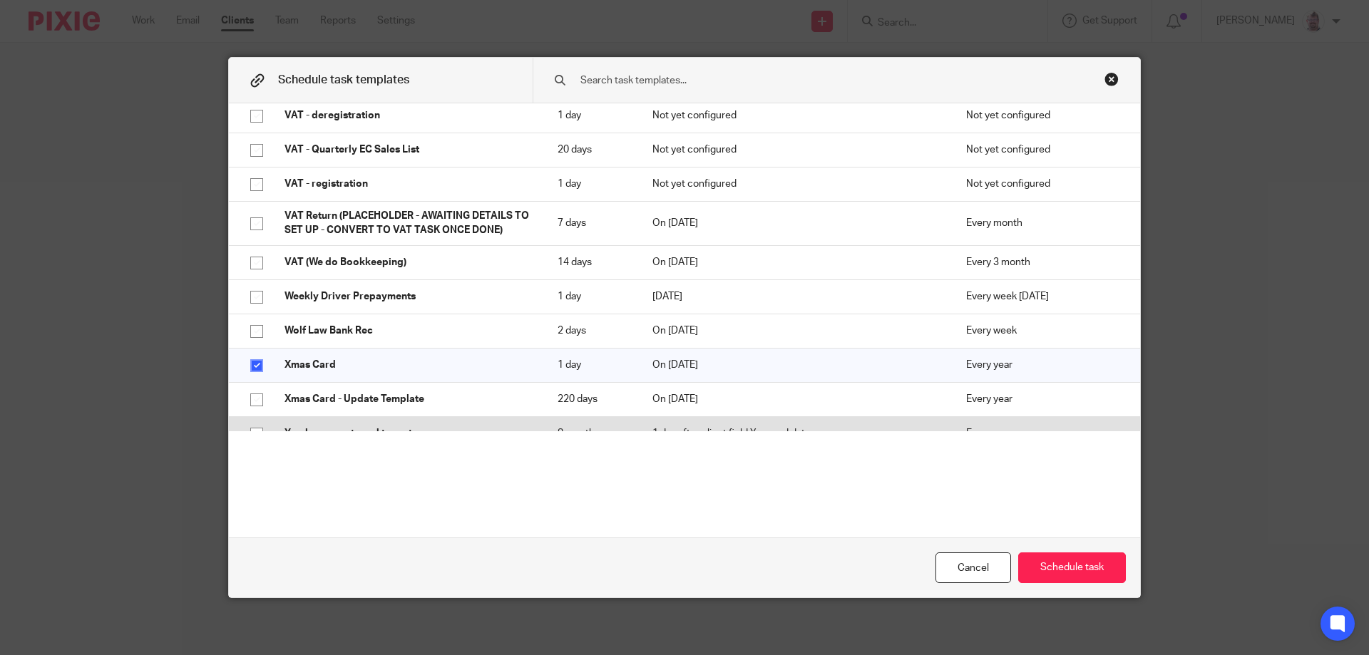
click at [381, 426] on p "Yearly accounts and tax return" at bounding box center [406, 433] width 244 height 14
checkbox input "true"
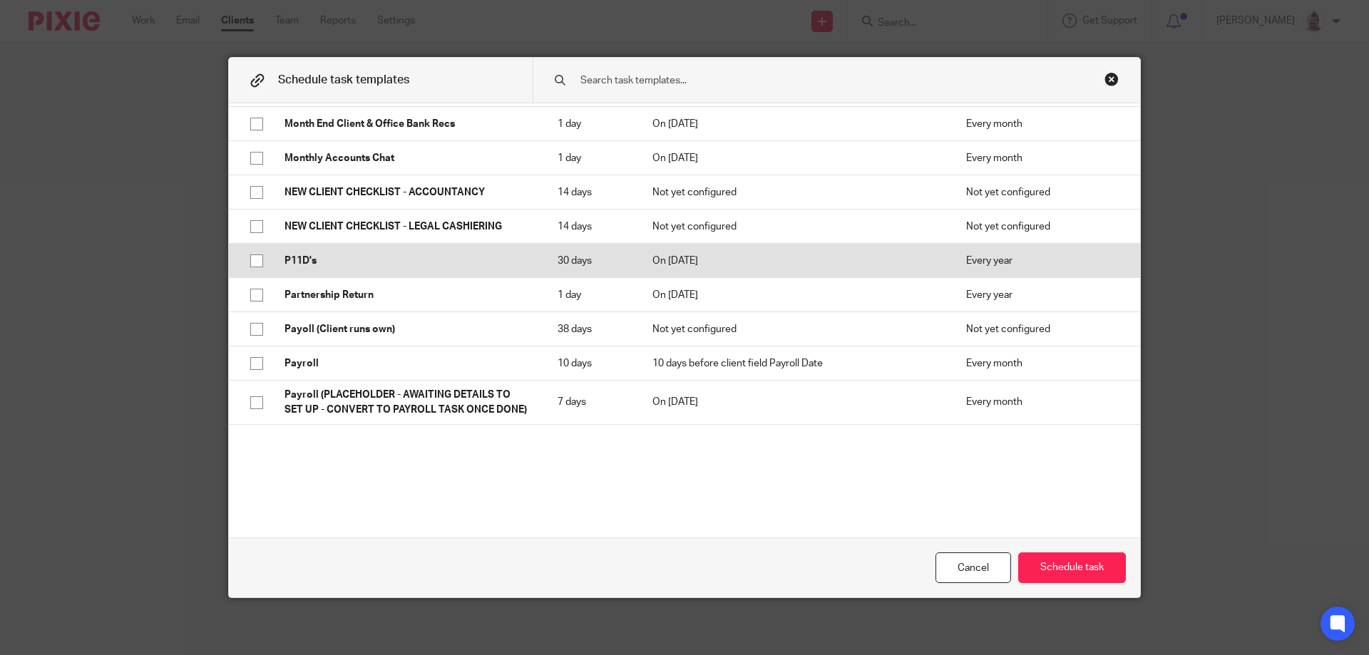
scroll to position [1680, 0]
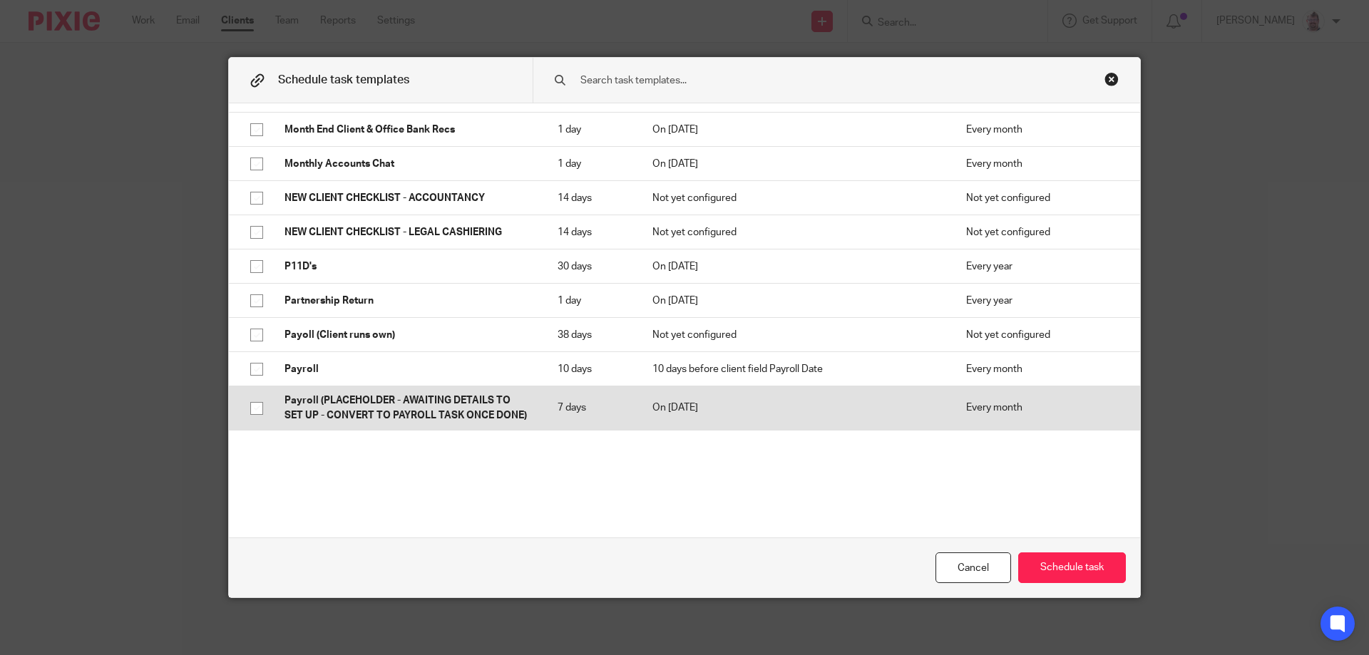
click at [388, 386] on td "Payroll (PLACEHOLDER - AWAITING DETAILS TO SET UP - CONVERT TO PAYROLL TASK ONC…" at bounding box center [406, 408] width 273 height 44
checkbox input "true"
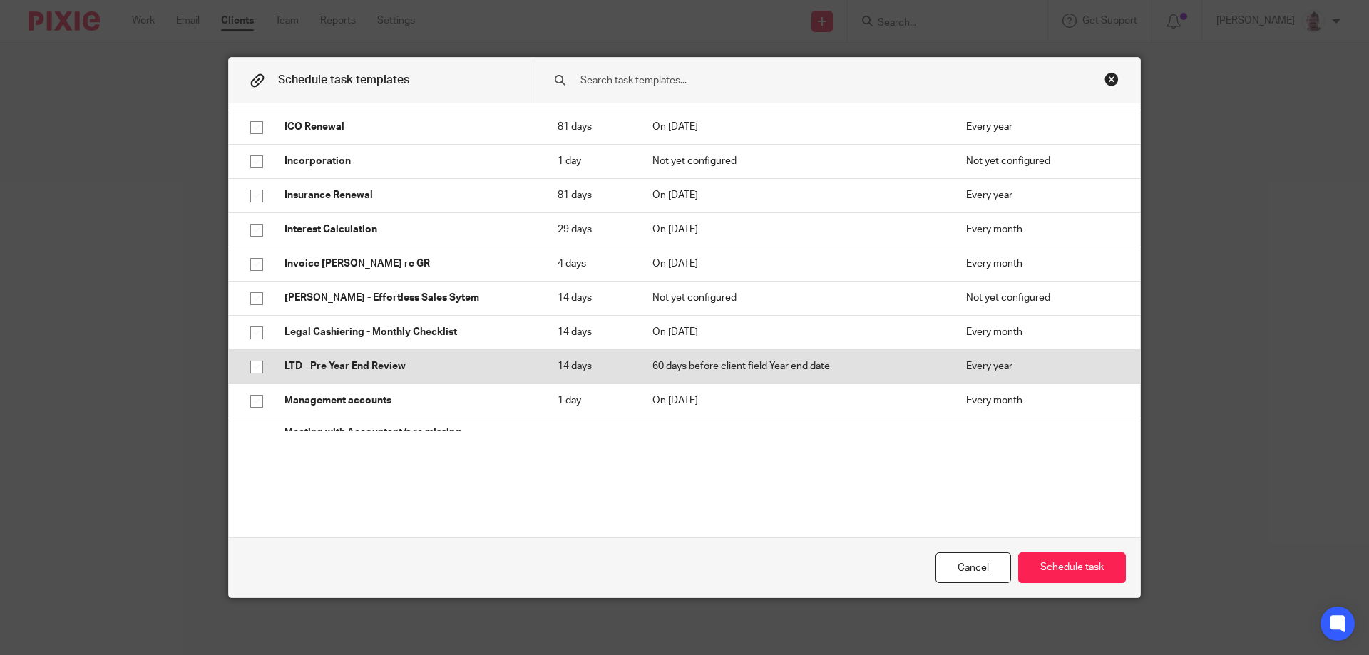
click at [408, 361] on p "LTD - Pre Year End Review" at bounding box center [406, 366] width 244 height 14
checkbox input "true"
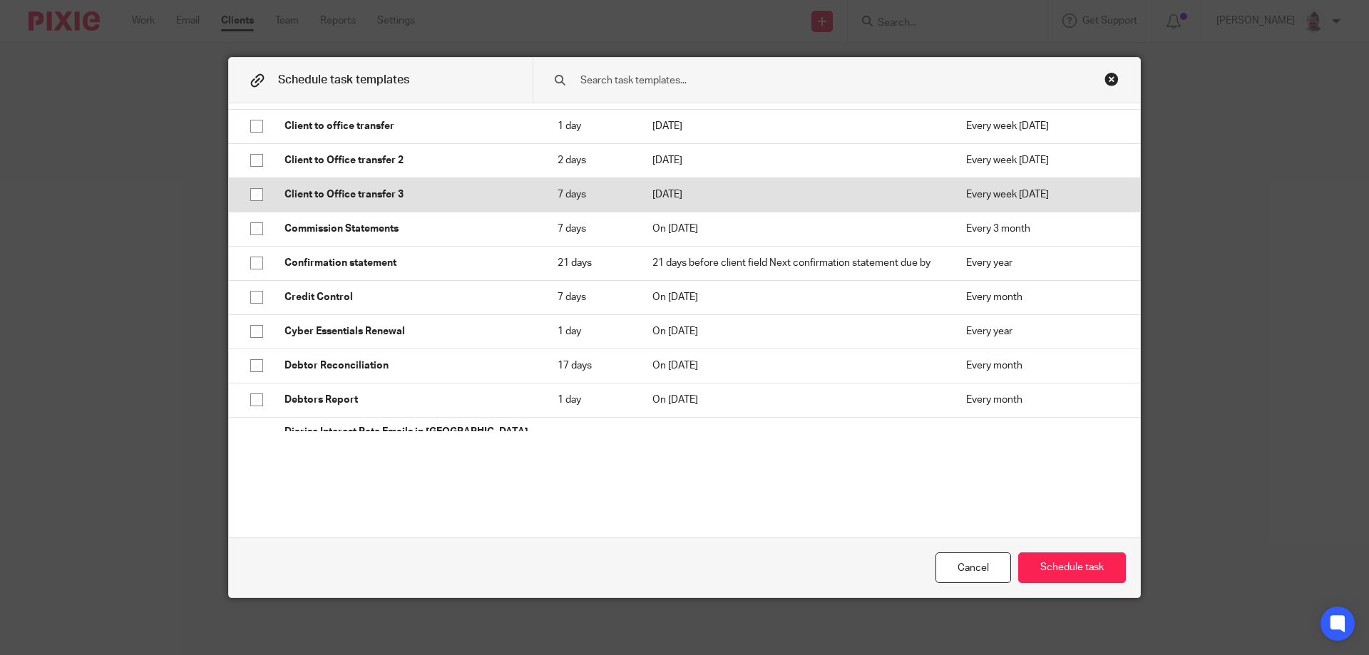
scroll to position [468, 0]
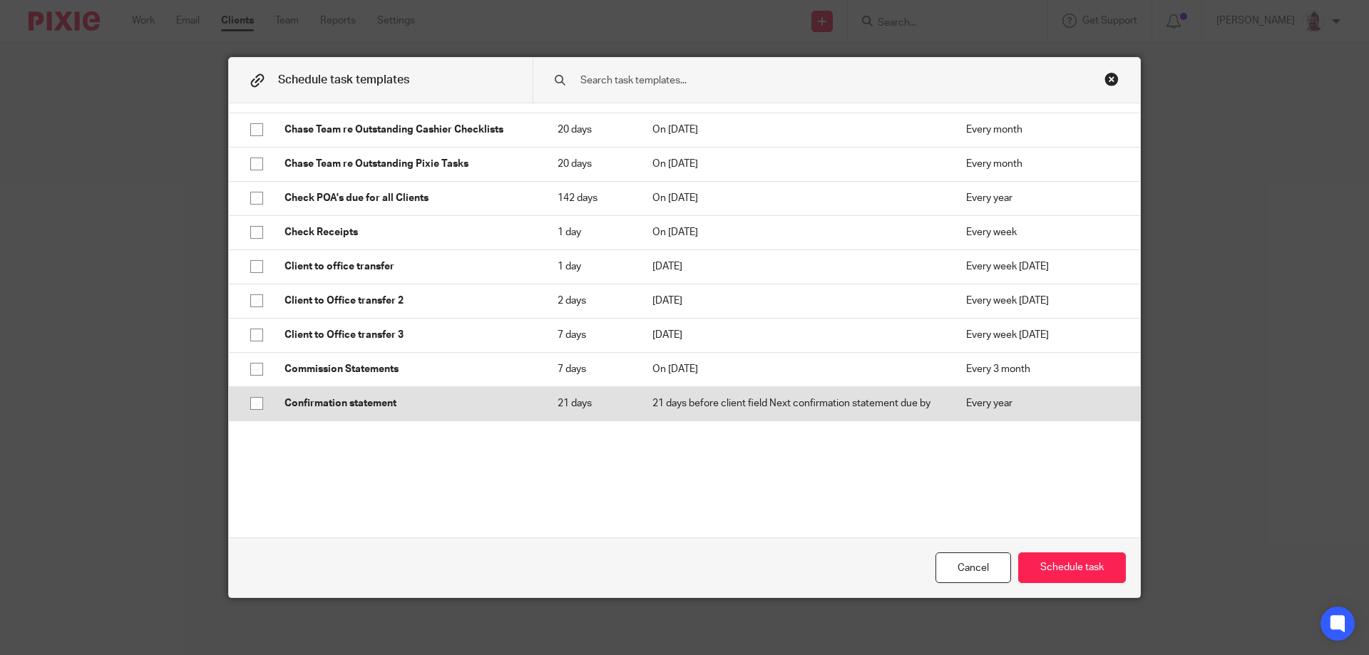
click at [406, 396] on p "Confirmation statement" at bounding box center [406, 403] width 244 height 14
checkbox input "true"
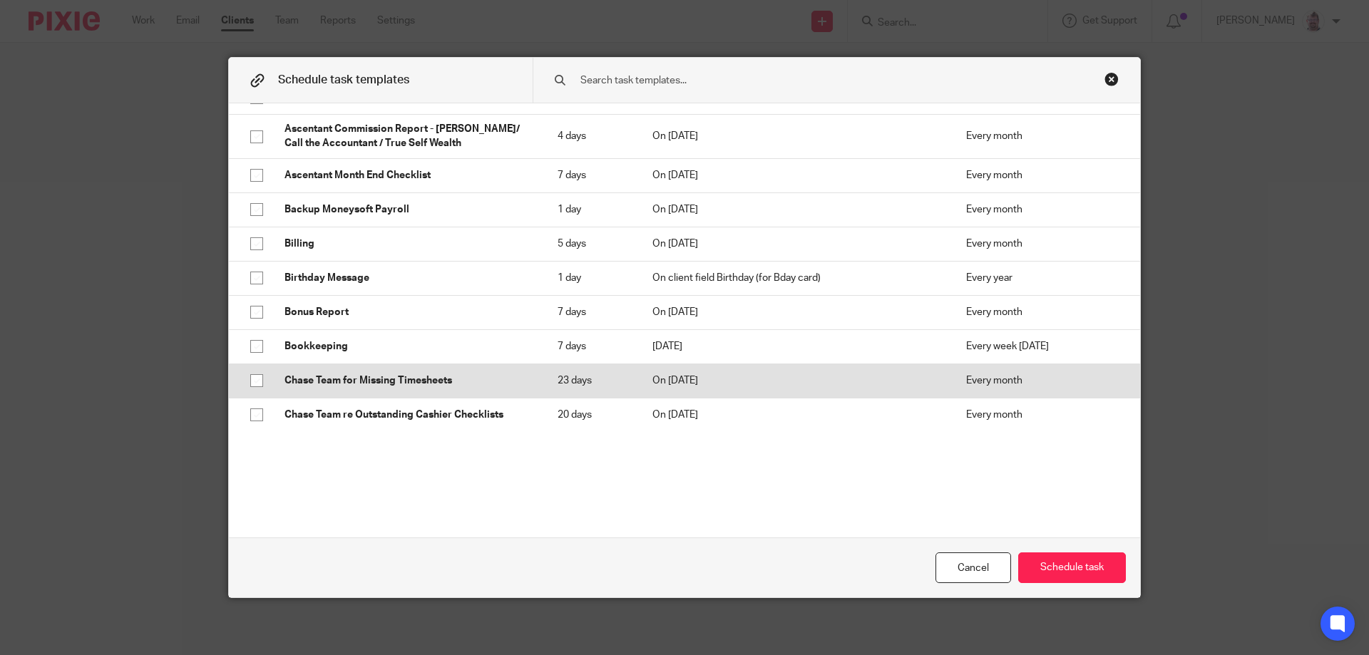
scroll to position [0, 0]
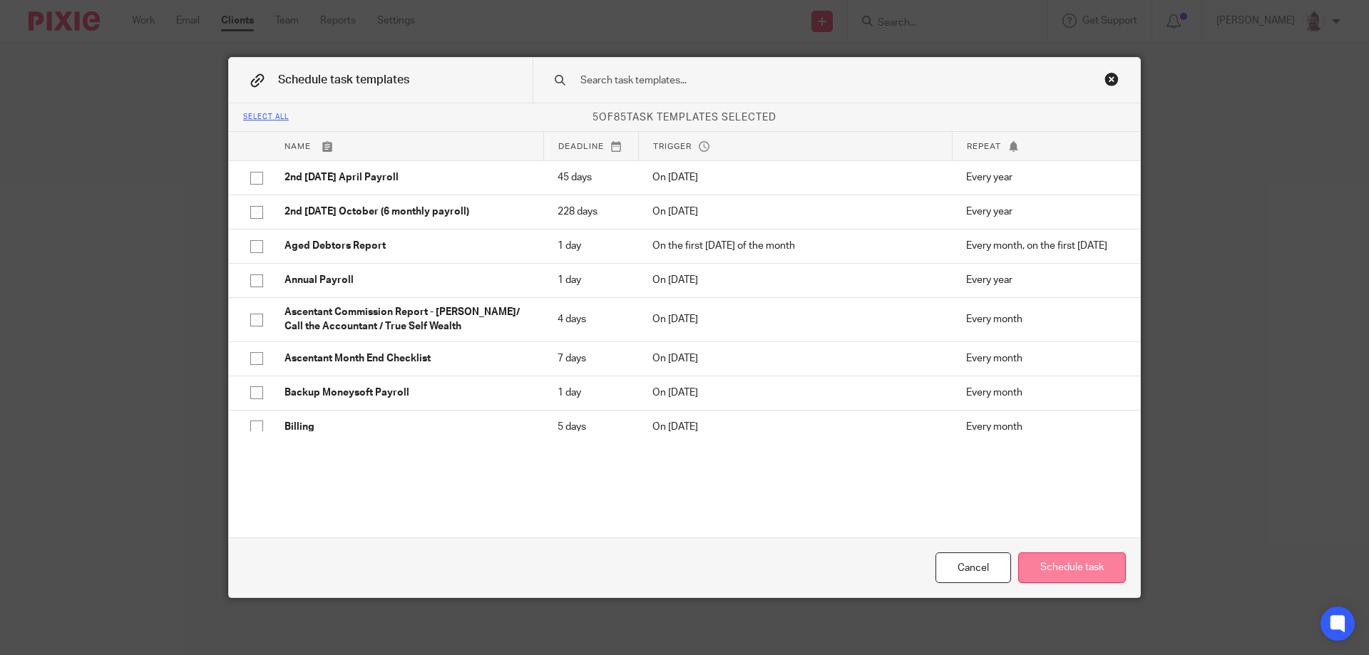
click at [1048, 562] on button "Schedule task" at bounding box center [1072, 567] width 108 height 31
